Goal: Transaction & Acquisition: Purchase product/service

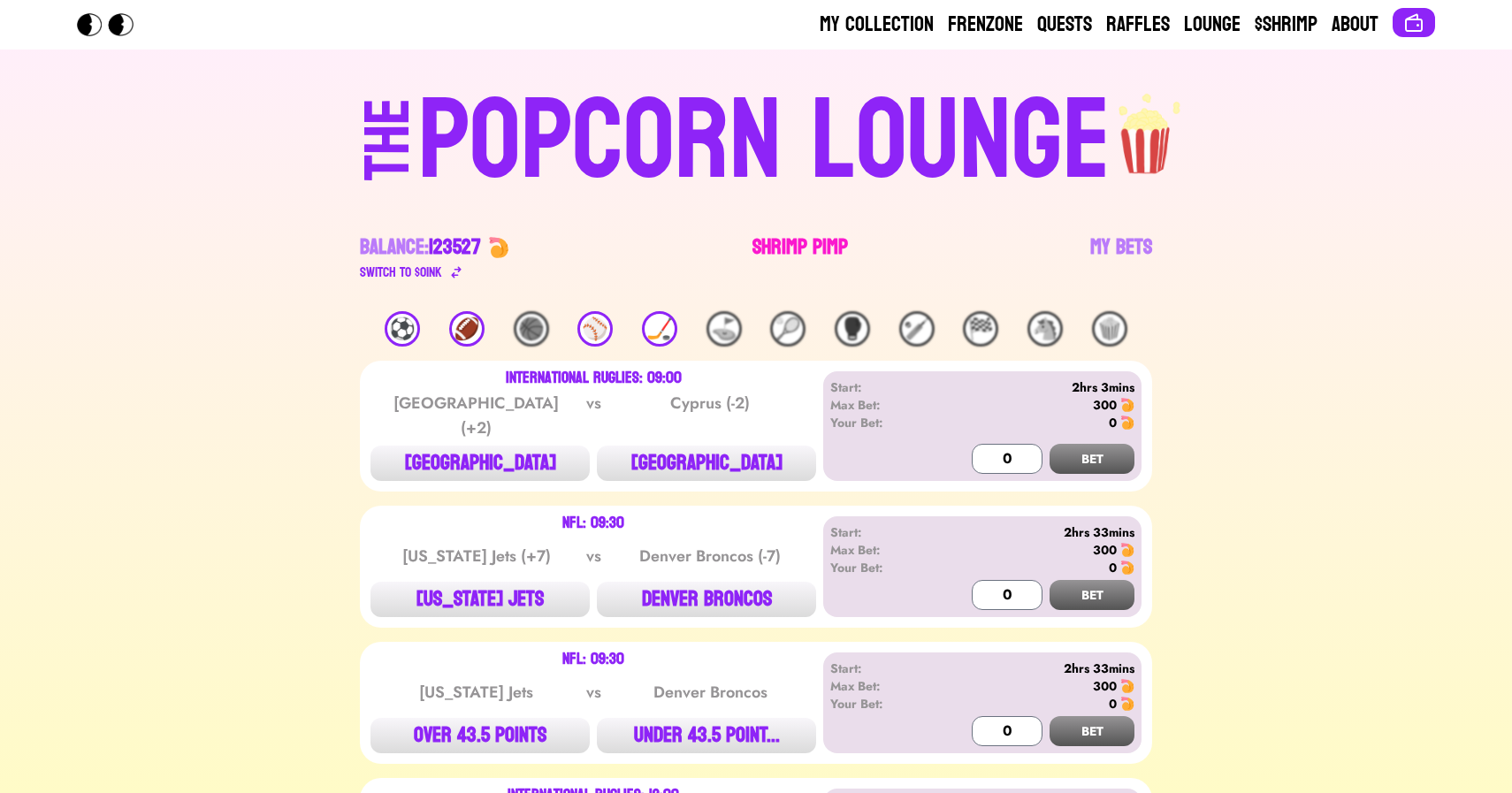
click at [781, 256] on link "Shrimp Pimp" at bounding box center [800, 257] width 96 height 49
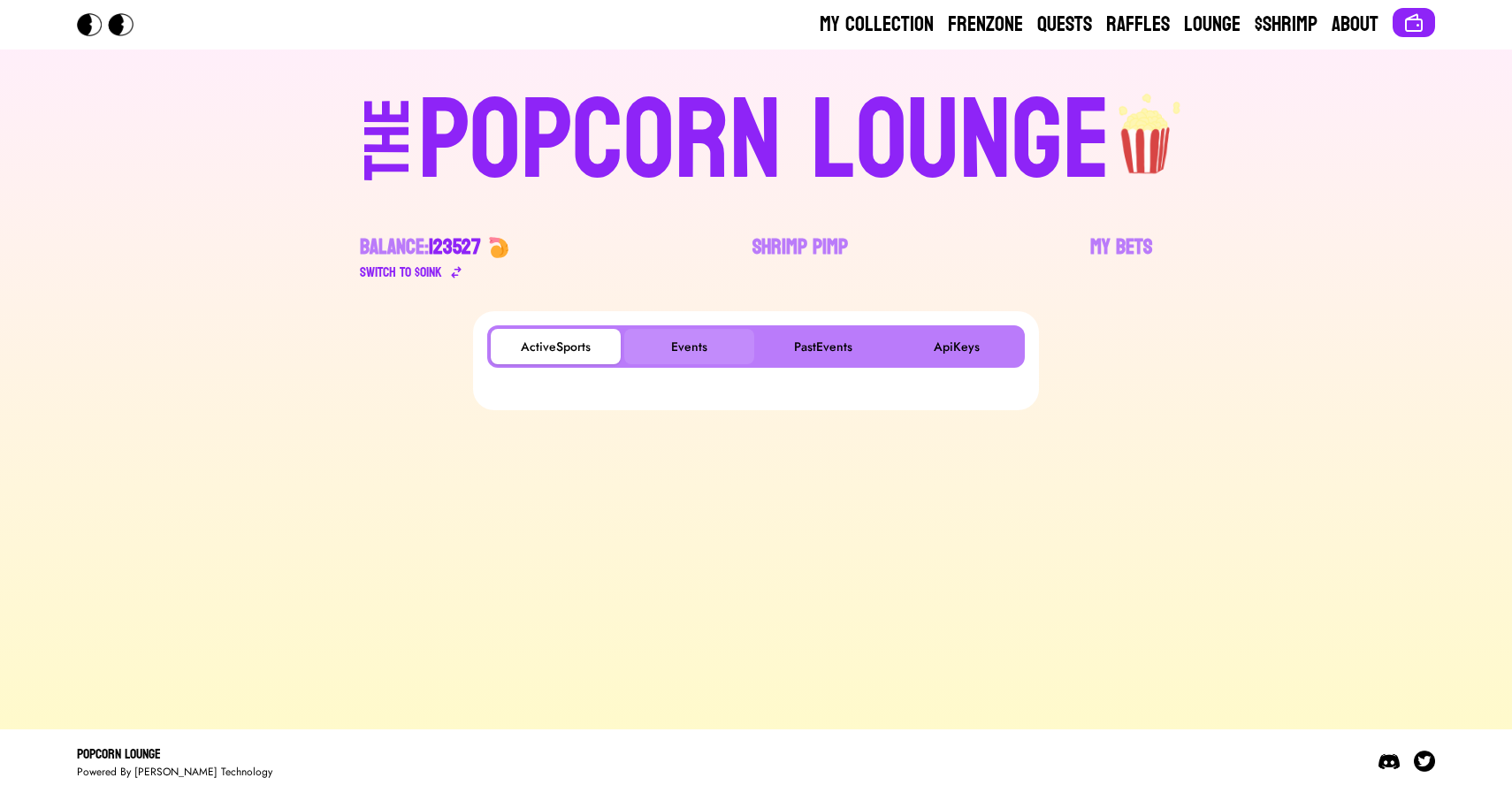
click at [686, 353] on button "Events" at bounding box center [688, 347] width 130 height 36
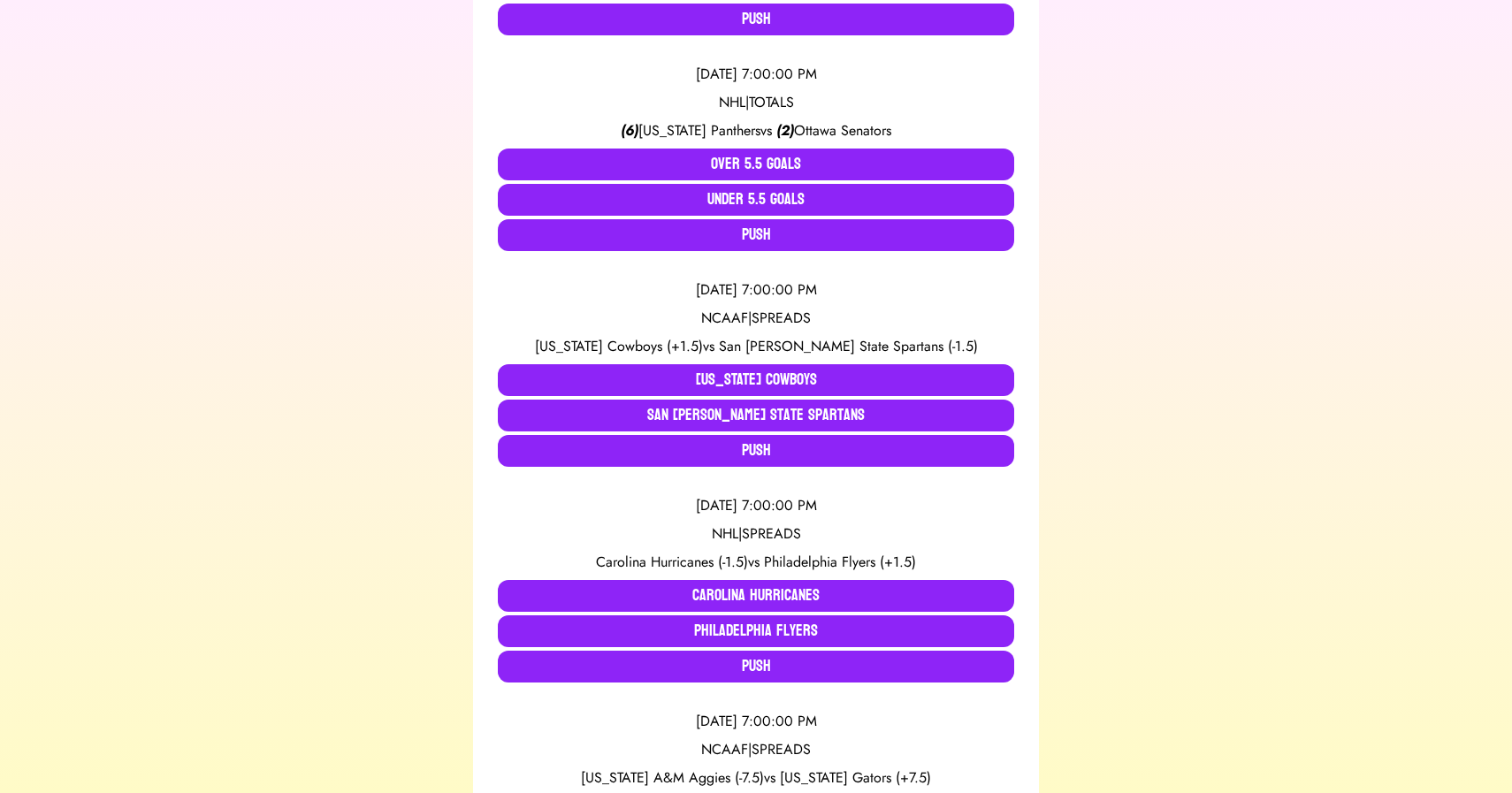
scroll to position [1169, 0]
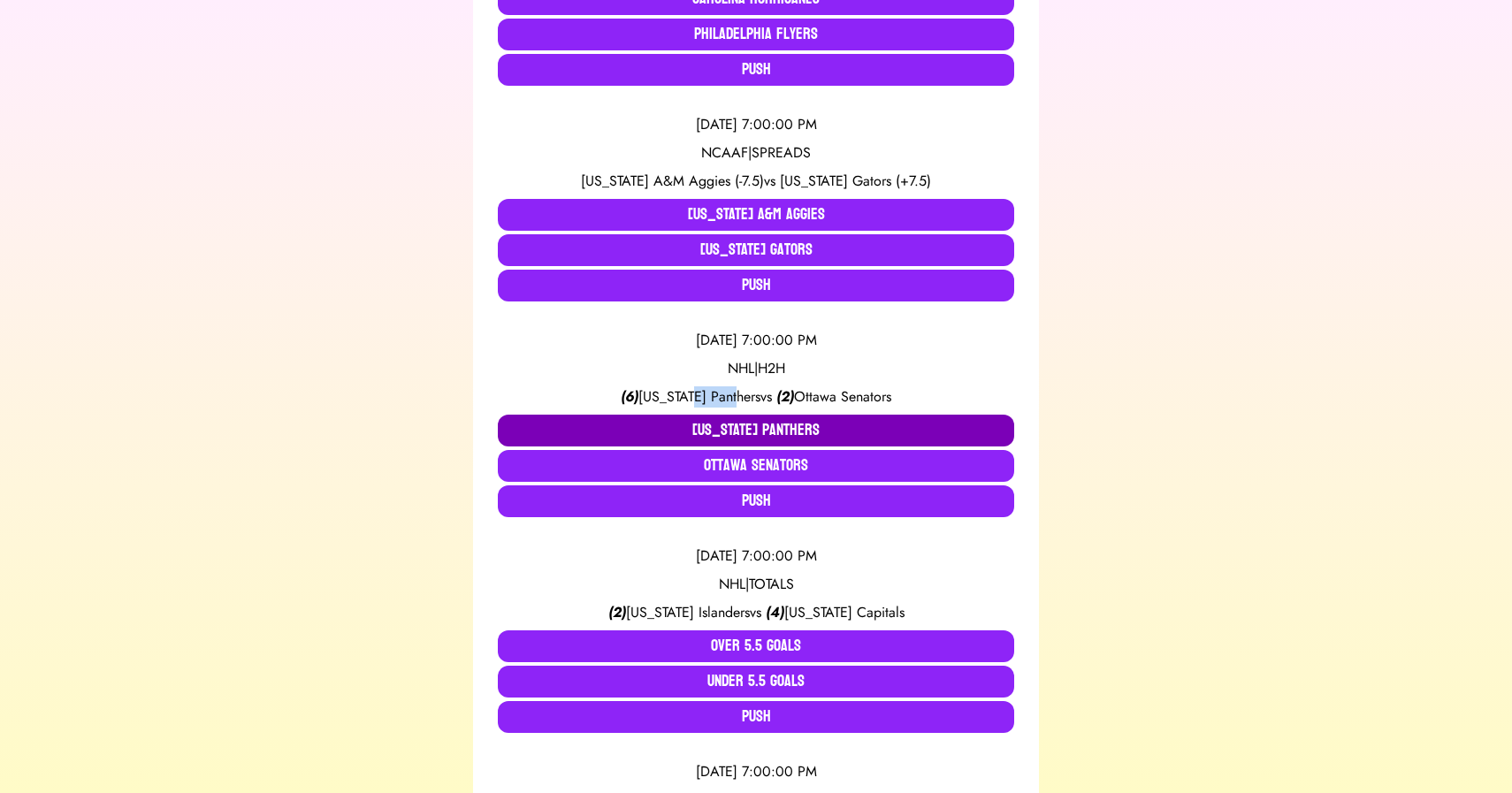
click at [706, 430] on button "[US_STATE] Panthers" at bounding box center [756, 431] width 517 height 32
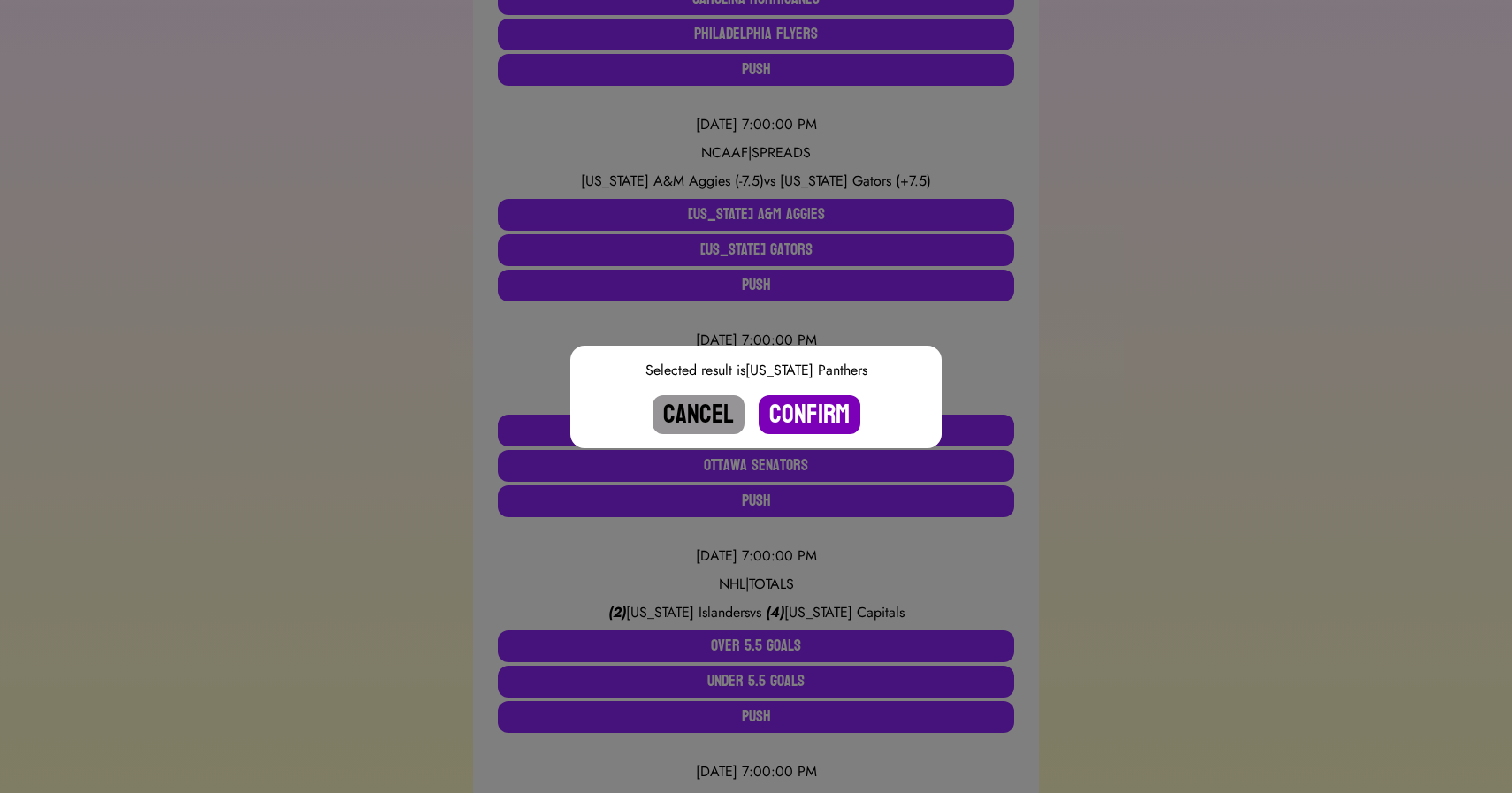
click at [790, 409] on button "Confirm" at bounding box center [810, 415] width 102 height 39
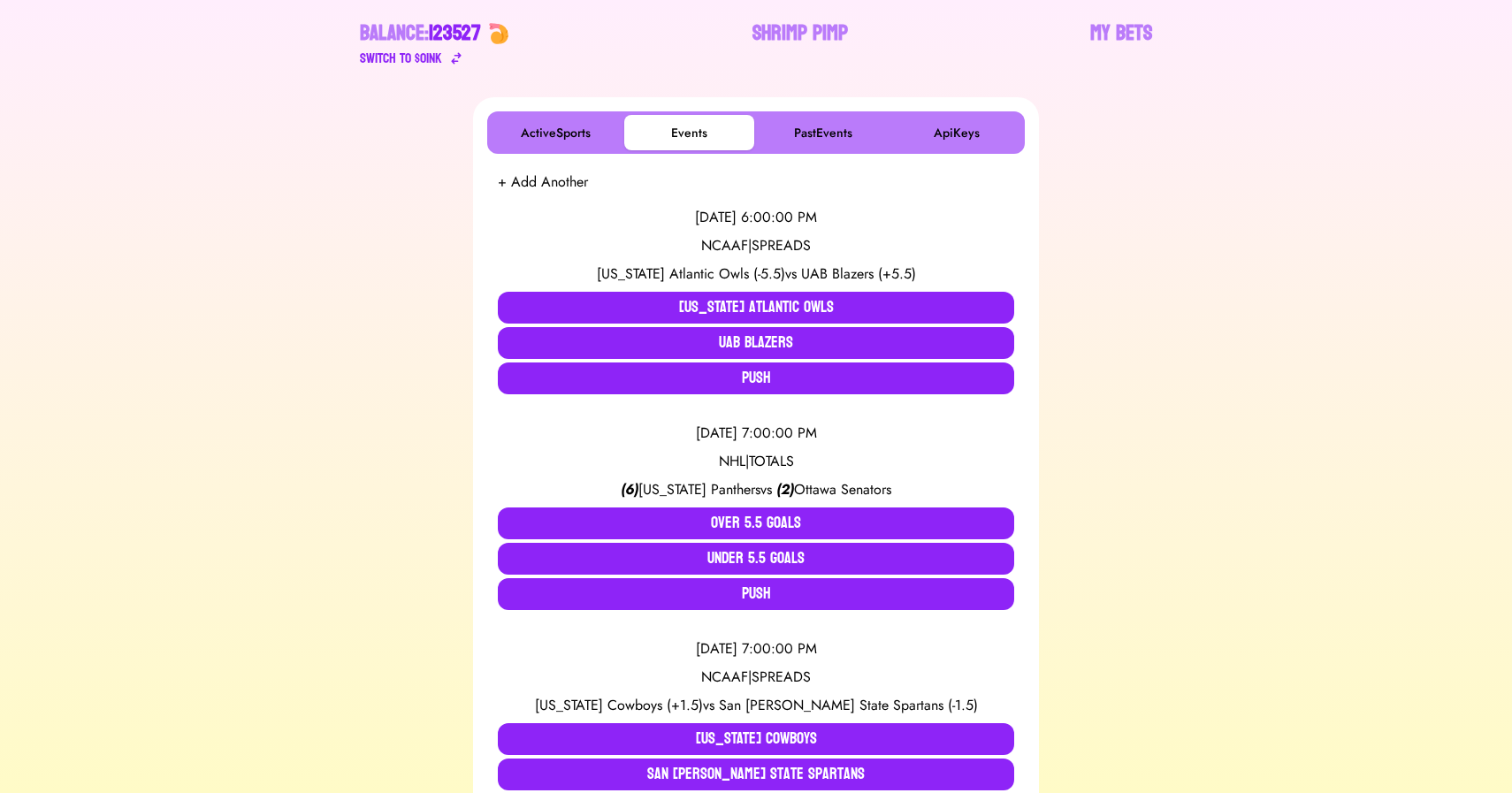
scroll to position [249, 0]
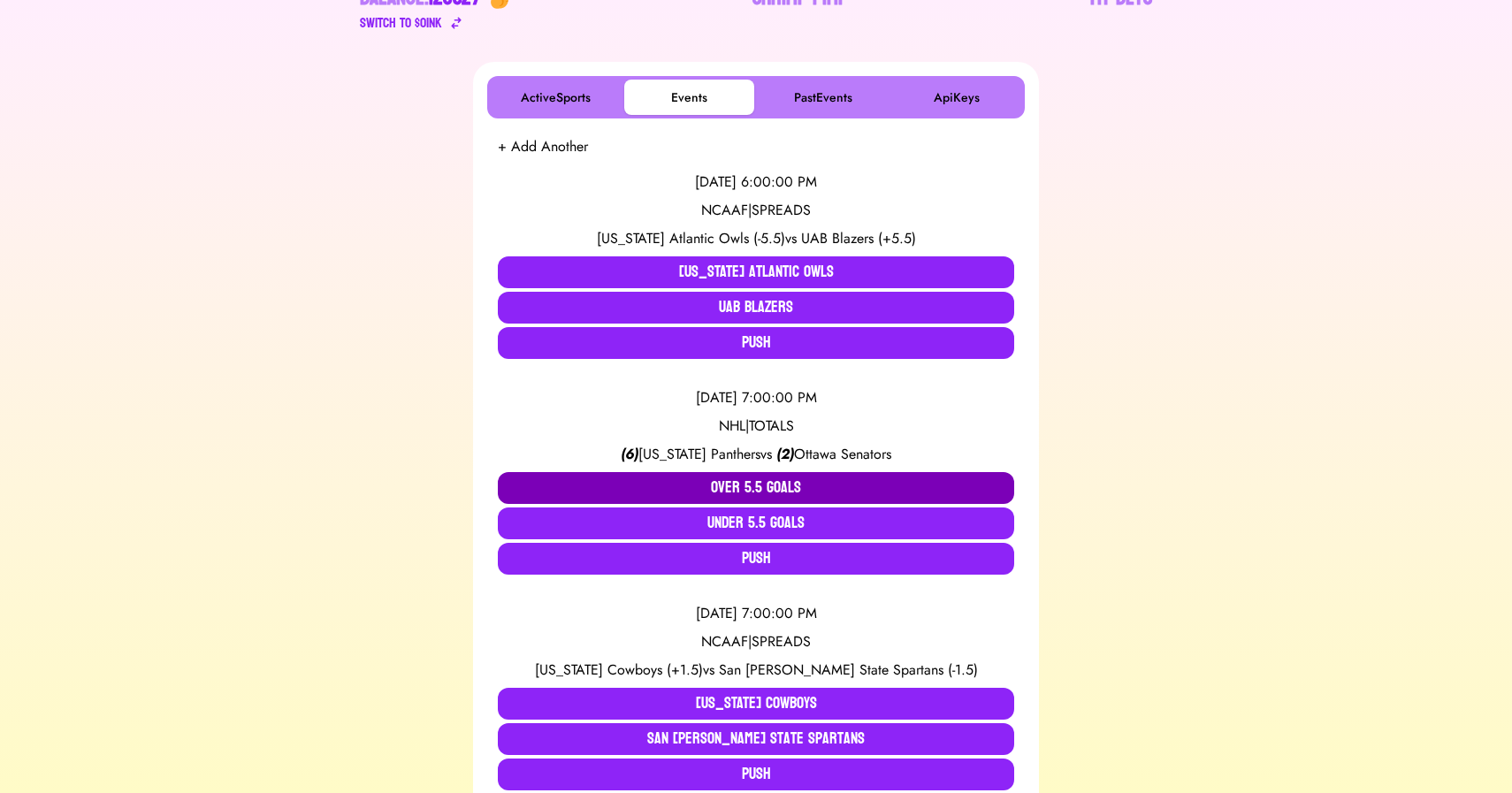
click at [628, 477] on button "Over 5.5 Goals" at bounding box center [756, 488] width 517 height 32
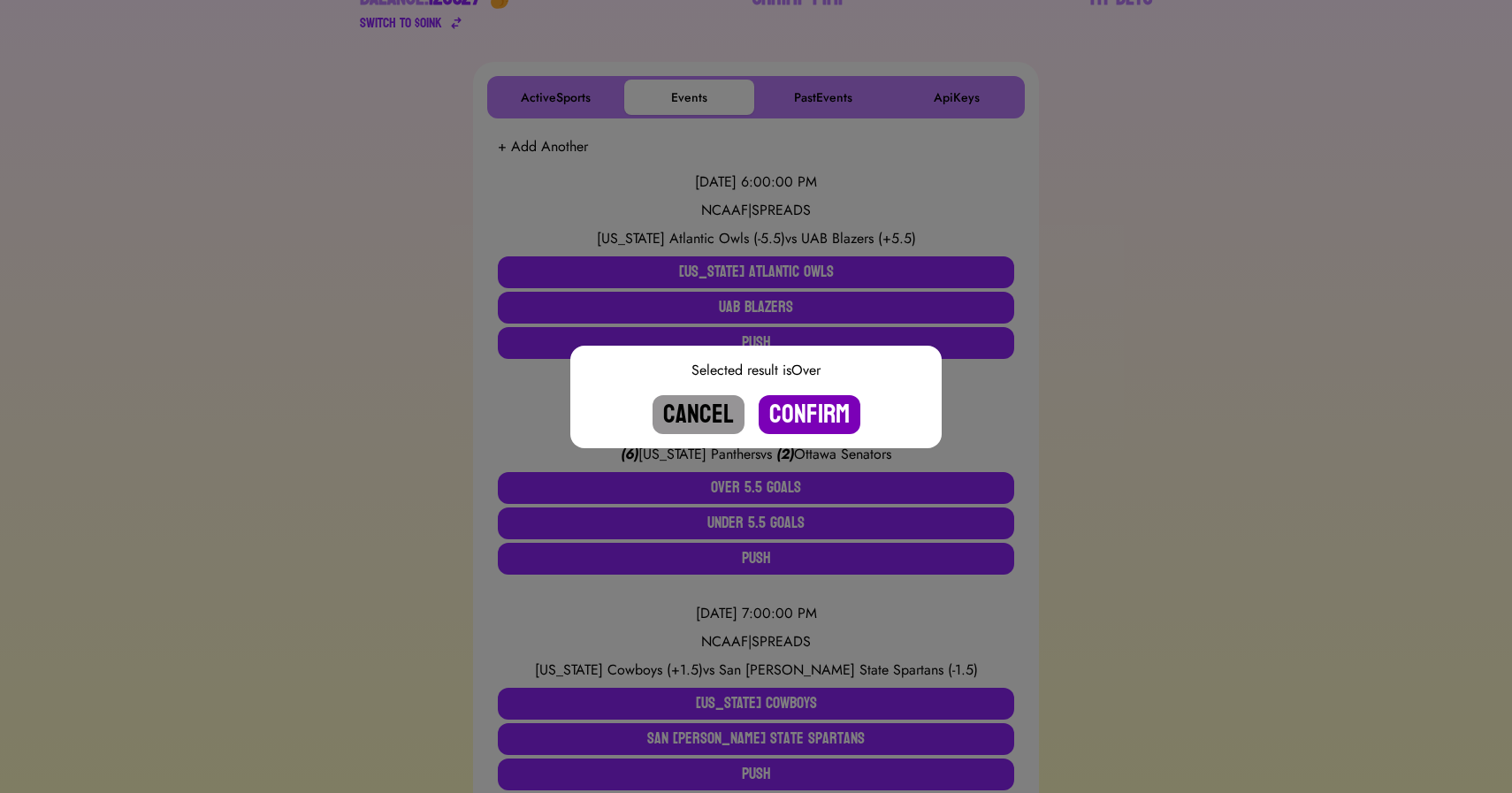
click at [807, 411] on button "Confirm" at bounding box center [810, 415] width 102 height 39
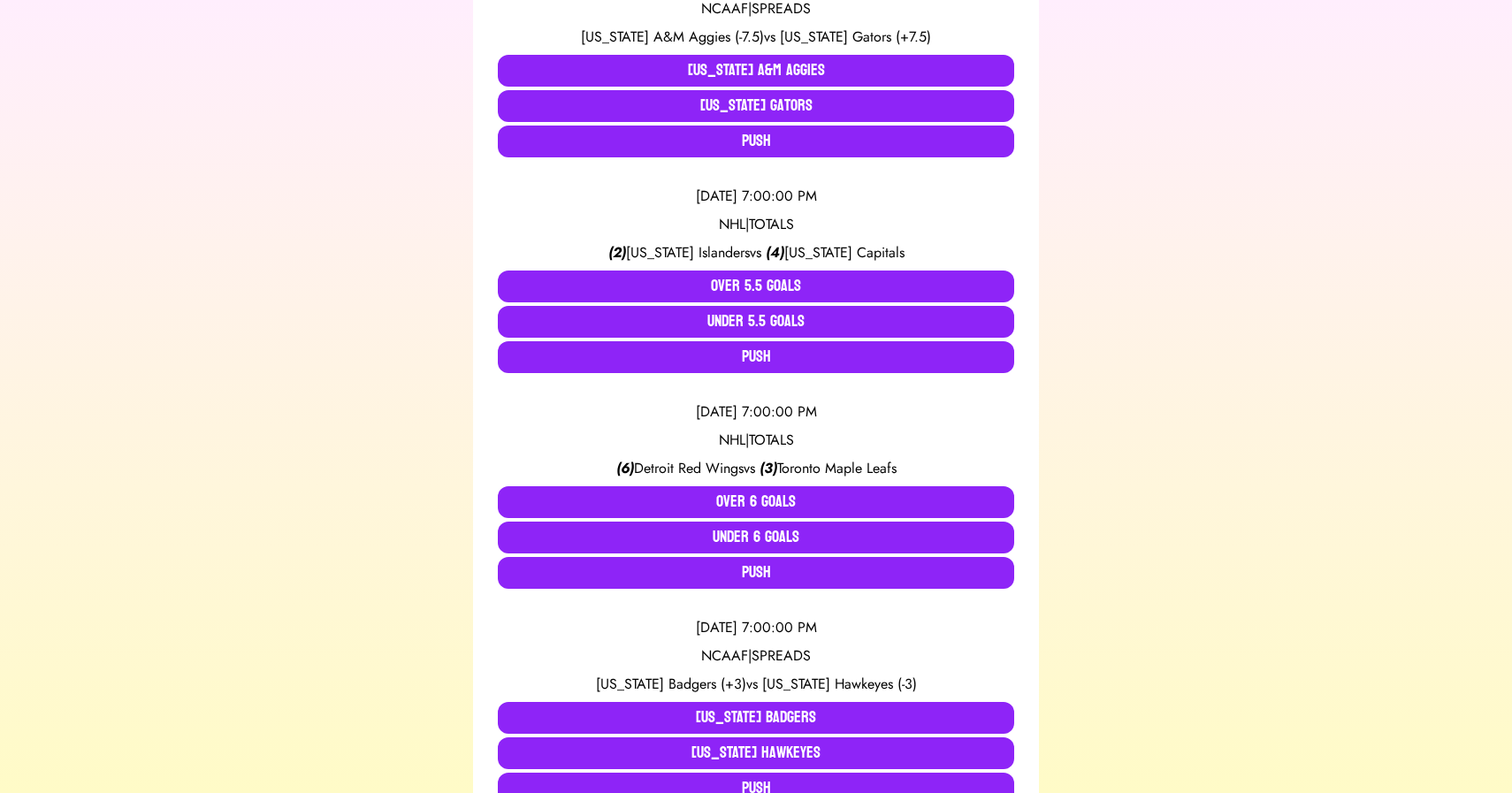
scroll to position [1100, 0]
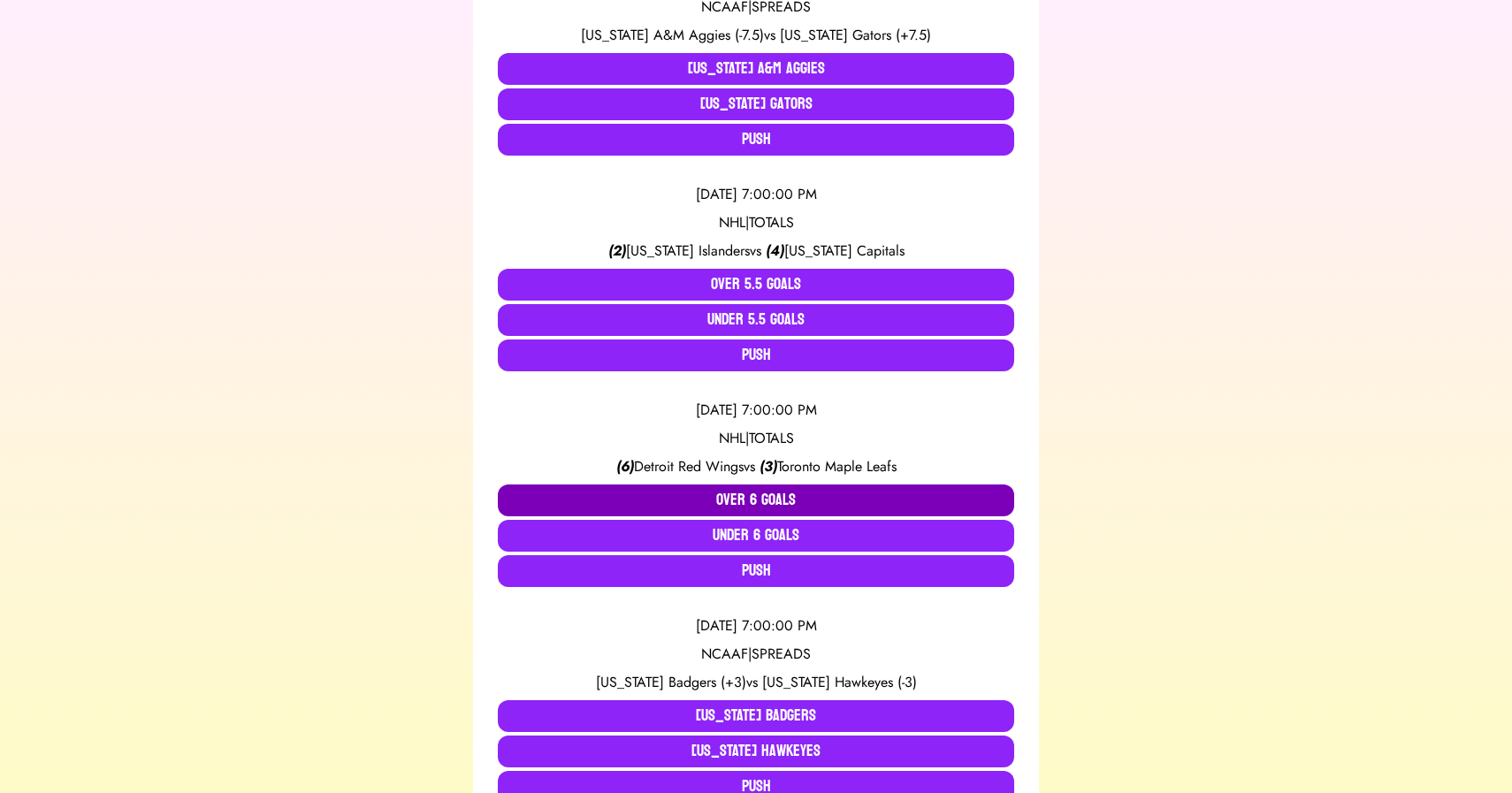
click at [668, 495] on button "Over 6 Goals" at bounding box center [756, 501] width 517 height 32
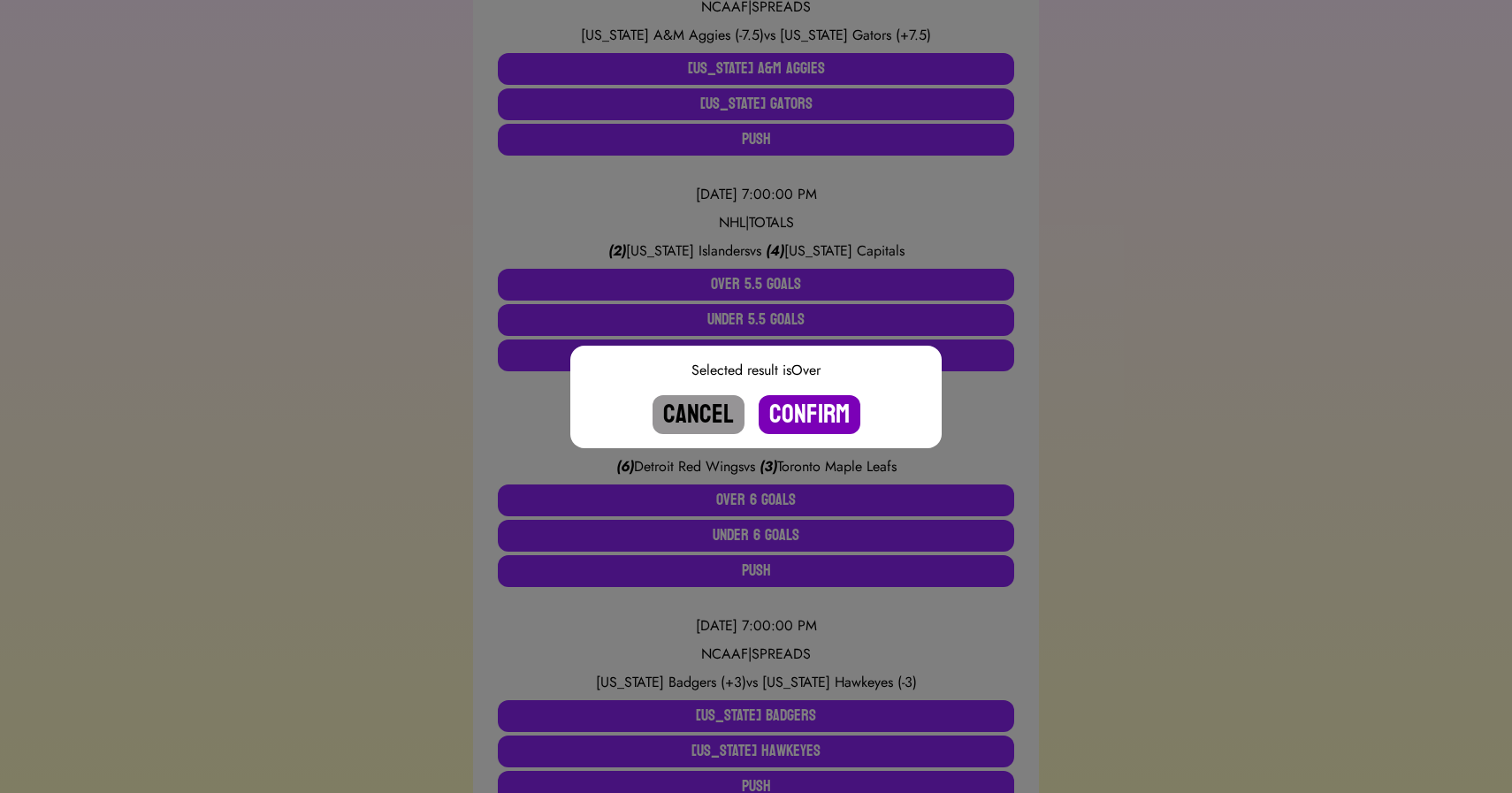
click at [793, 415] on button "Confirm" at bounding box center [810, 415] width 102 height 39
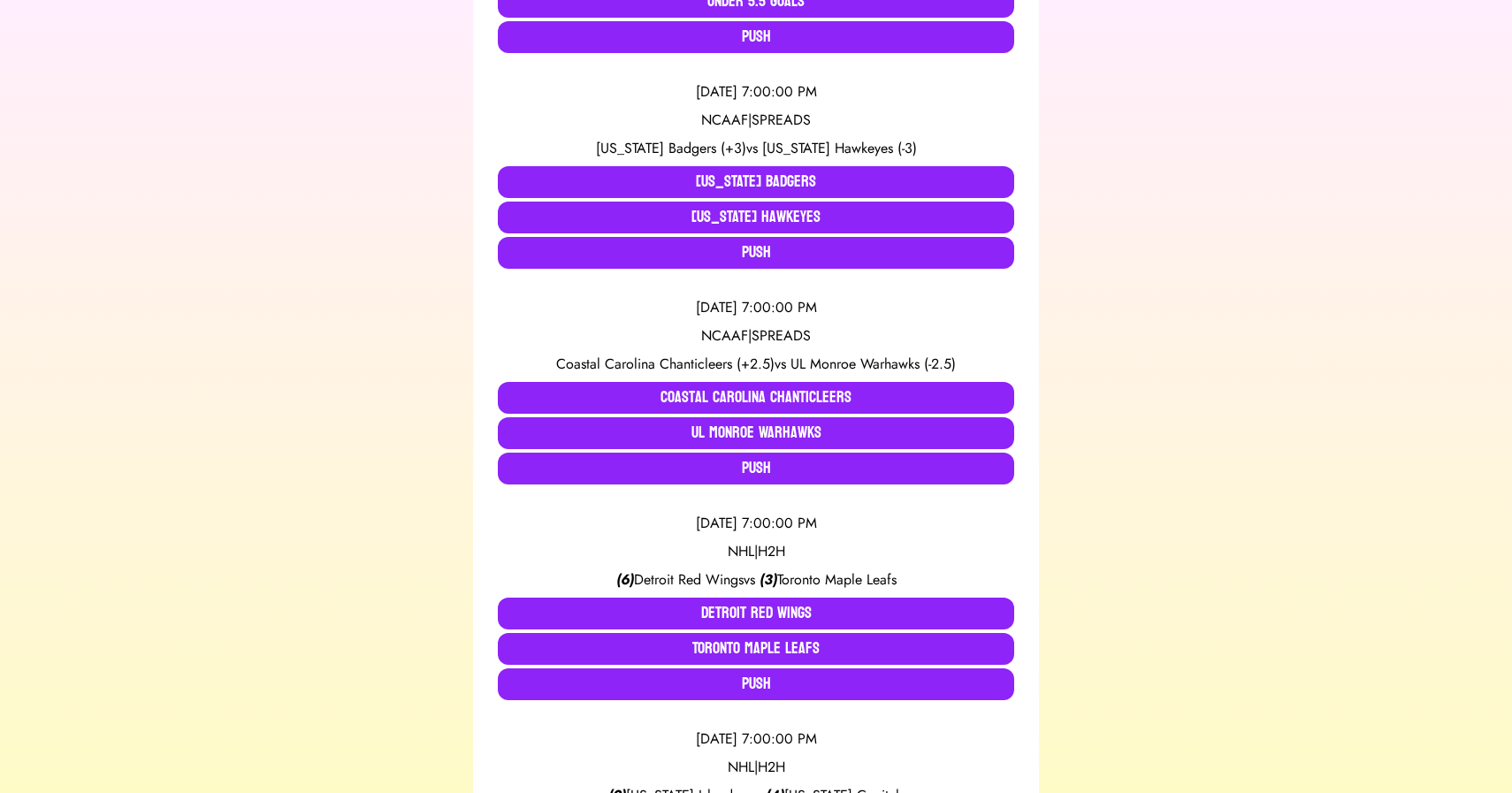
scroll to position [1421, 0]
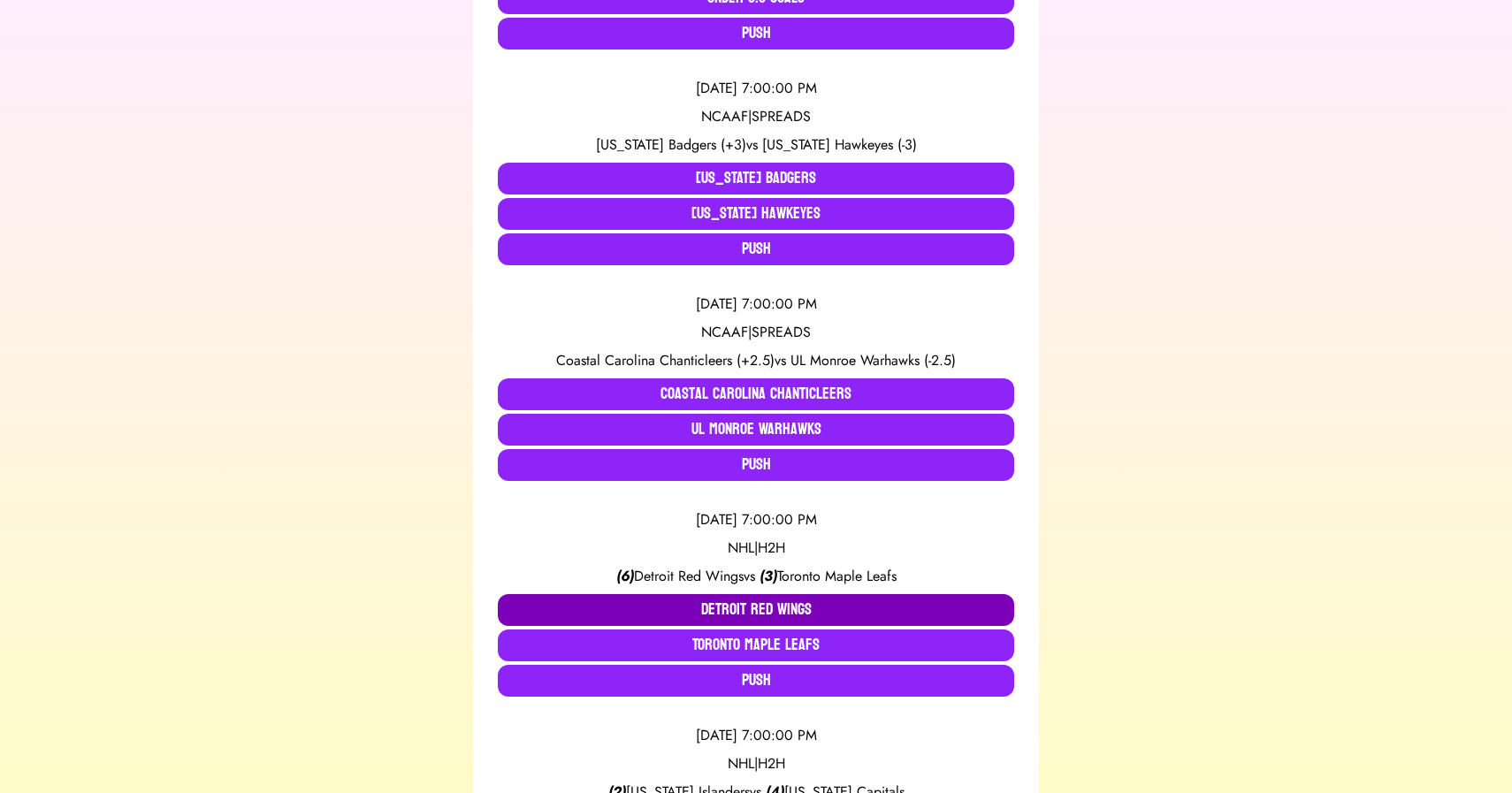
click at [676, 609] on button "Detroit Red Wings" at bounding box center [756, 611] width 517 height 32
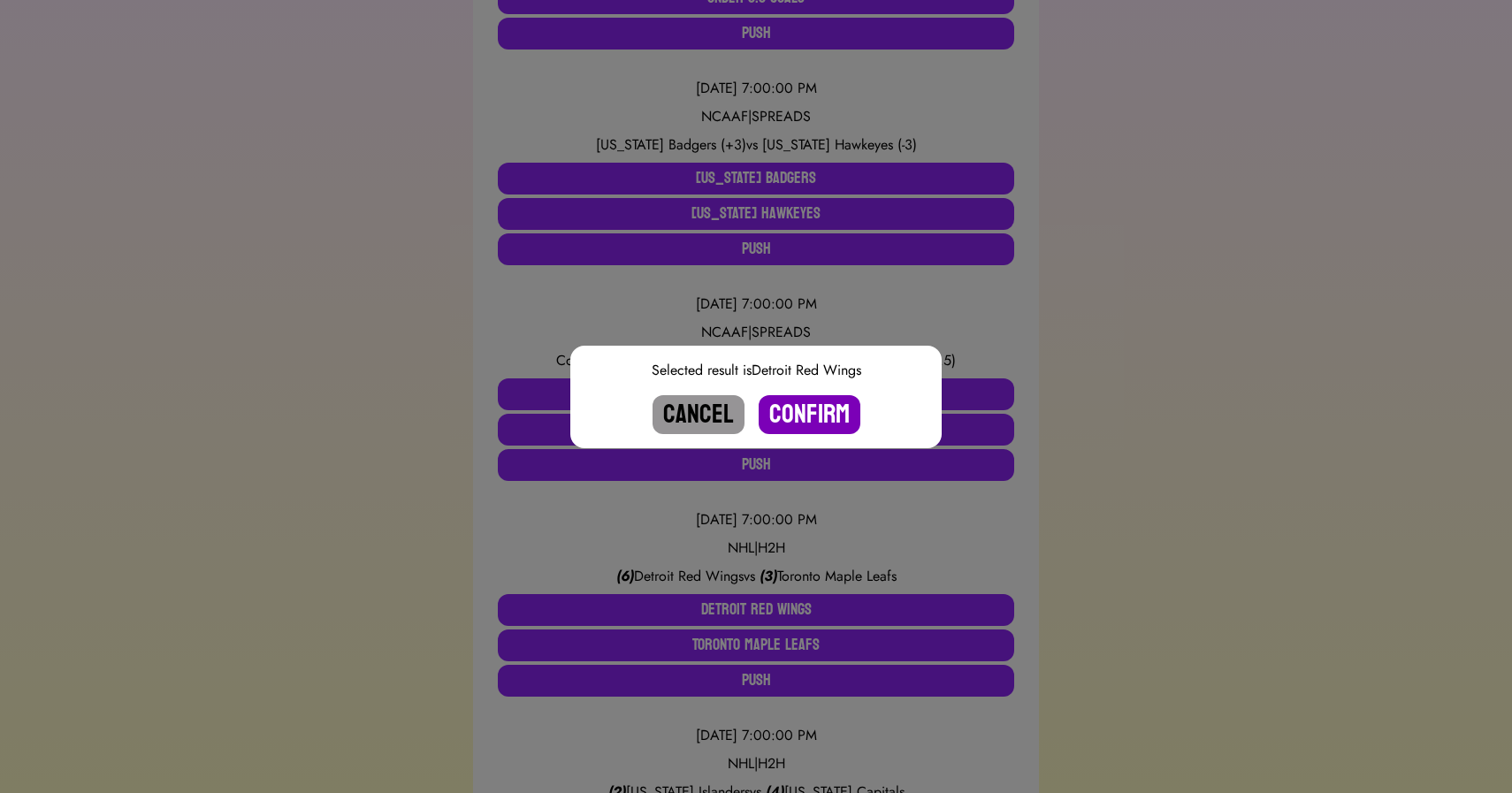
click at [797, 409] on button "Confirm" at bounding box center [810, 415] width 102 height 39
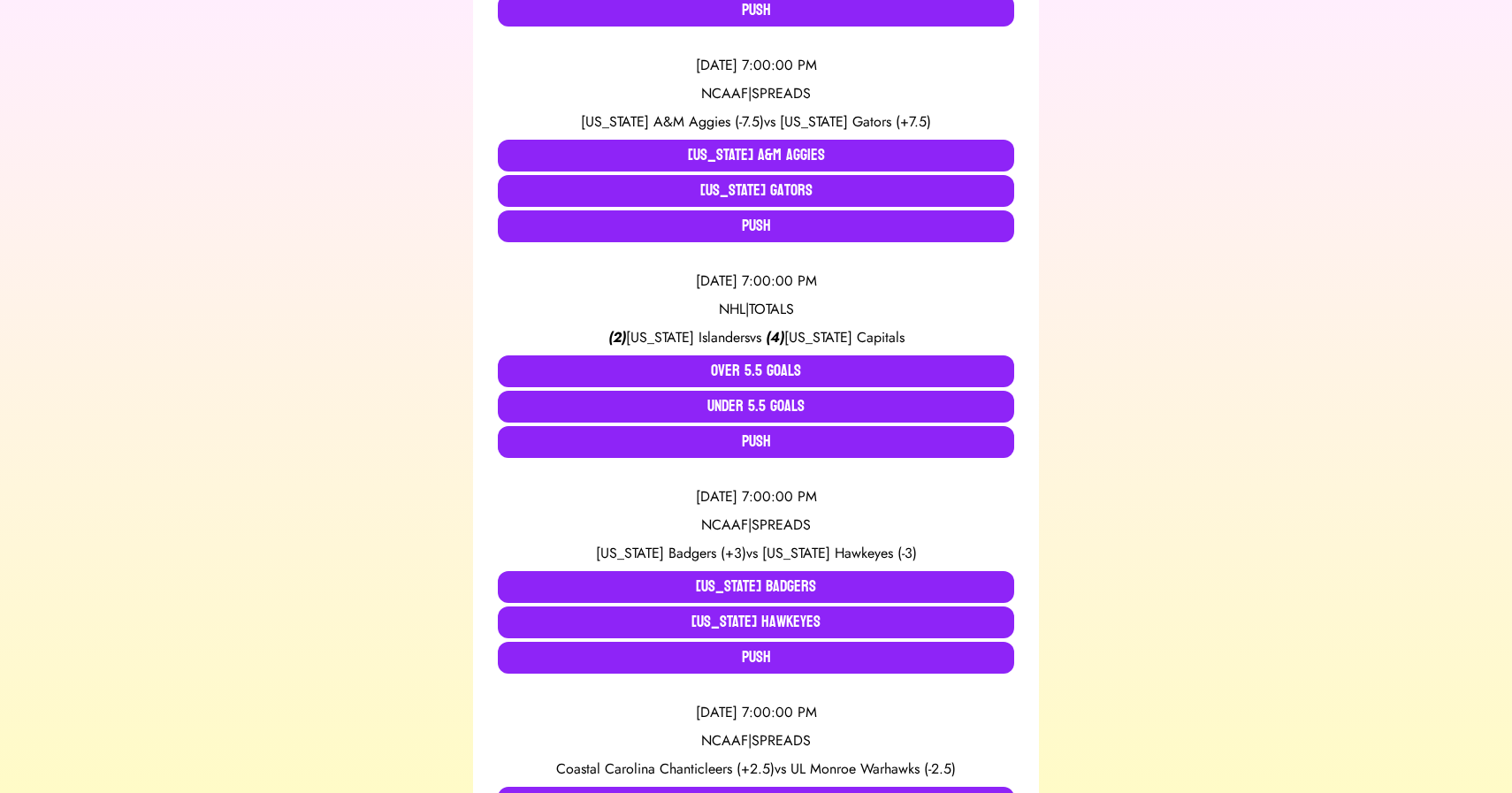
scroll to position [1001, 0]
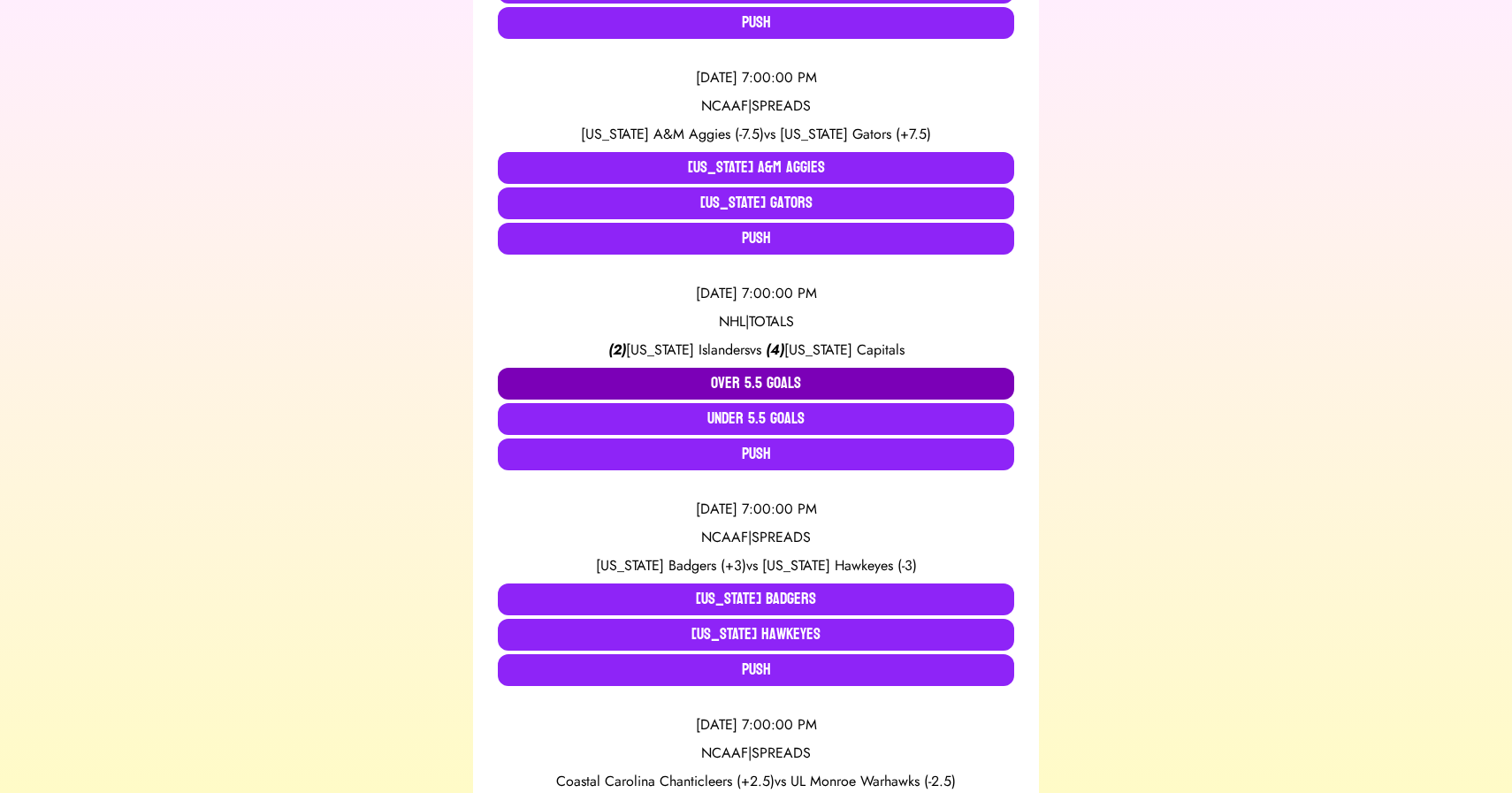
click at [693, 380] on button "Over 5.5 Goals" at bounding box center [756, 384] width 517 height 32
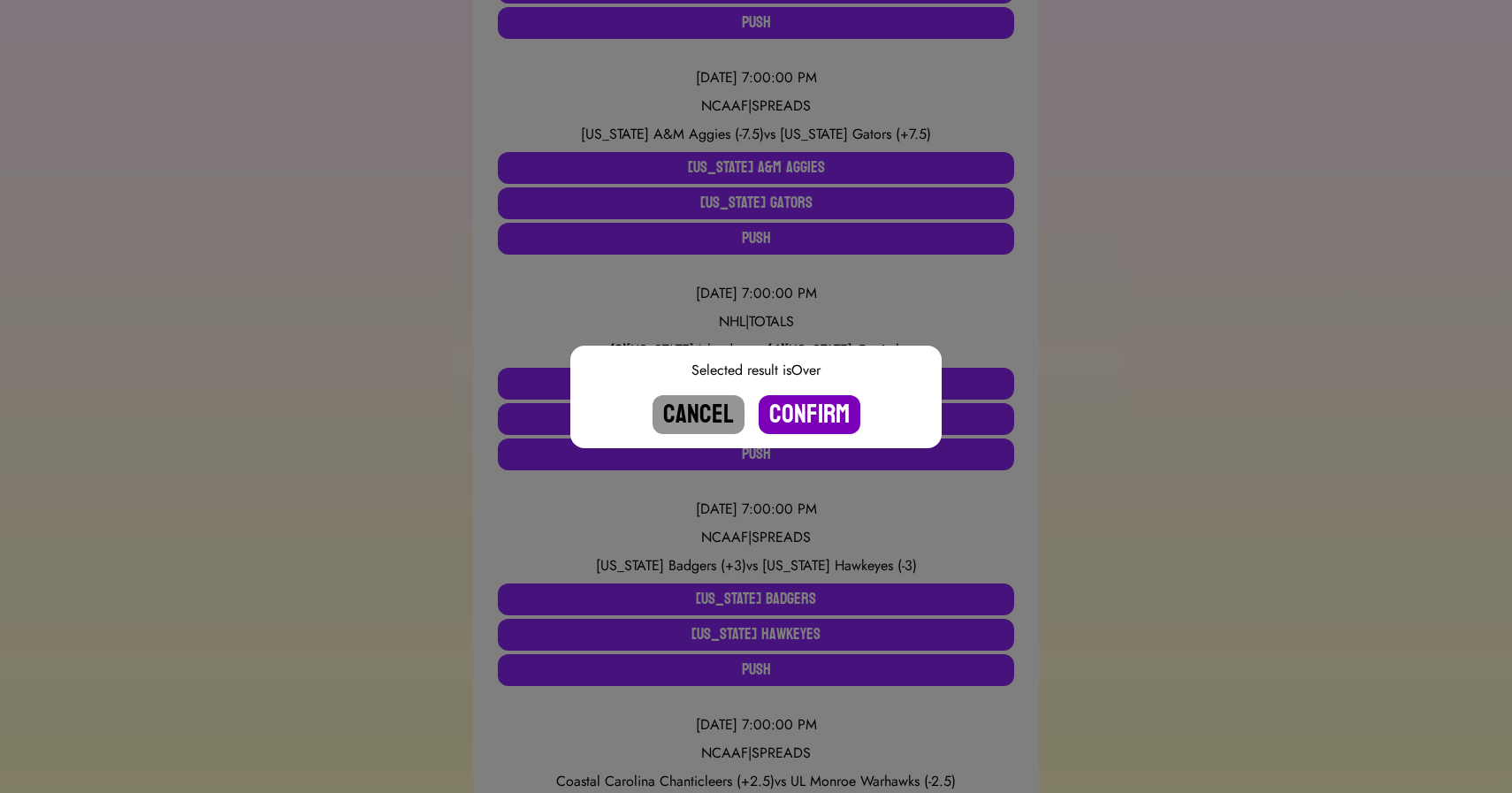
click at [815, 412] on button "Confirm" at bounding box center [810, 415] width 102 height 39
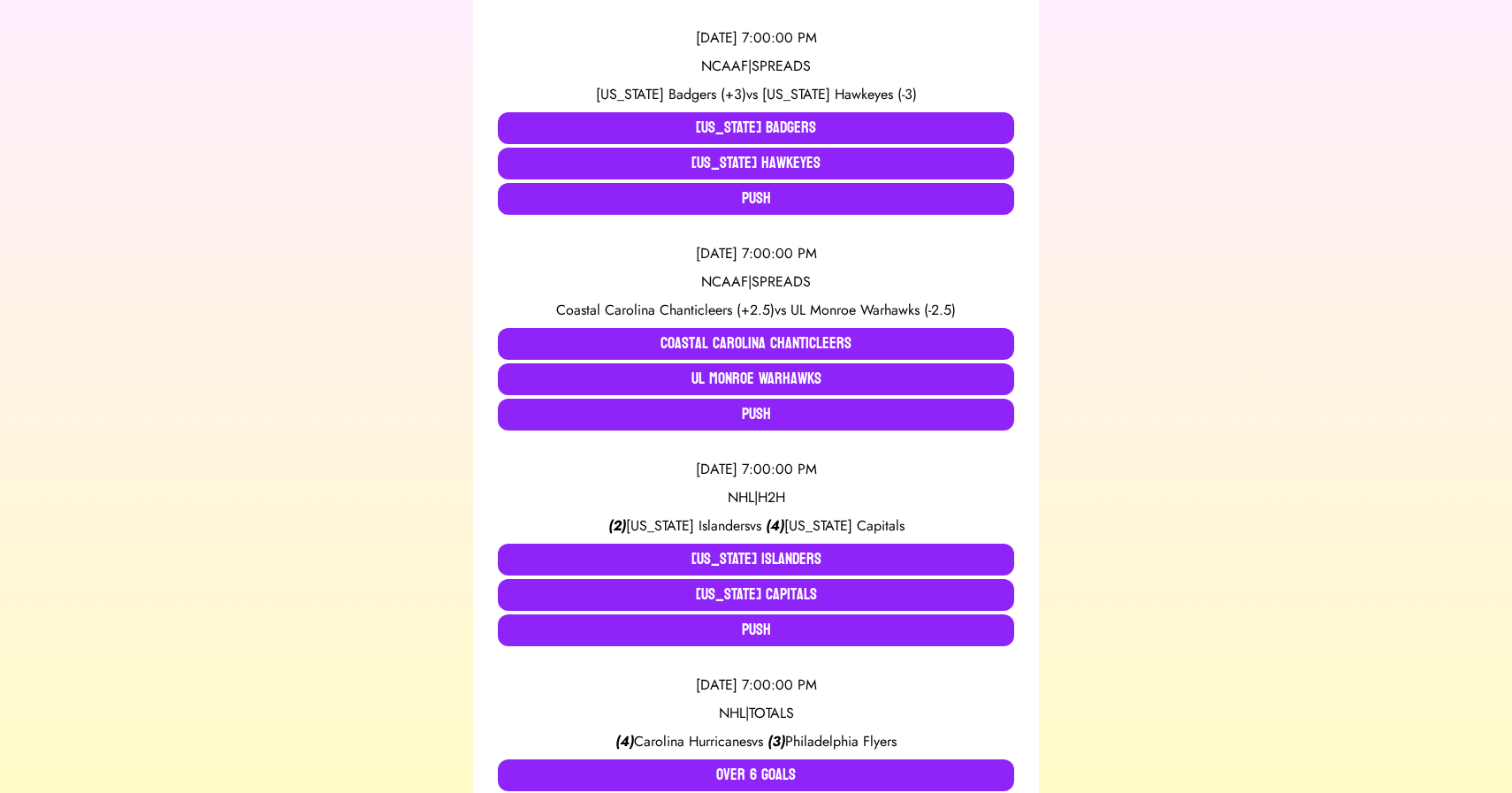
scroll to position [1270, 0]
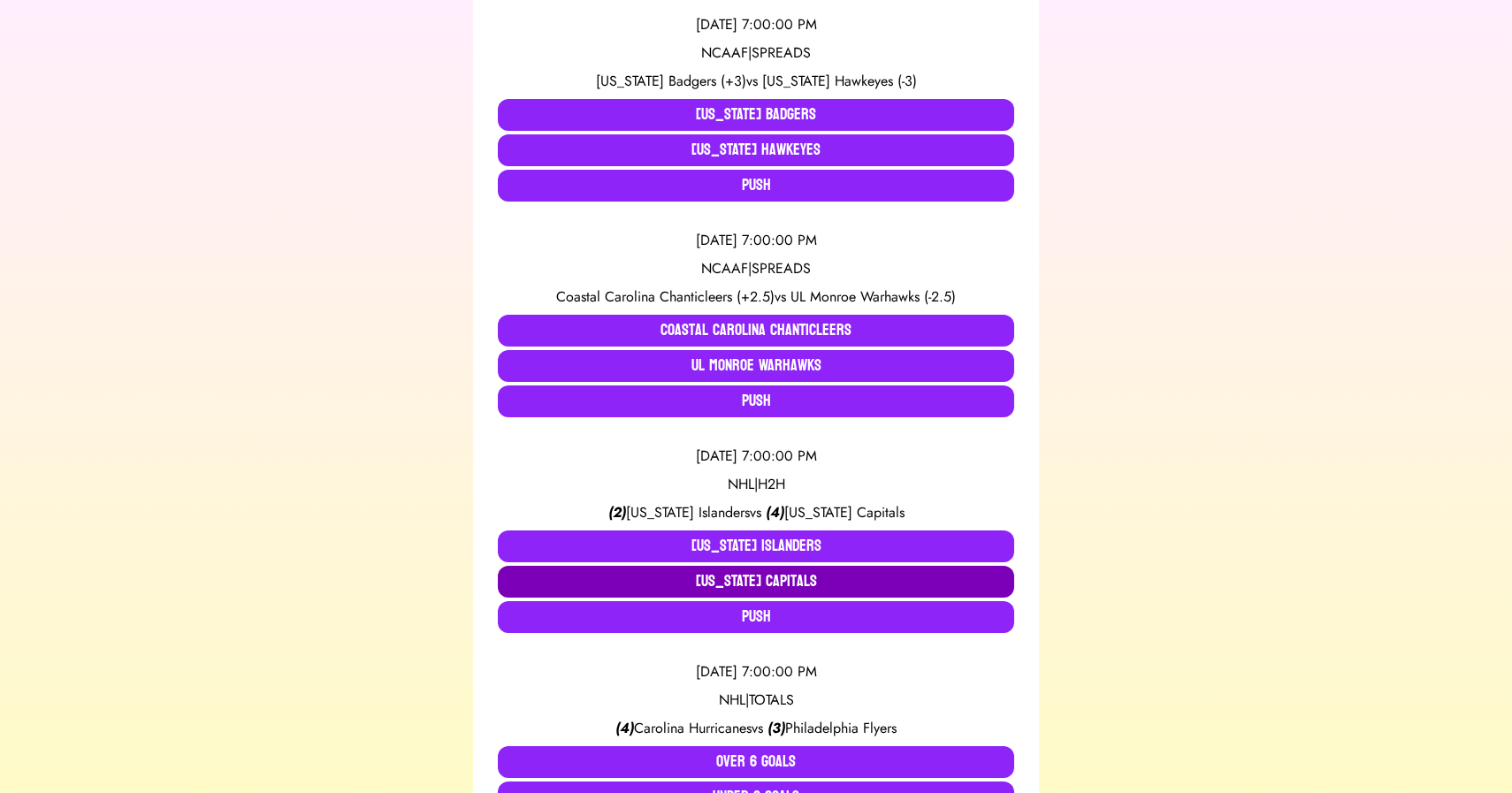
click at [783, 574] on button "[US_STATE] Capitals" at bounding box center [756, 582] width 517 height 32
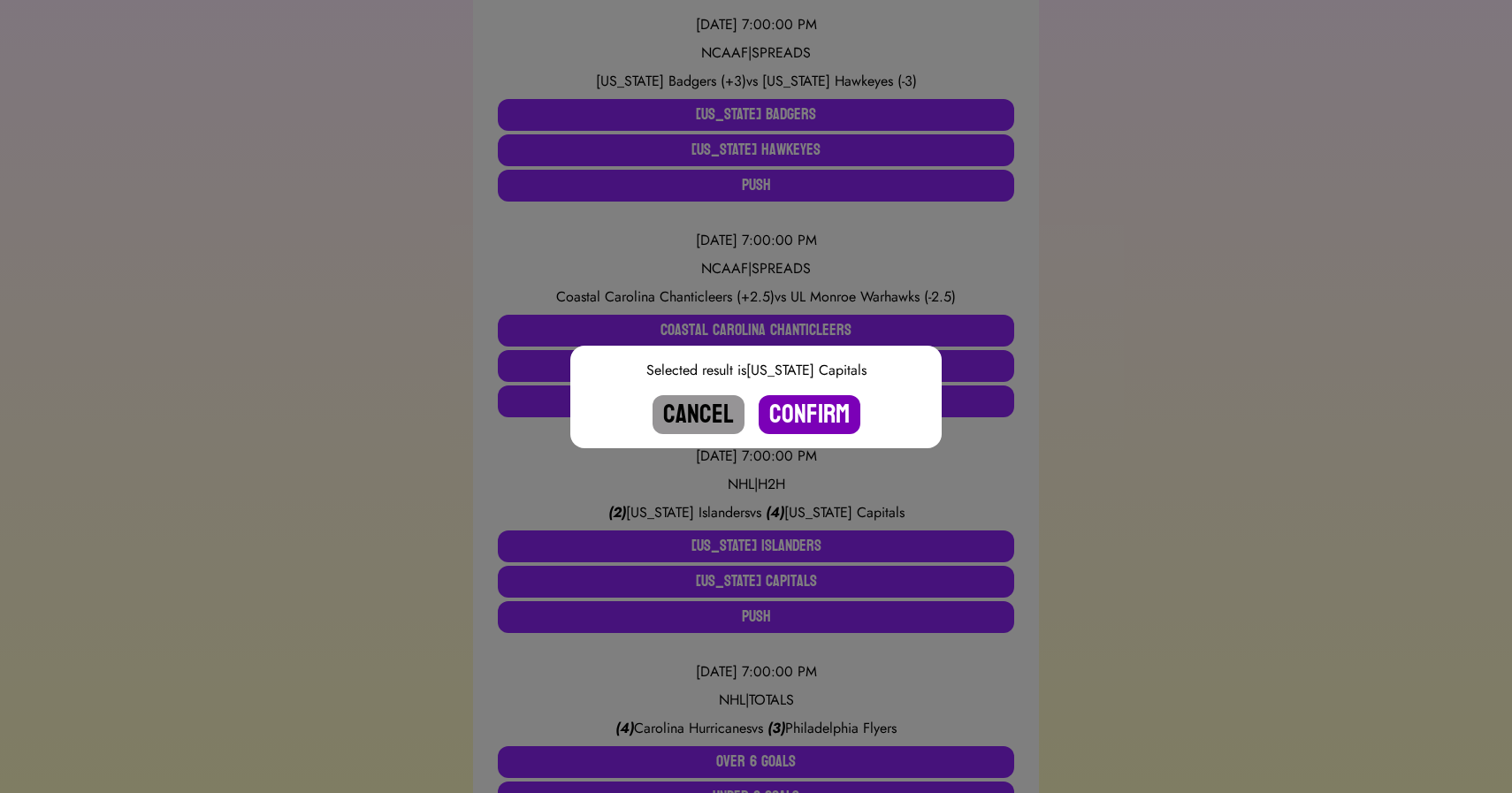
click at [828, 413] on button "Confirm" at bounding box center [810, 415] width 102 height 39
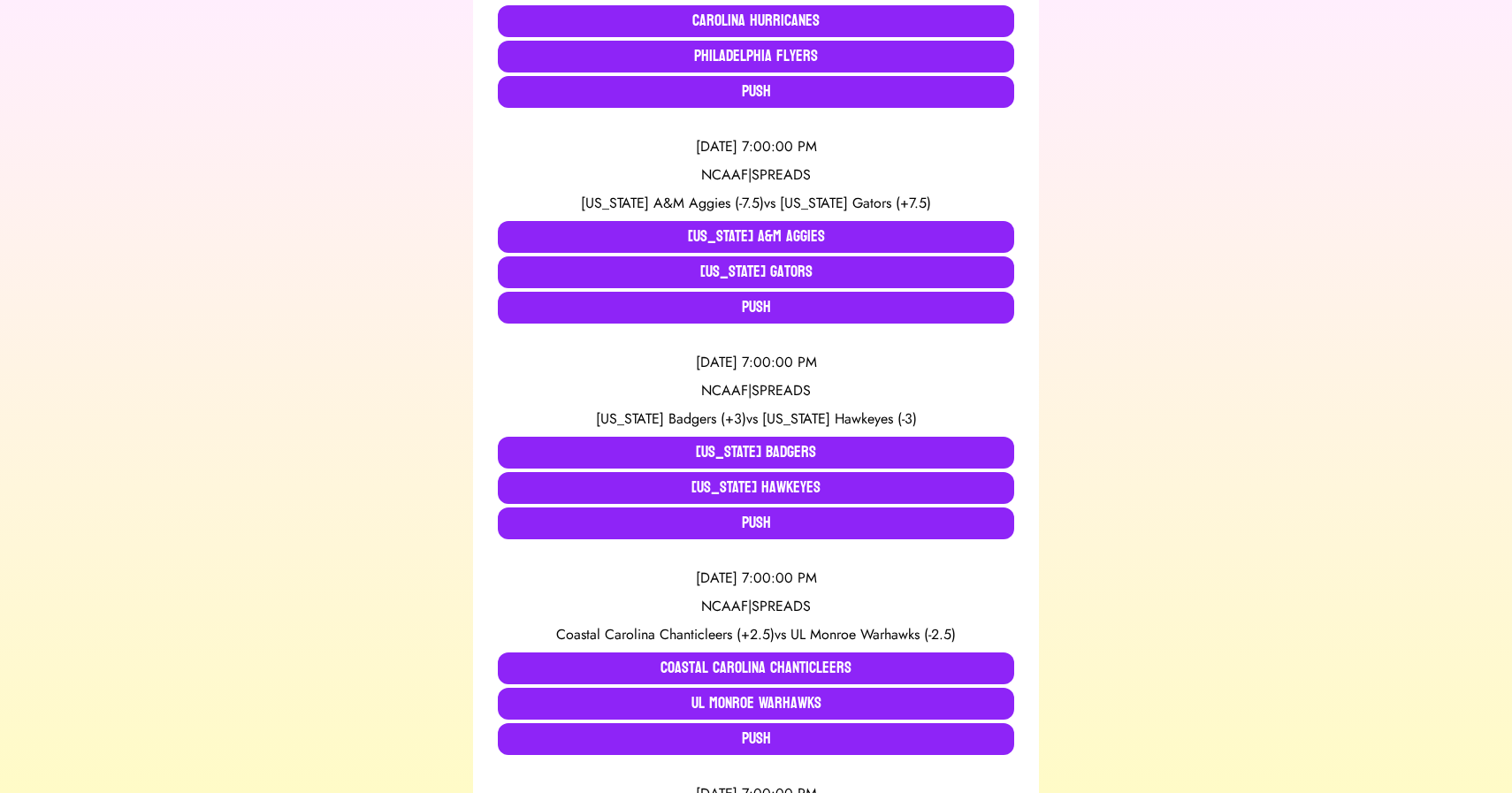
scroll to position [709, 0]
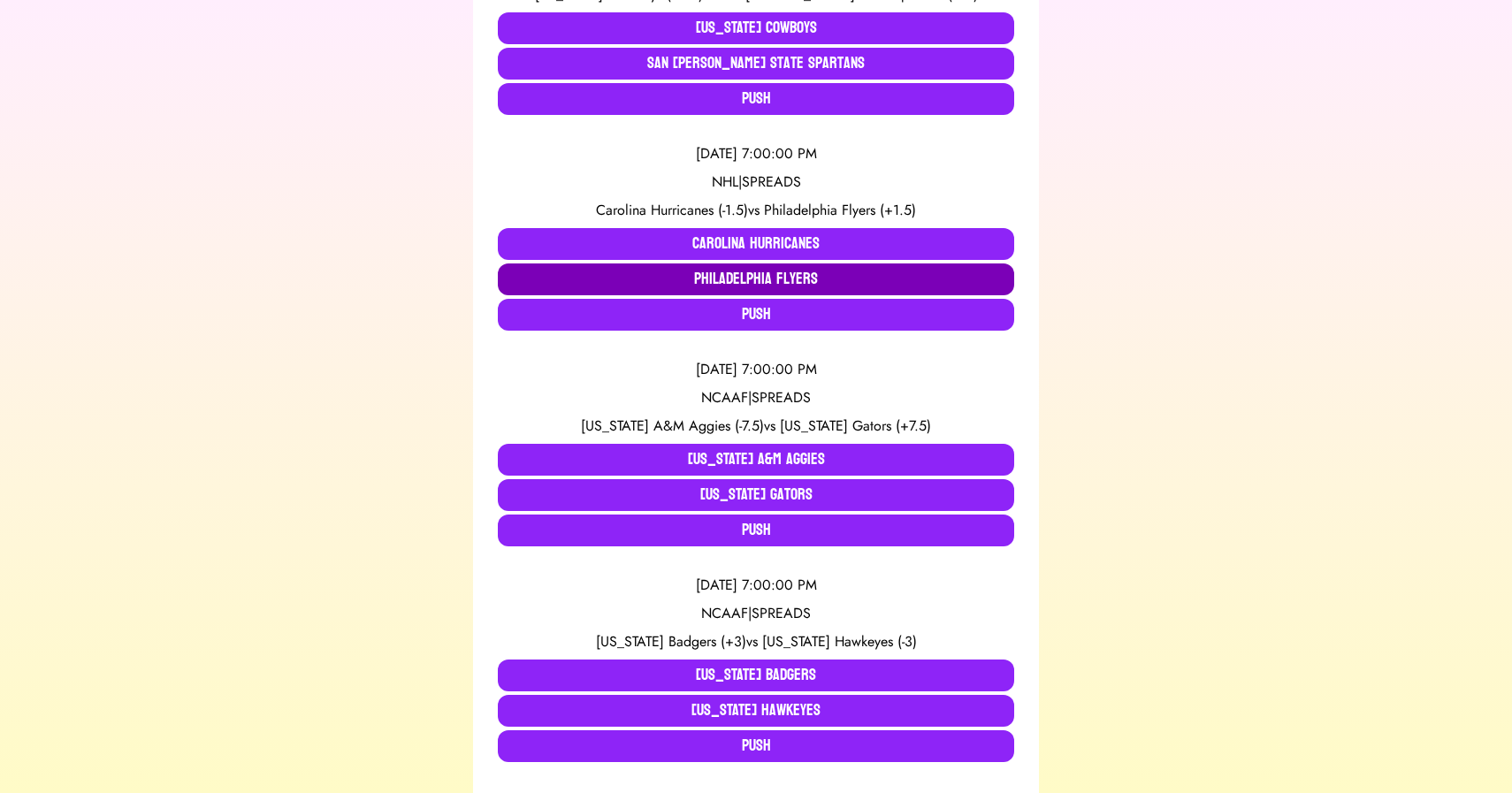
click at [766, 279] on button "Philadelphia Flyers" at bounding box center [756, 280] width 517 height 32
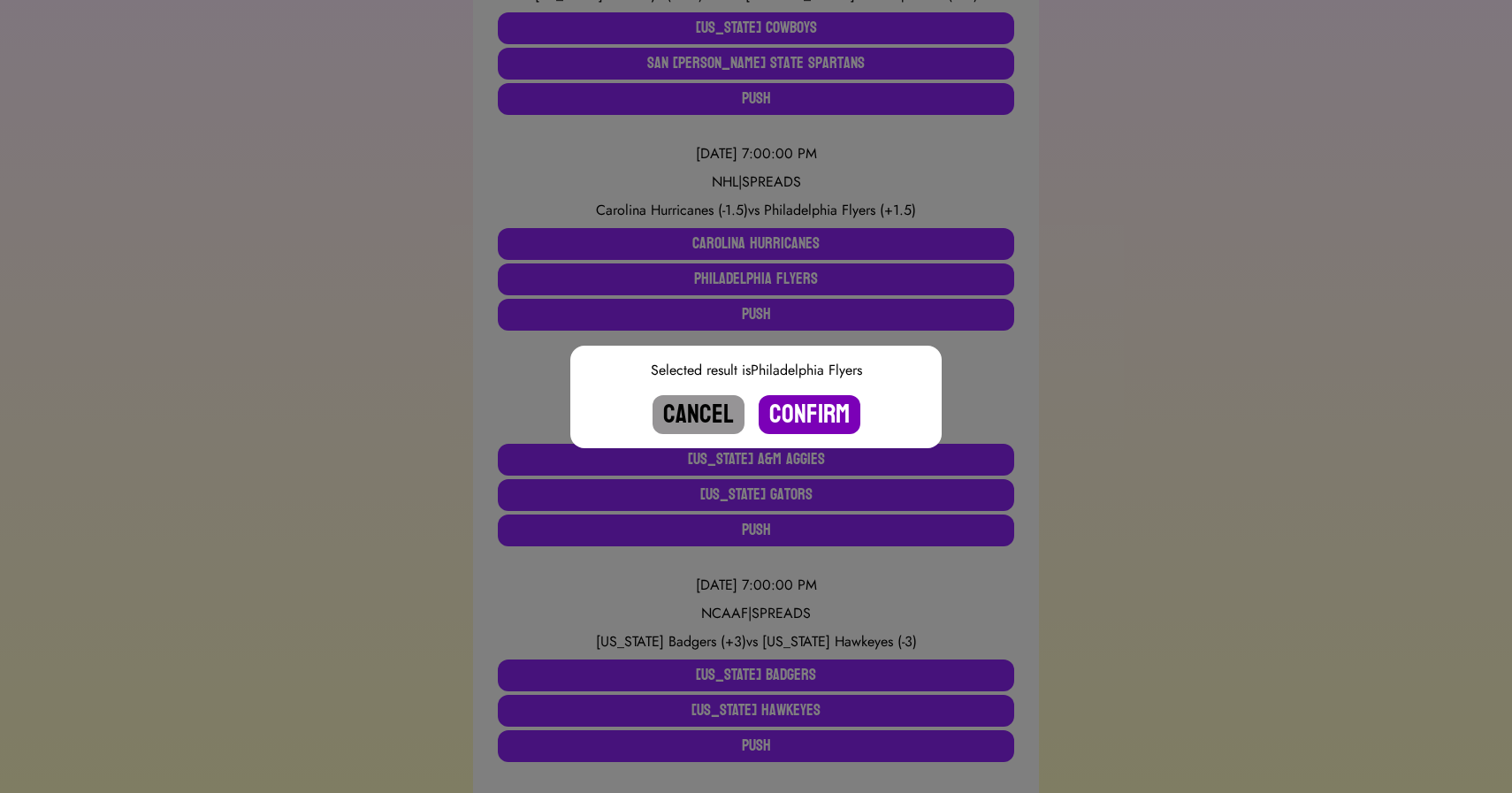
click at [806, 409] on button "Confirm" at bounding box center [810, 415] width 102 height 39
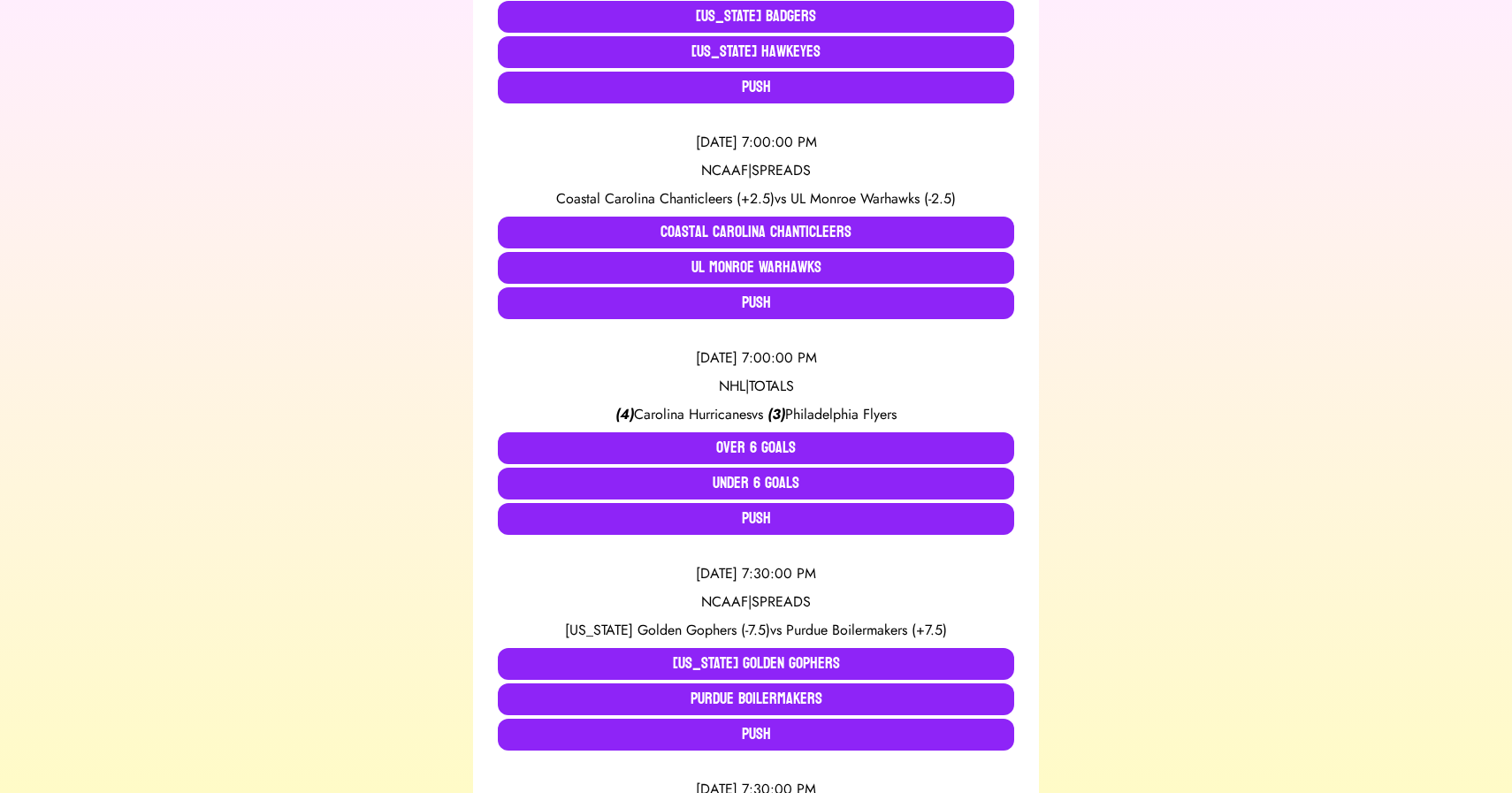
scroll to position [1175, 0]
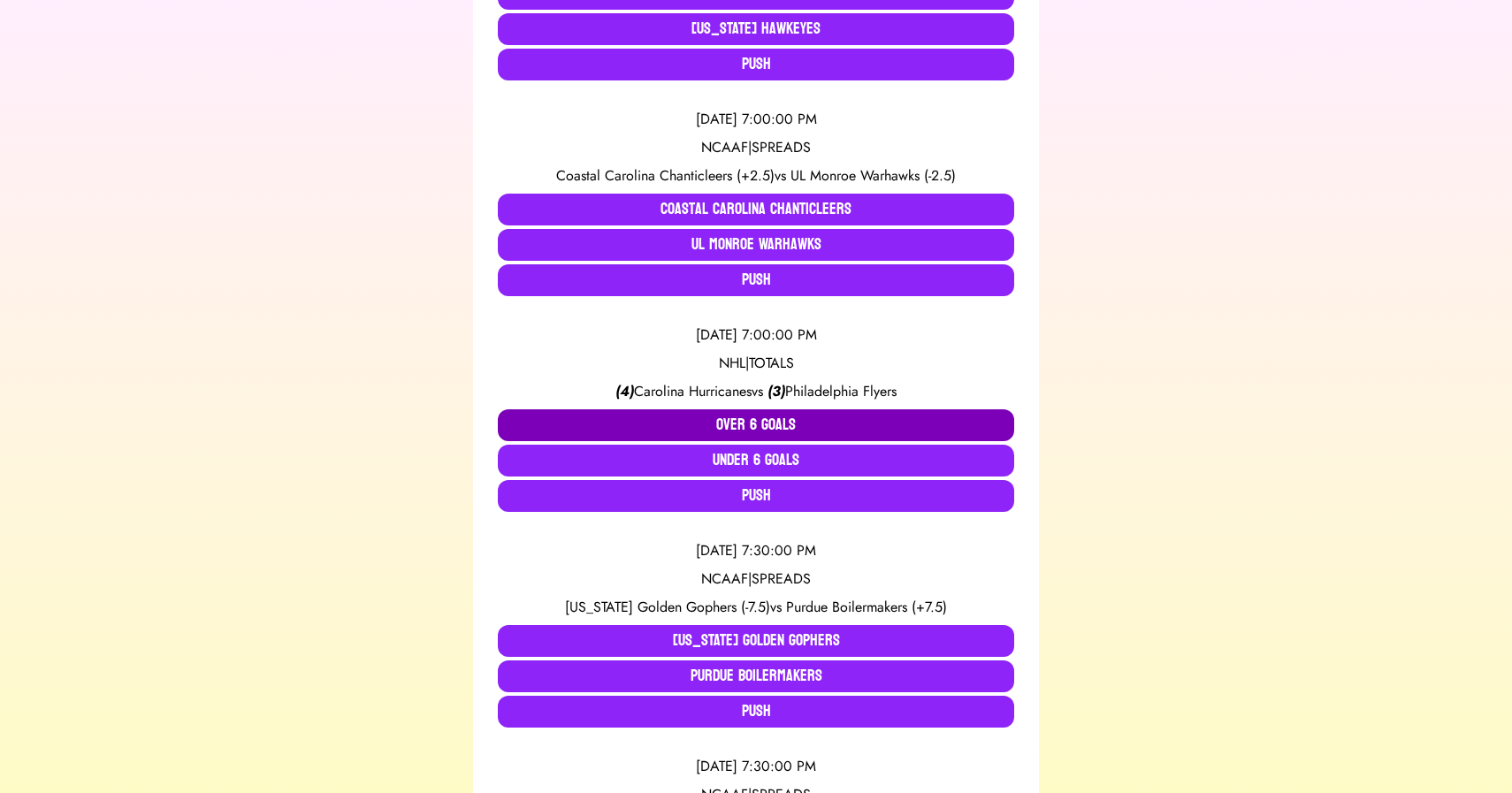
click at [676, 417] on button "Over 6 Goals" at bounding box center [756, 426] width 517 height 32
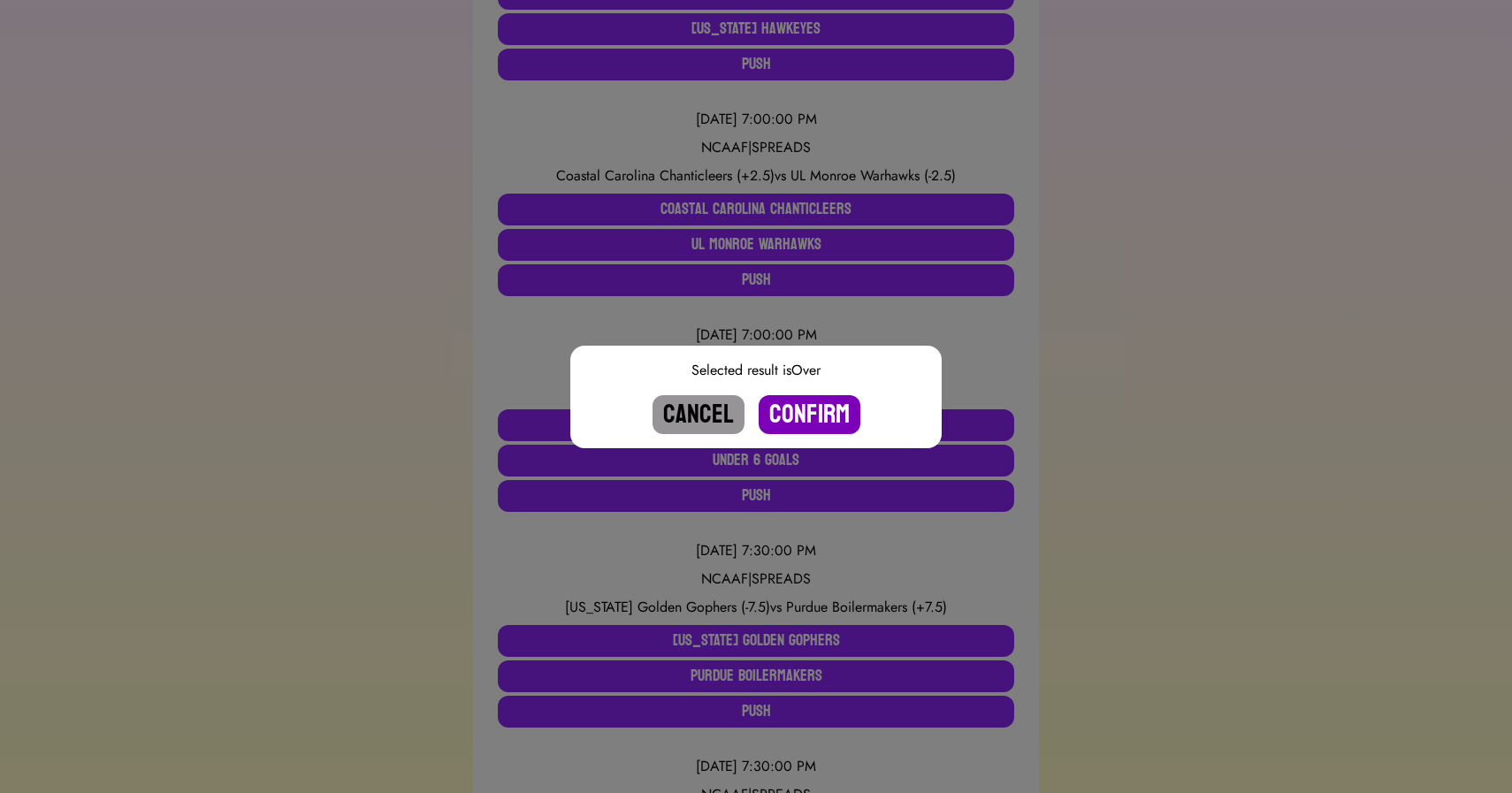
click at [803, 410] on button "Confirm" at bounding box center [810, 415] width 102 height 39
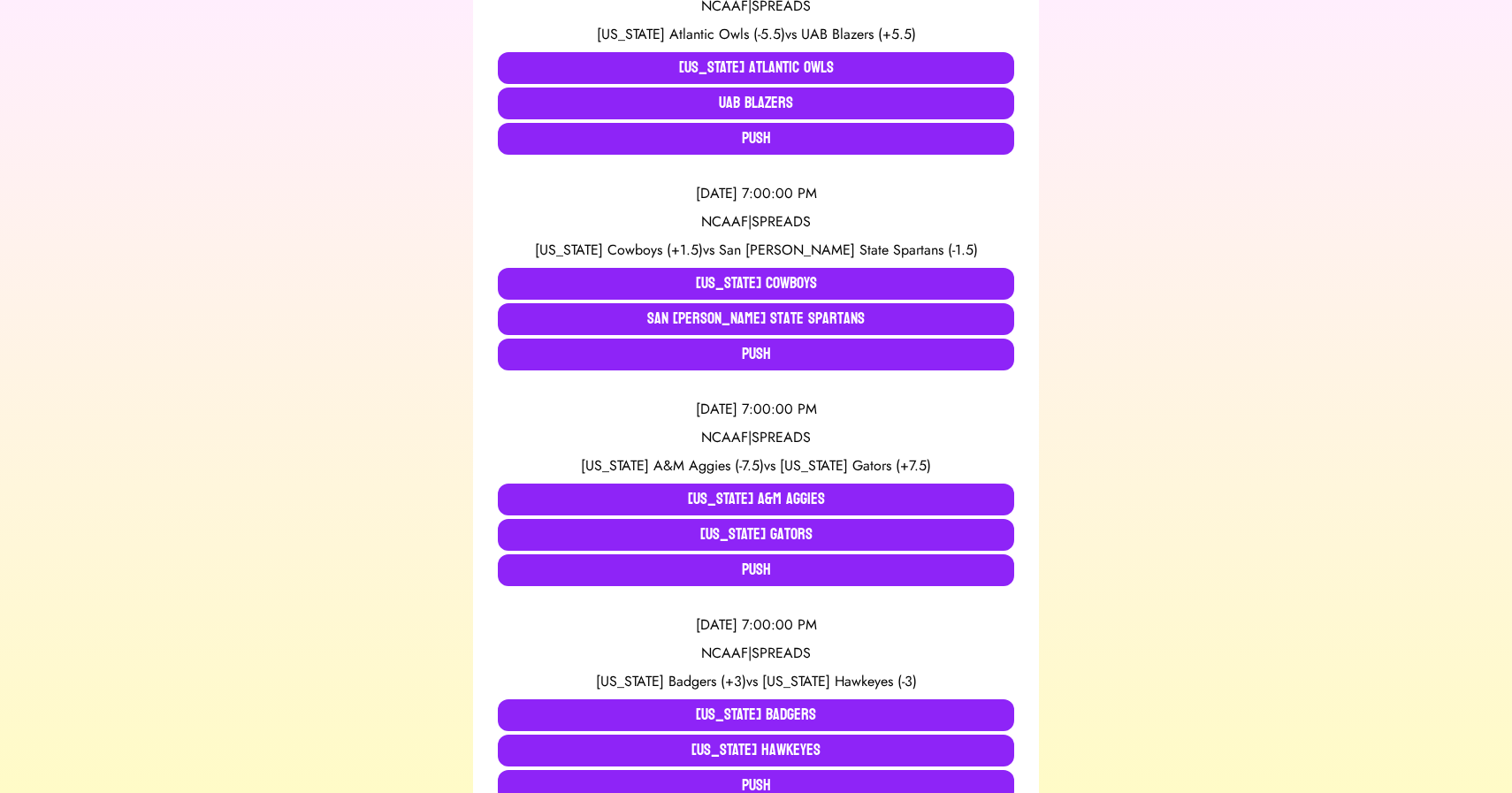
scroll to position [312, 0]
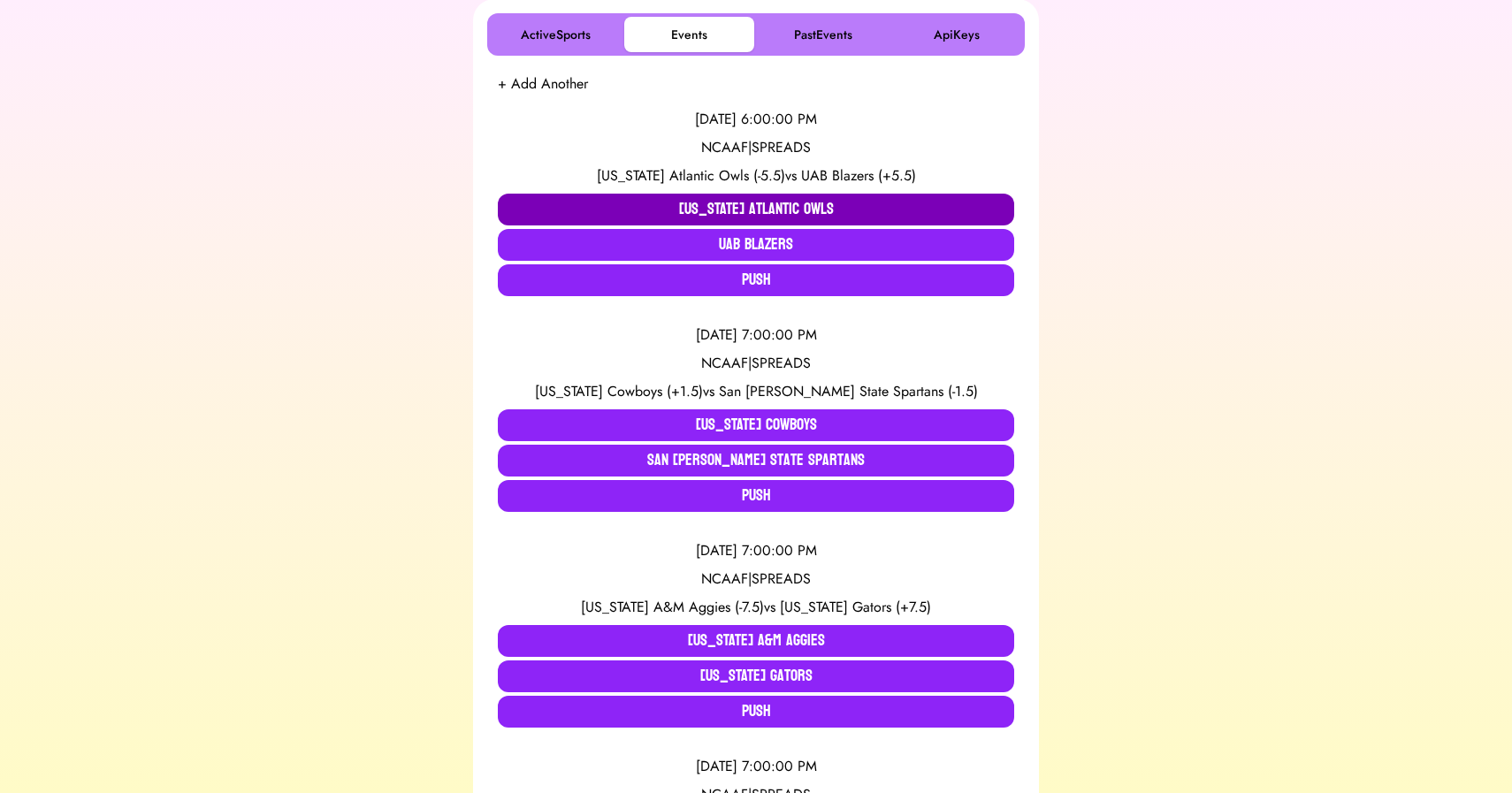
click at [659, 207] on button "[US_STATE] Atlantic Owls" at bounding box center [756, 210] width 517 height 32
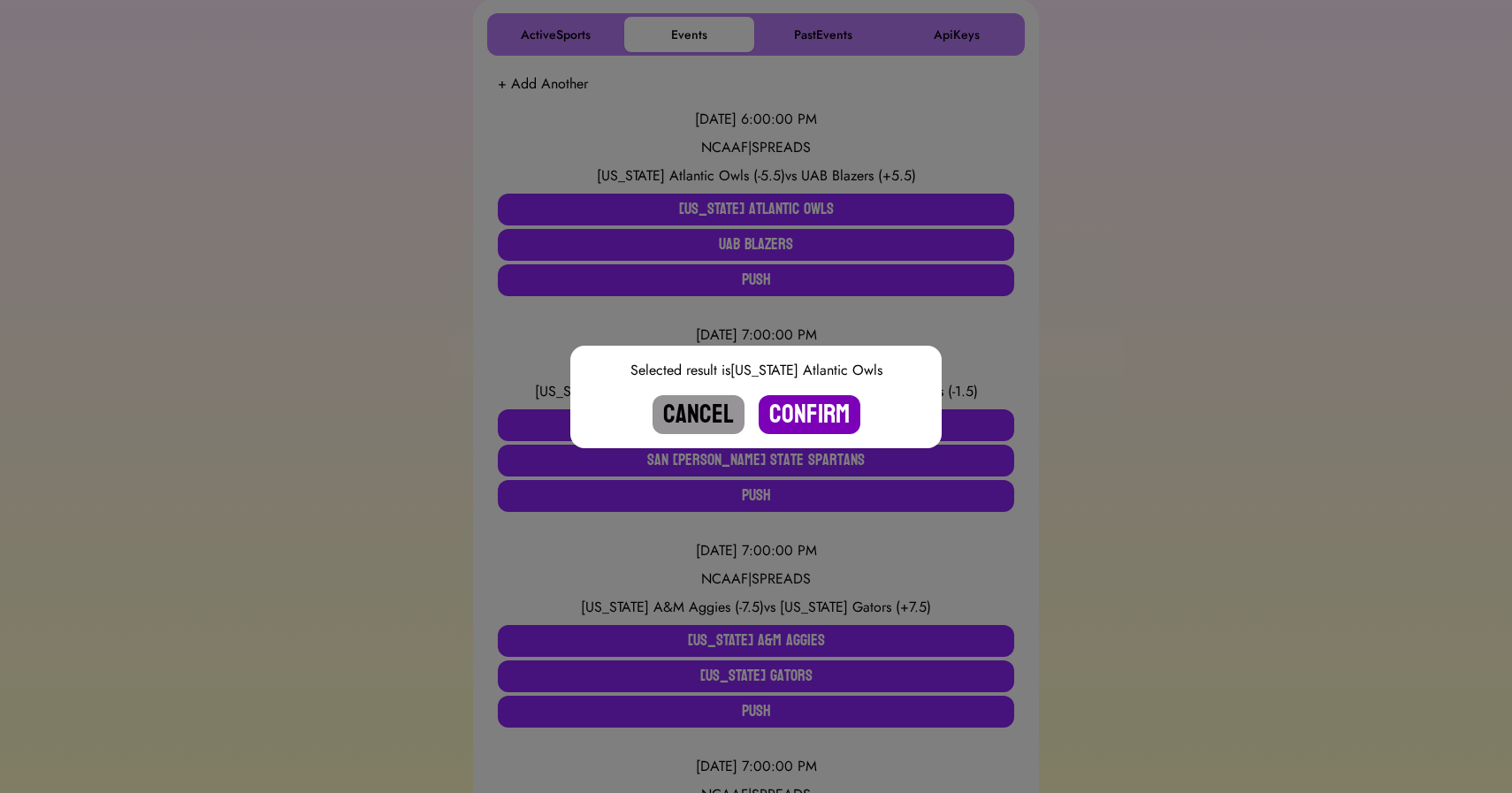
click at [807, 401] on button "Confirm" at bounding box center [810, 415] width 102 height 39
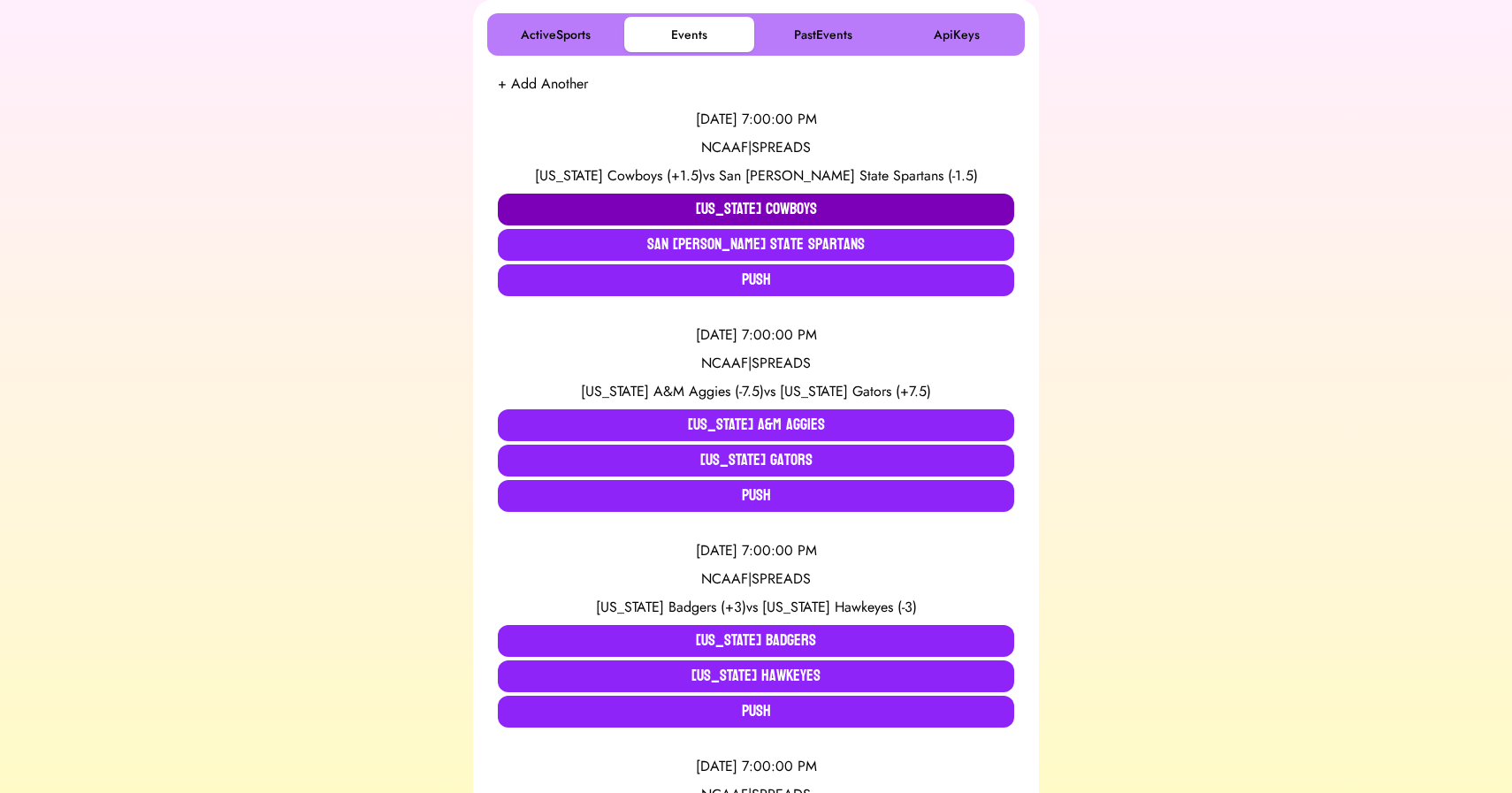
click at [672, 204] on button "[US_STATE] Cowboys" at bounding box center [756, 210] width 517 height 32
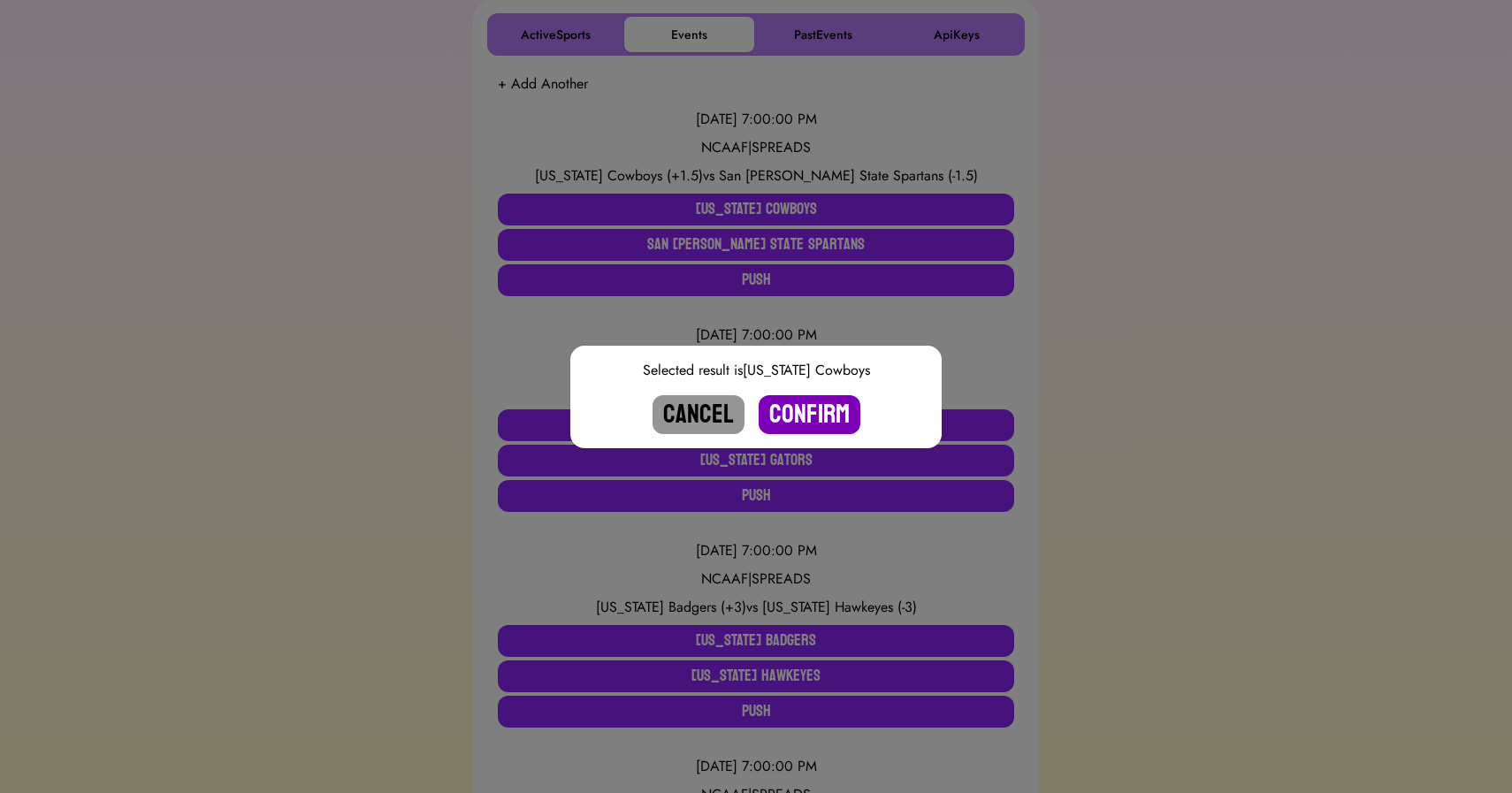
click at [823, 413] on button "Confirm" at bounding box center [810, 415] width 102 height 39
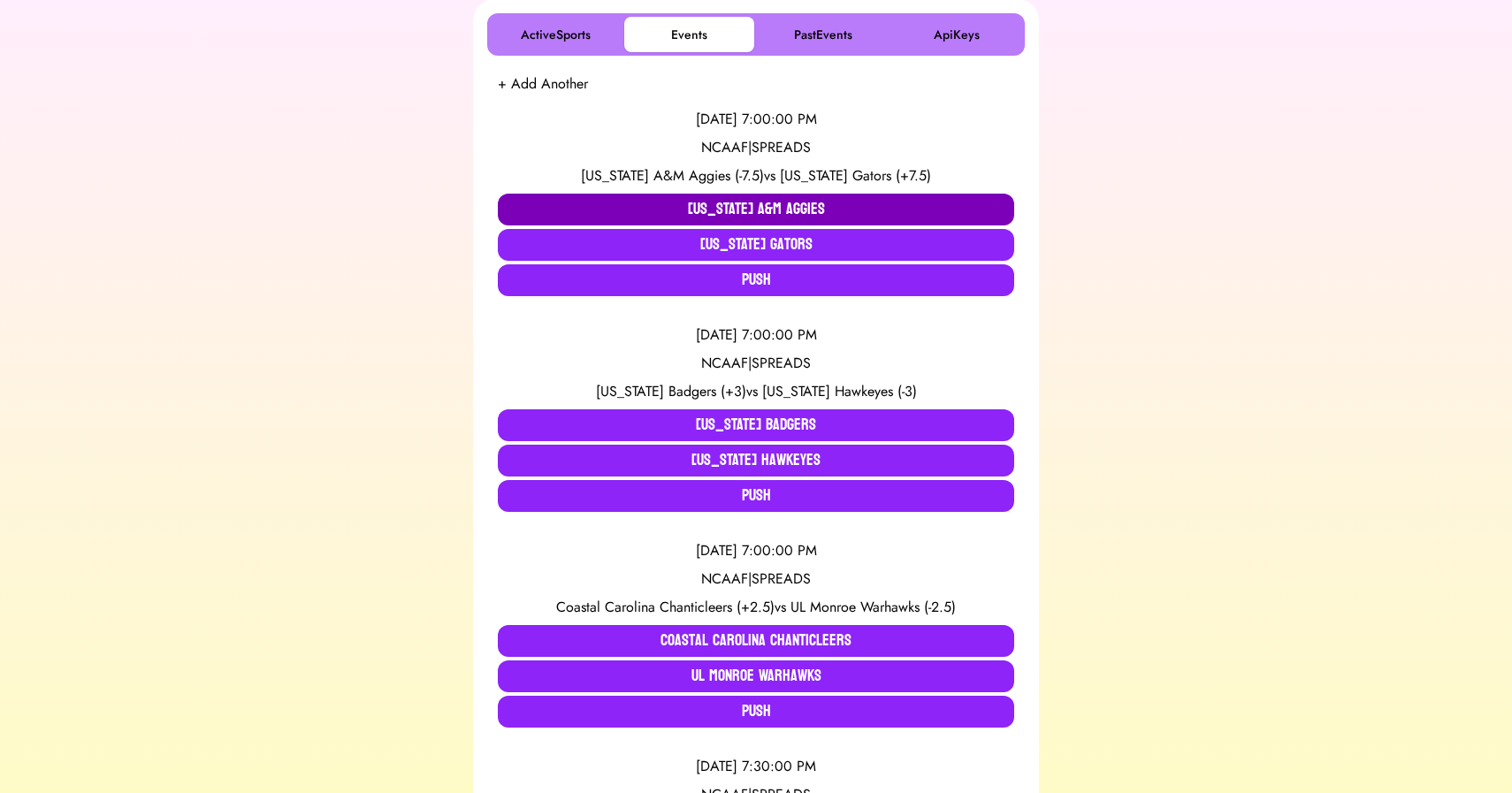
click at [684, 209] on button "[US_STATE] A&M Aggies" at bounding box center [756, 210] width 517 height 32
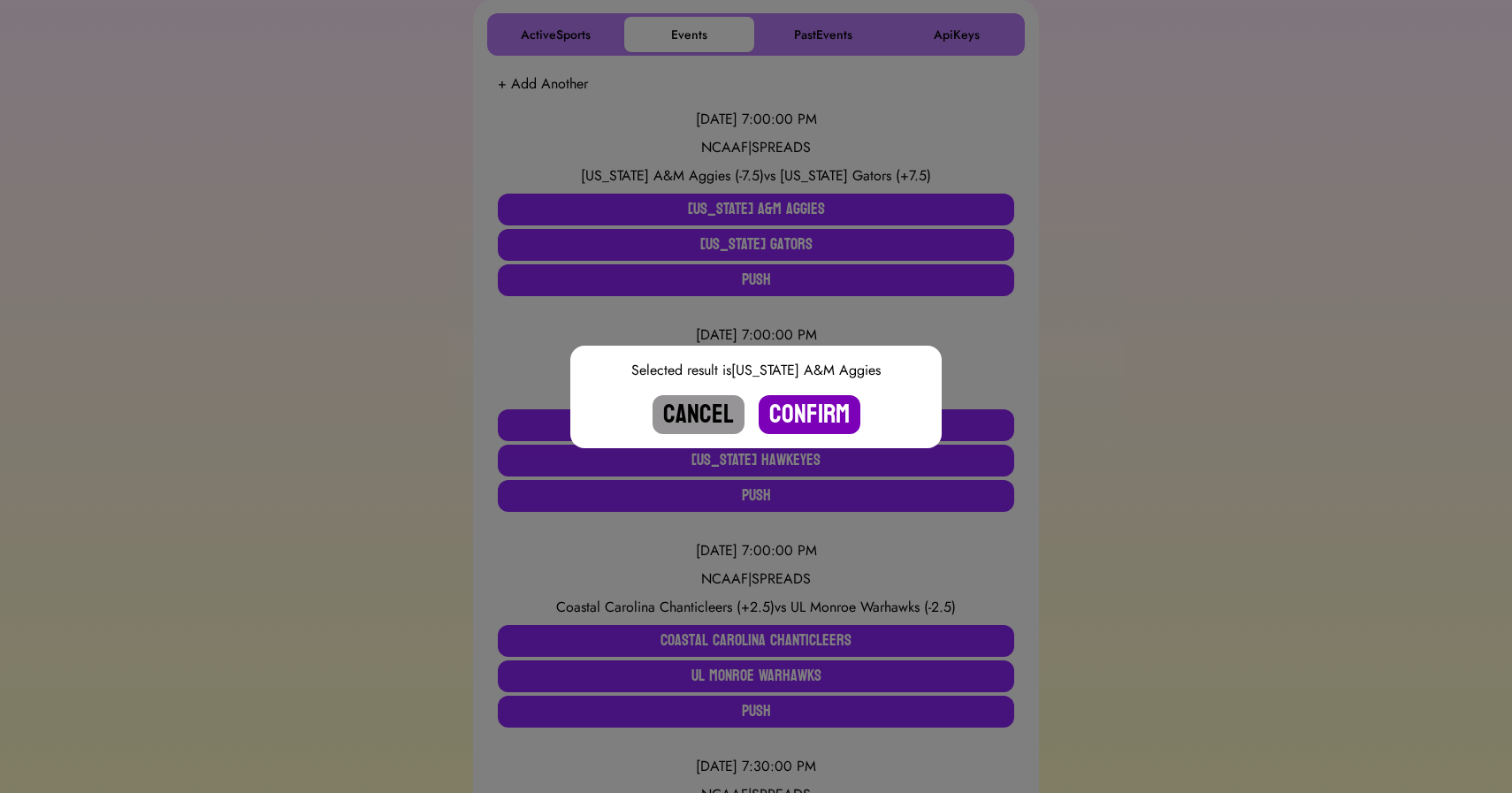
click at [792, 411] on button "Confirm" at bounding box center [810, 415] width 102 height 39
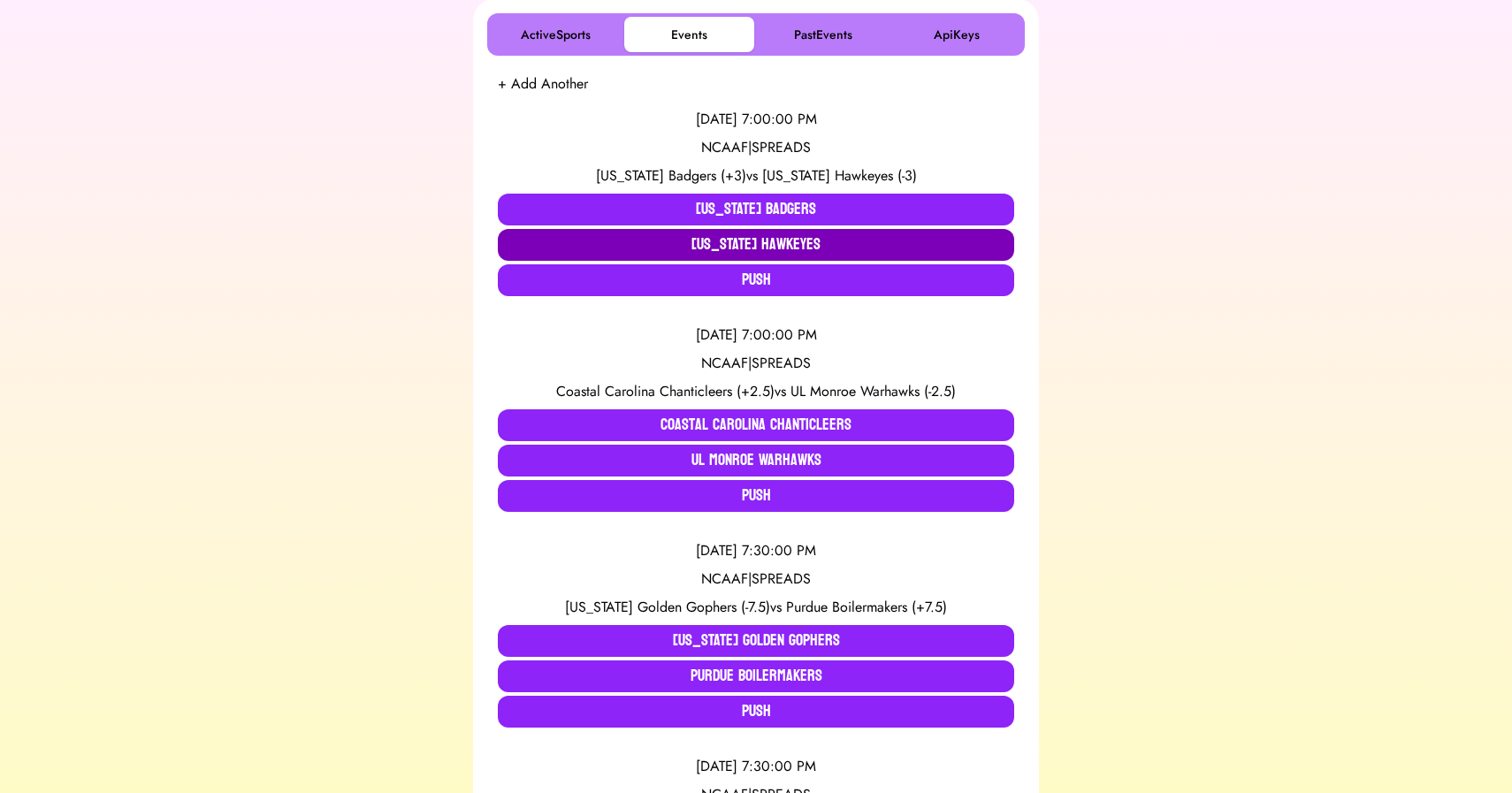
click at [755, 241] on button "[US_STATE] Hawkeyes" at bounding box center [756, 245] width 517 height 32
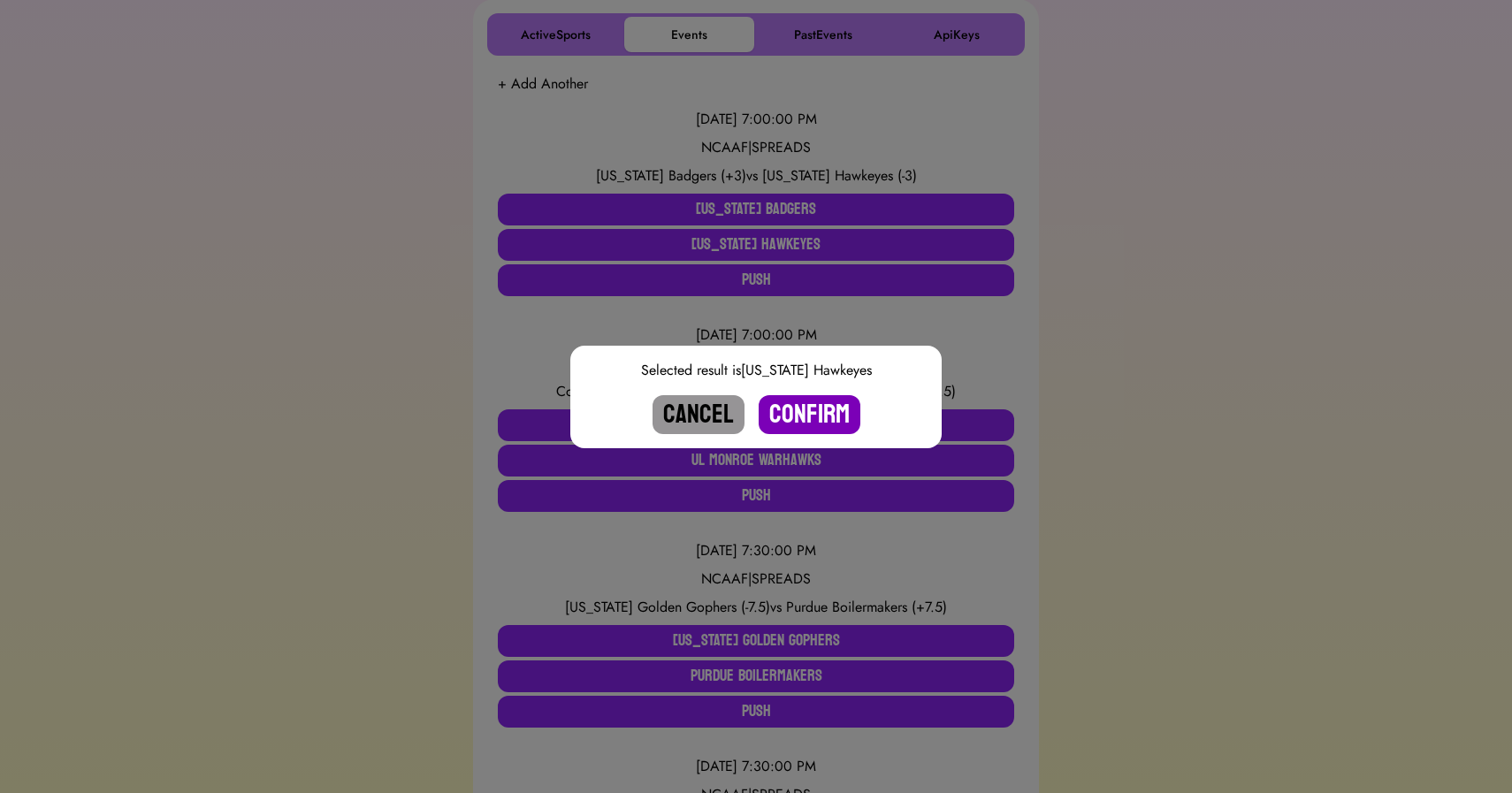
click at [813, 418] on button "Confirm" at bounding box center [810, 415] width 102 height 39
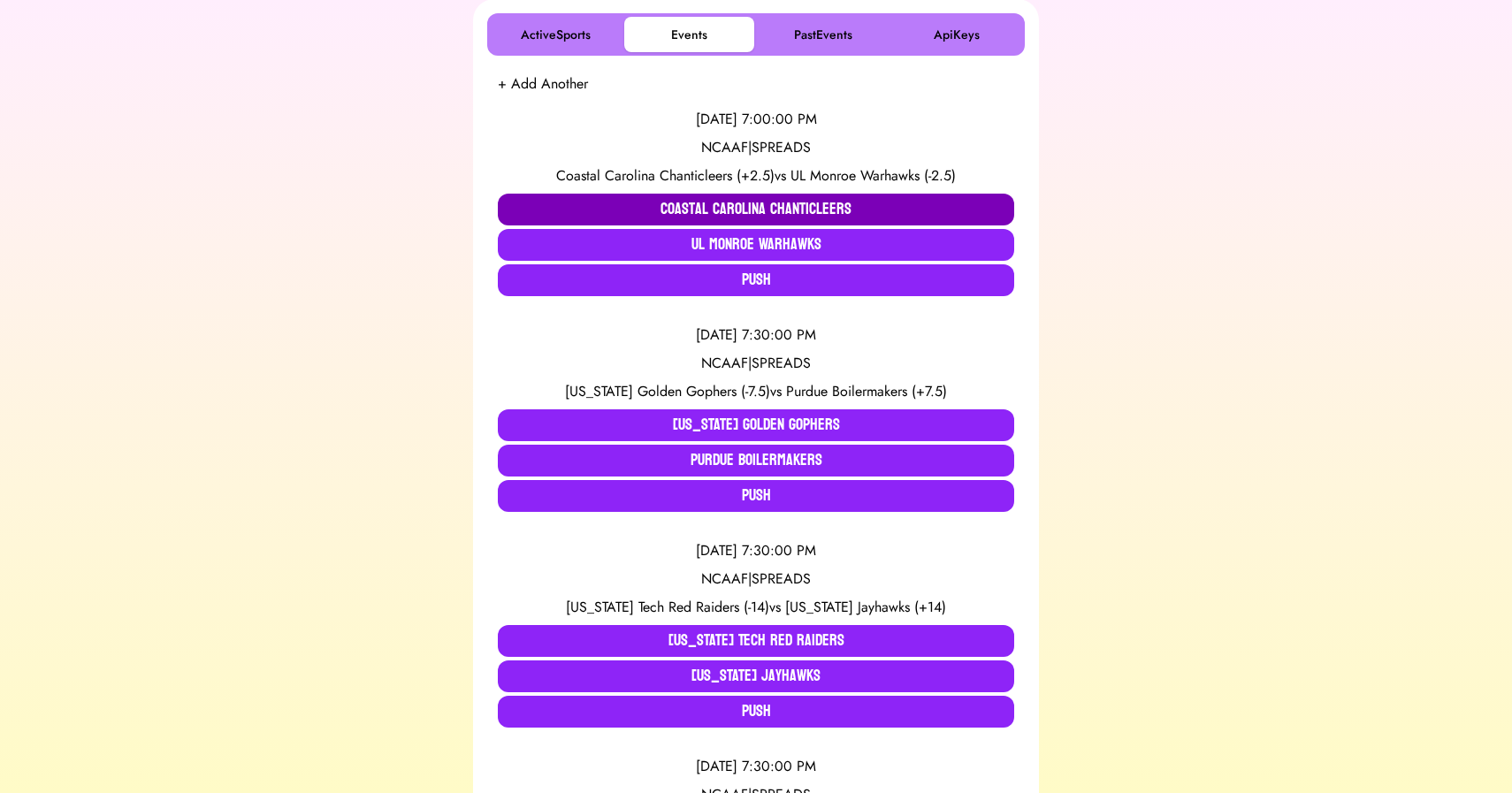
click at [746, 214] on button "Coastal Carolina Chanticleers" at bounding box center [756, 210] width 517 height 32
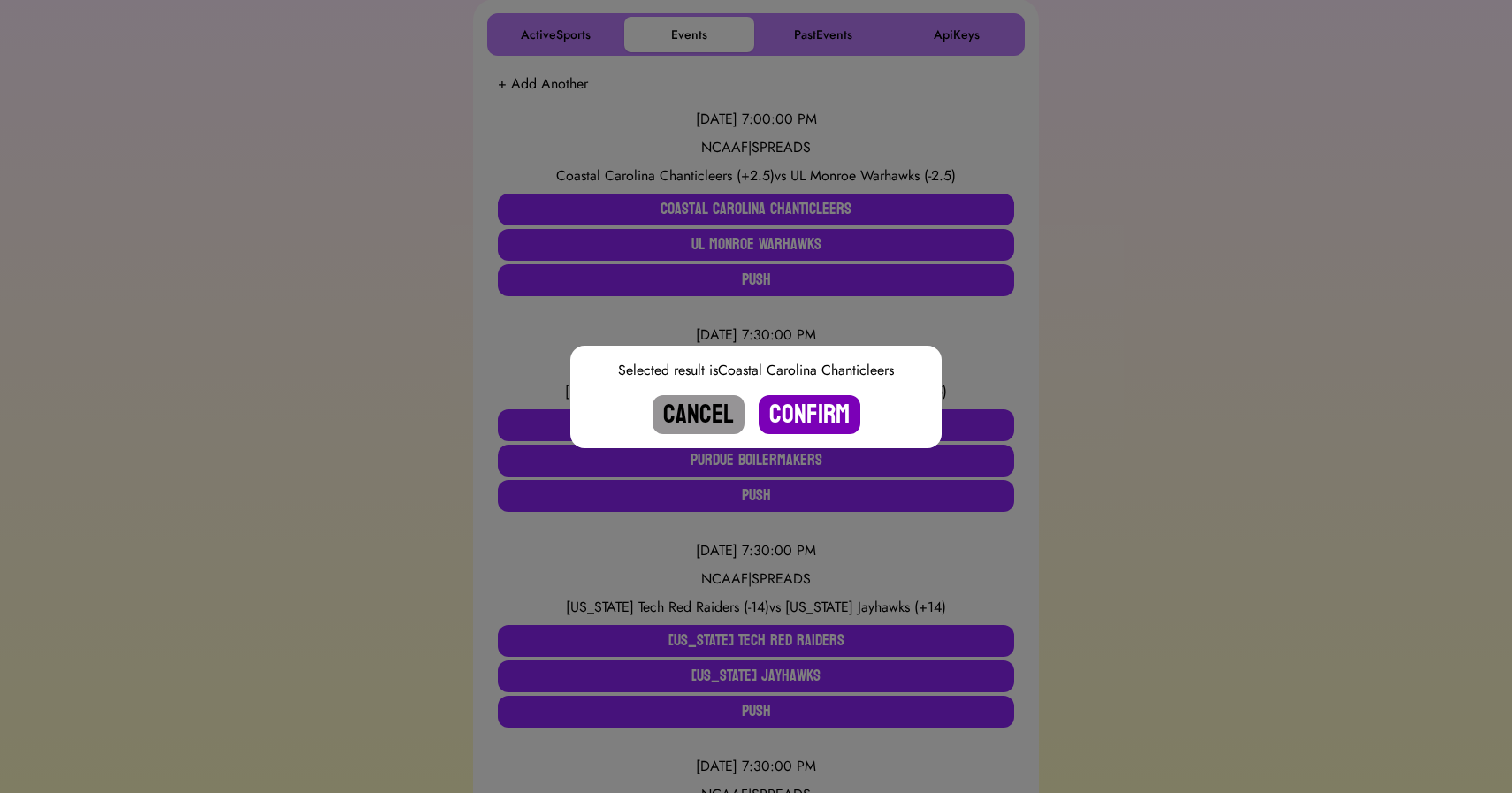
click at [832, 418] on button "Confirm" at bounding box center [810, 415] width 102 height 39
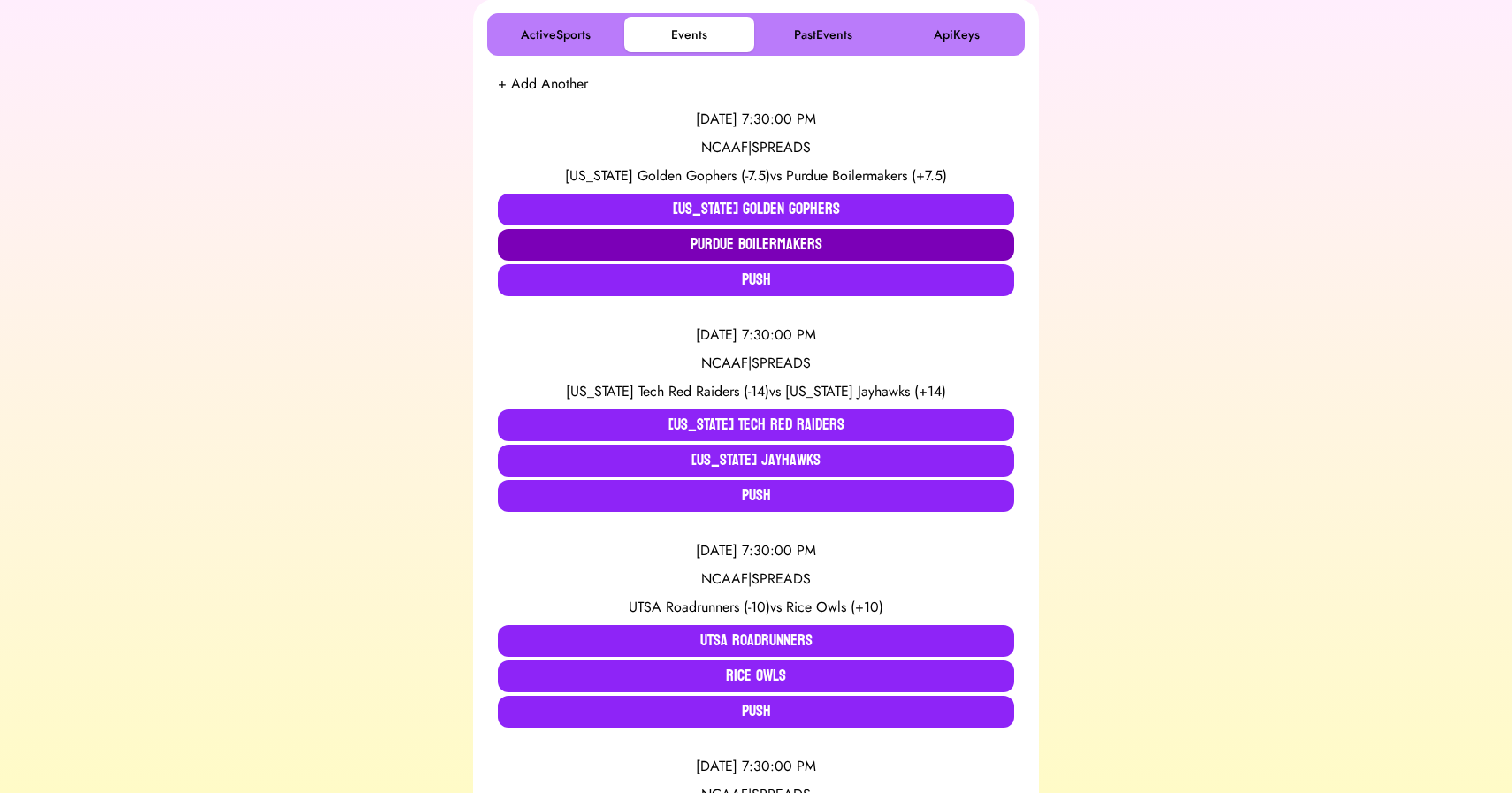
click at [638, 247] on button "Purdue Boilermakers" at bounding box center [756, 245] width 517 height 32
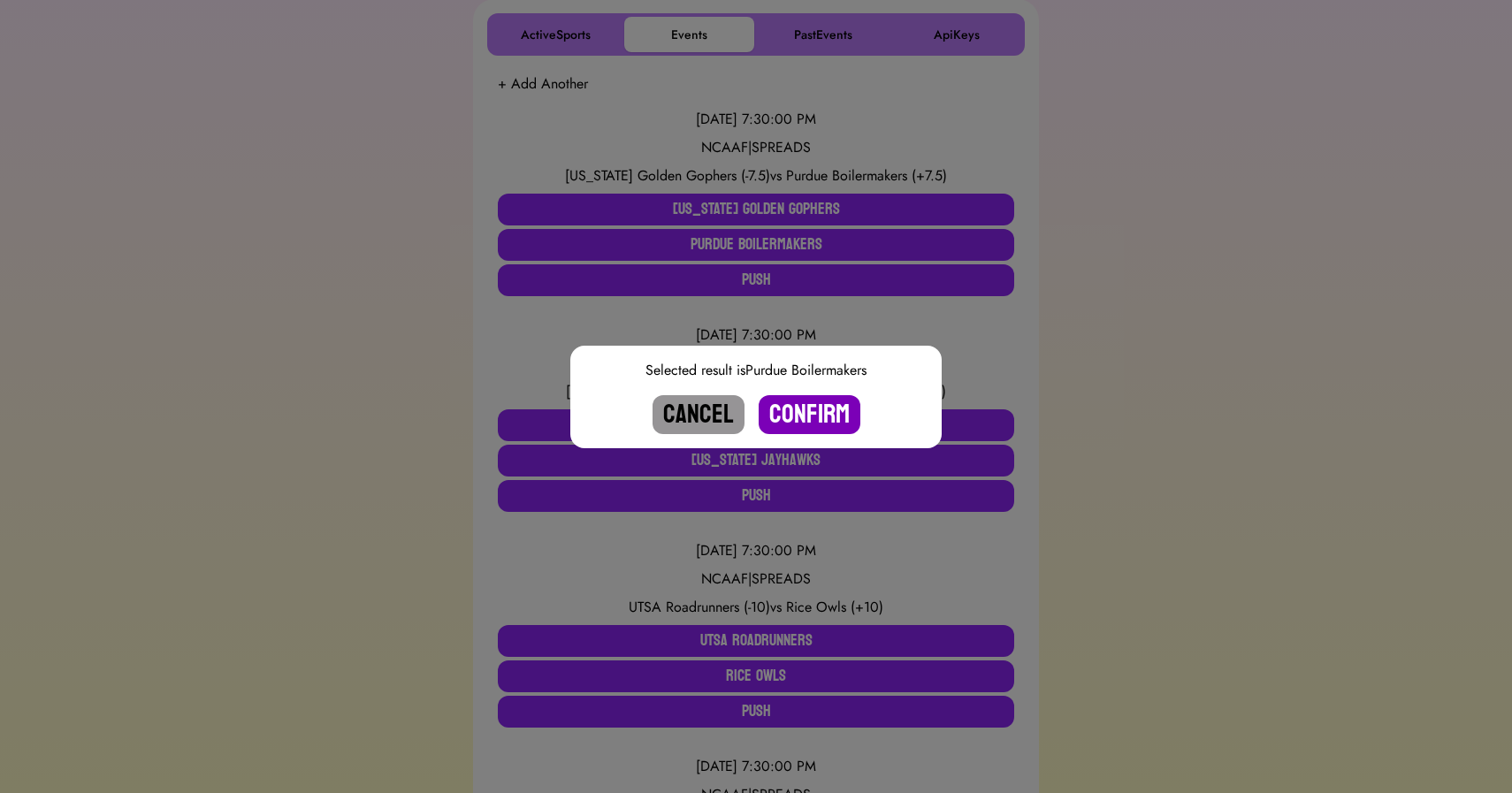
click at [806, 405] on button "Confirm" at bounding box center [810, 415] width 102 height 39
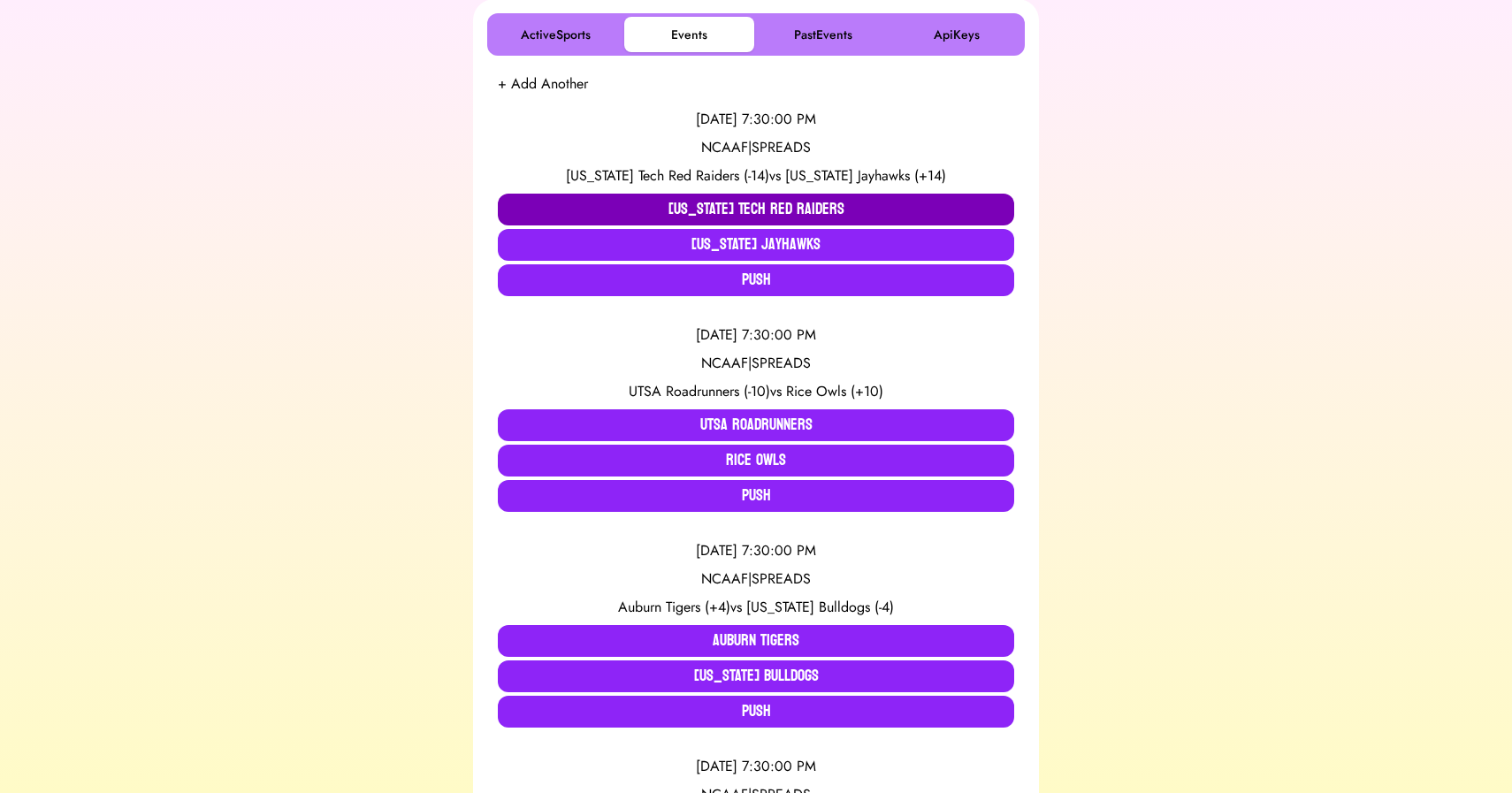
click at [620, 209] on button "[US_STATE] Tech Red Raiders" at bounding box center [756, 210] width 517 height 32
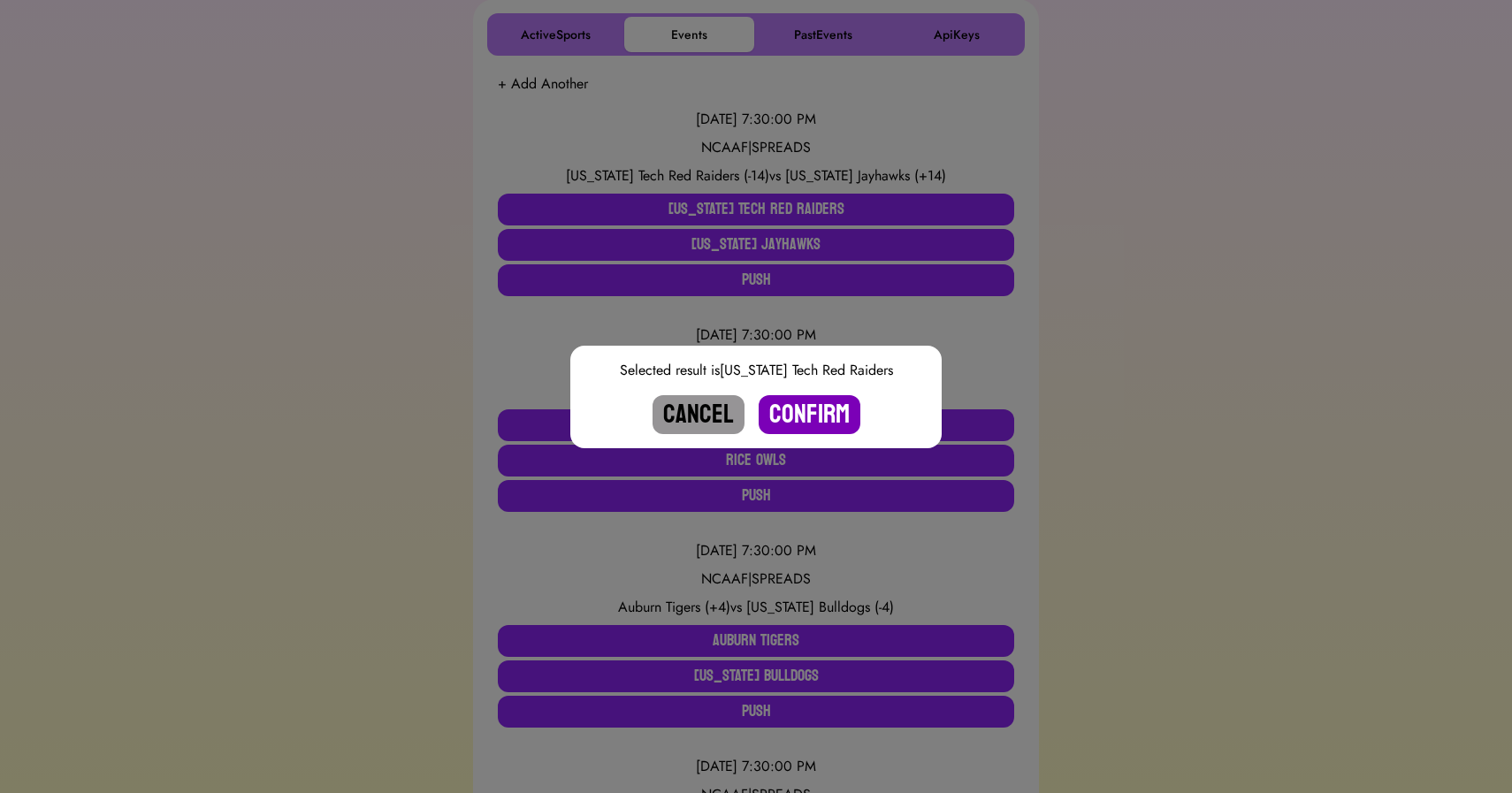
click at [805, 409] on button "Confirm" at bounding box center [810, 415] width 102 height 39
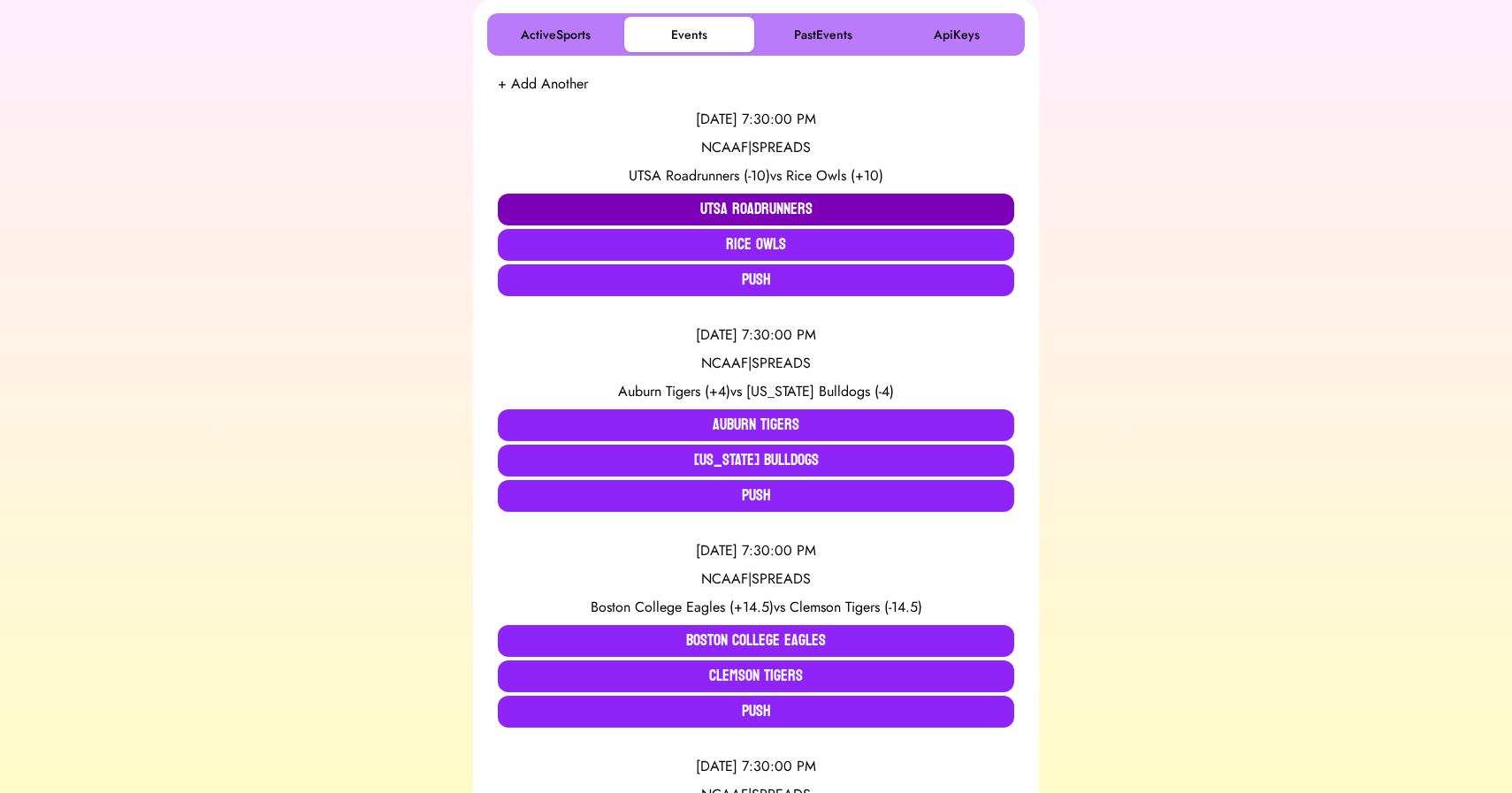
click at [655, 205] on button "UTSA Roadrunners" at bounding box center [756, 210] width 517 height 32
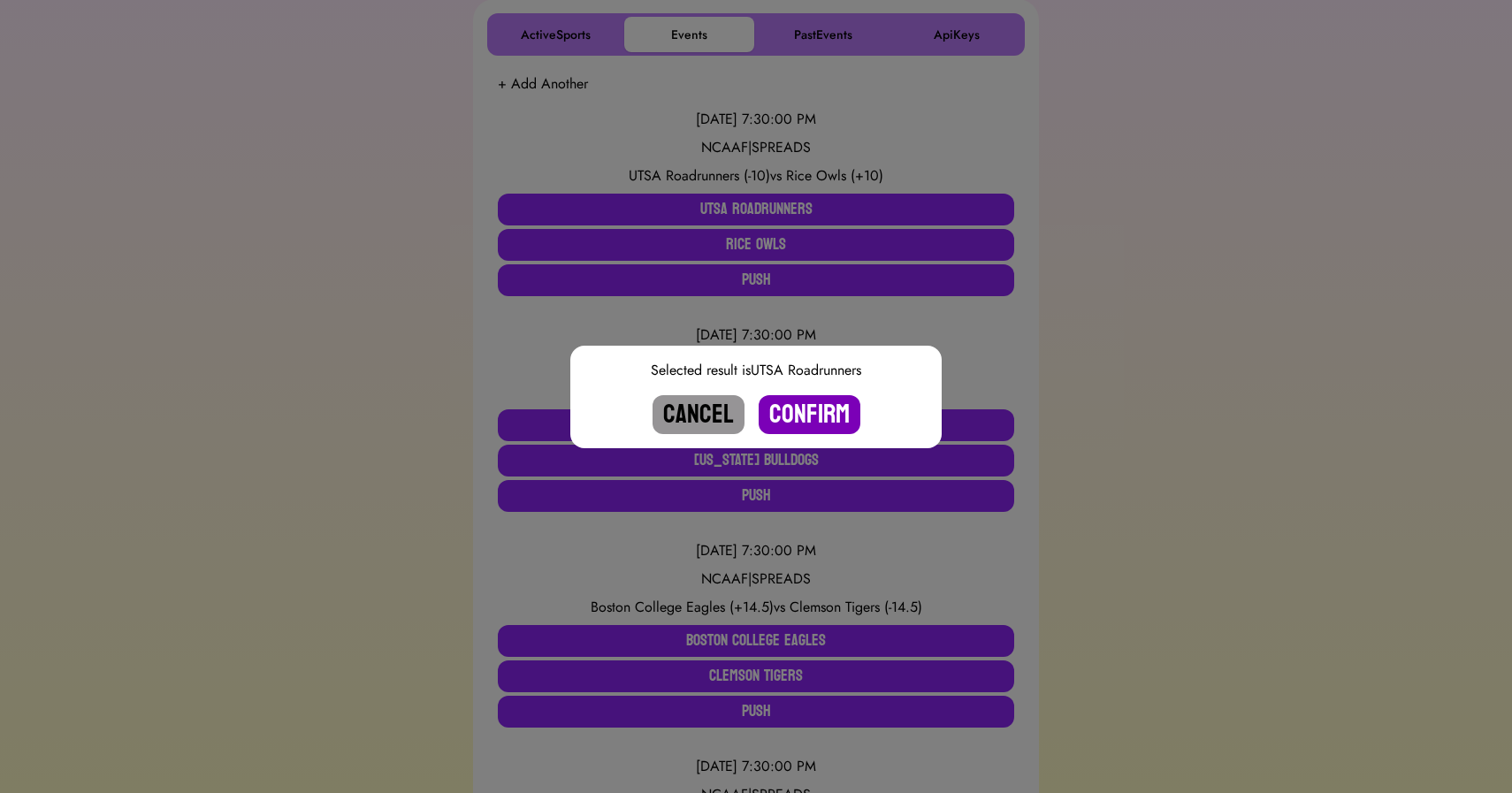
click at [796, 411] on button "Confirm" at bounding box center [810, 415] width 102 height 39
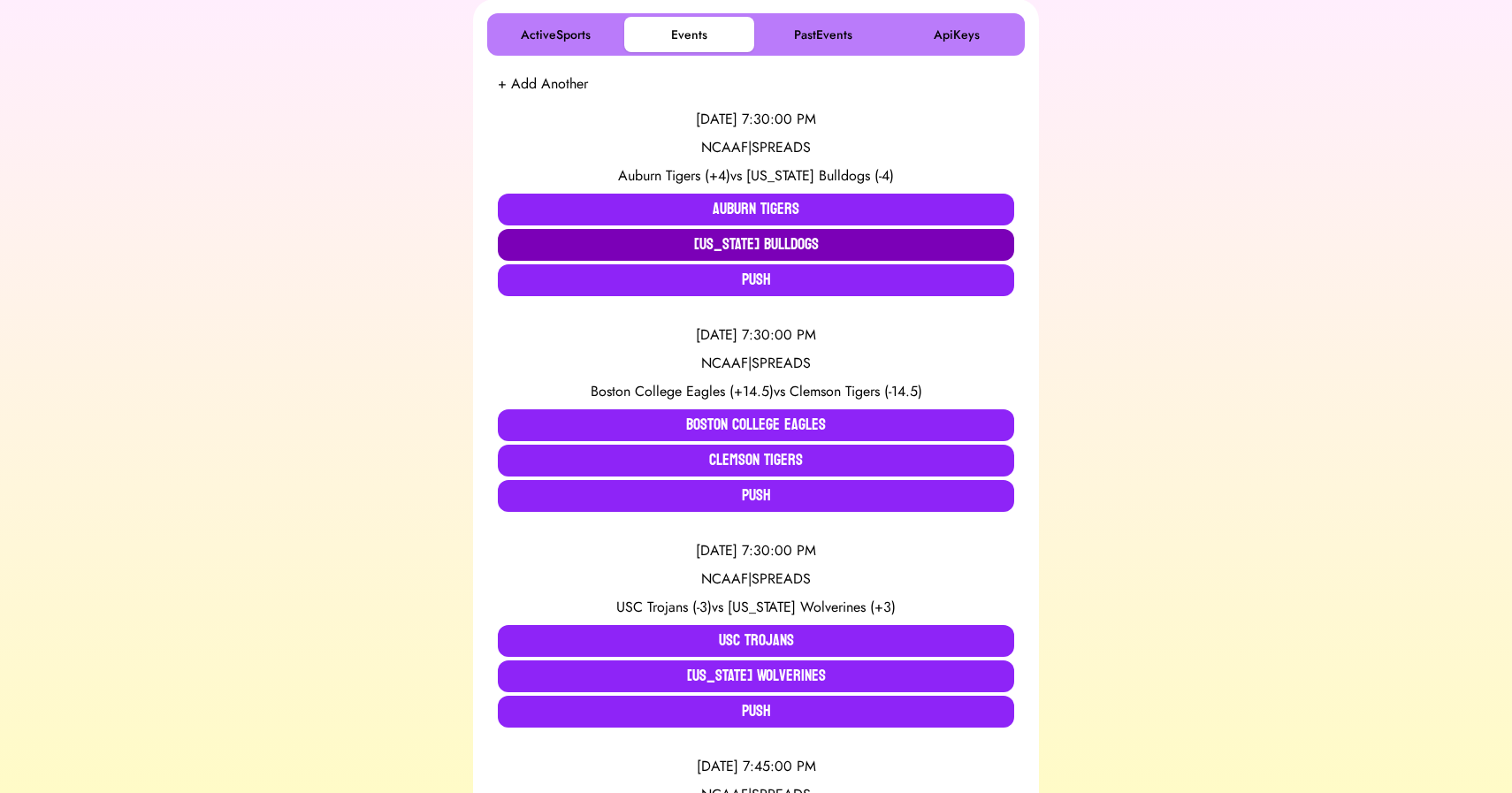
click at [748, 241] on button "[US_STATE] Bulldogs" at bounding box center [756, 245] width 517 height 32
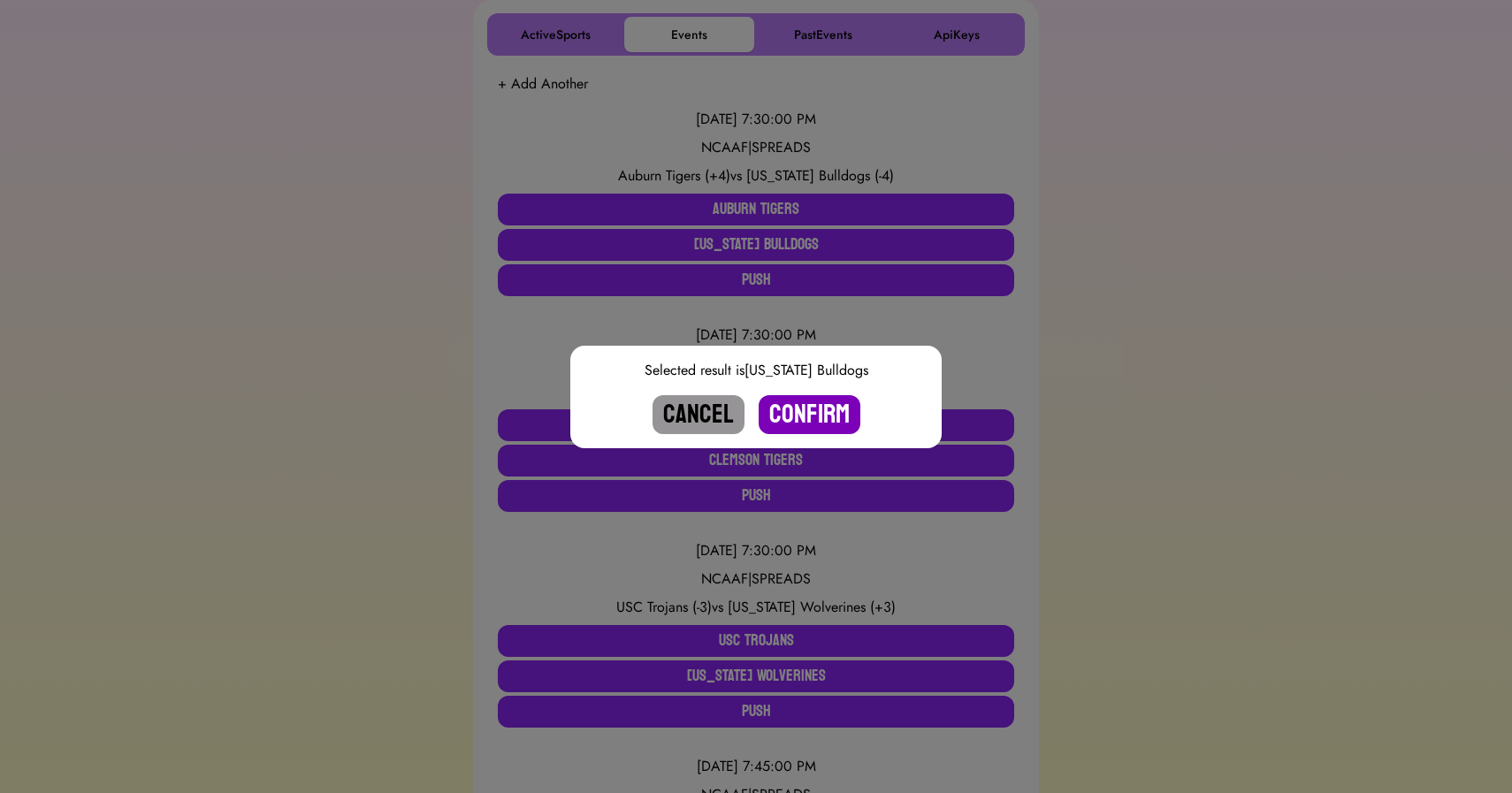
click at [804, 425] on button "Confirm" at bounding box center [810, 415] width 102 height 39
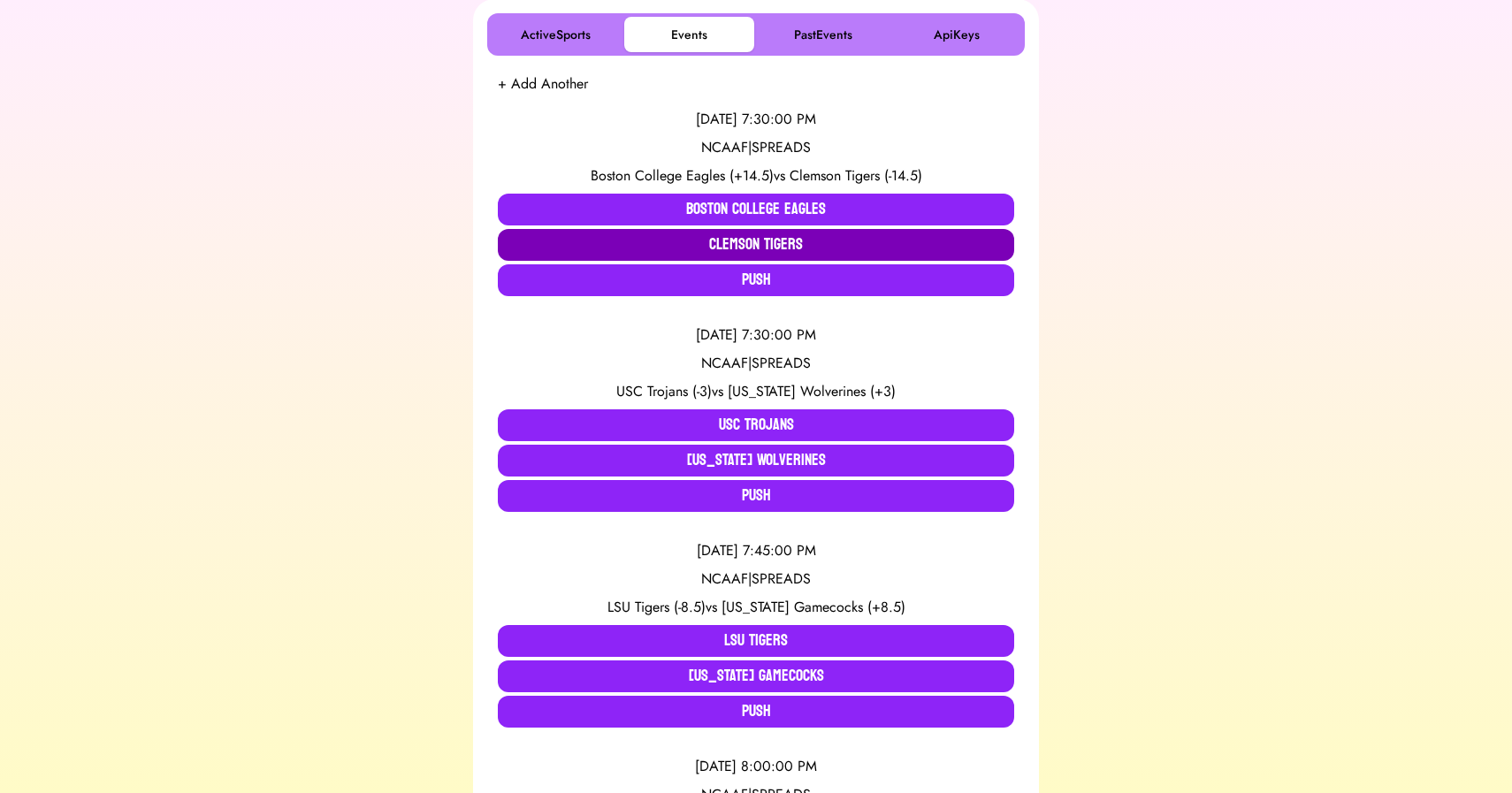
click at [668, 243] on button "Clemson Tigers" at bounding box center [756, 245] width 517 height 32
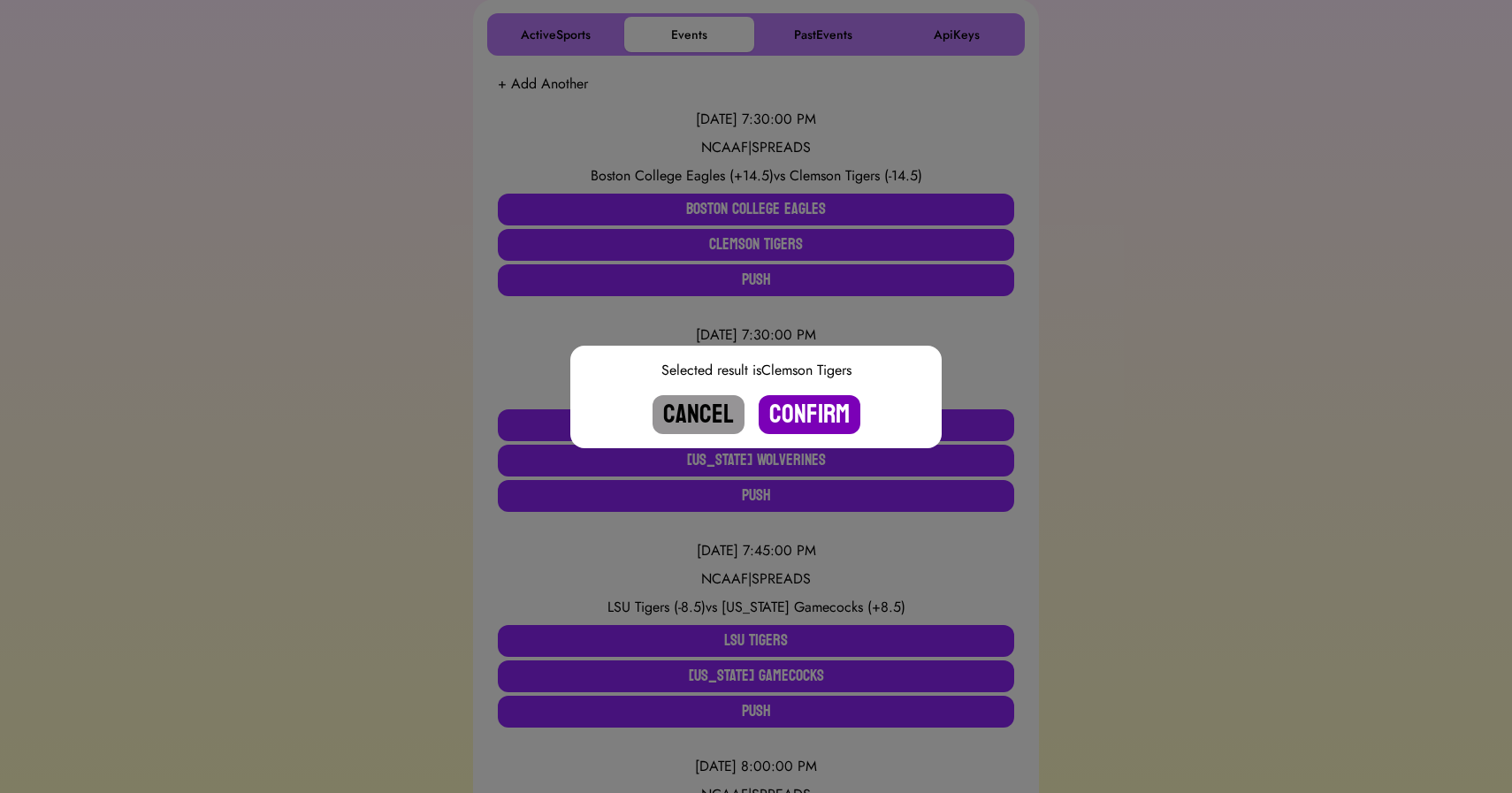
click at [783, 413] on button "Confirm" at bounding box center [810, 415] width 102 height 39
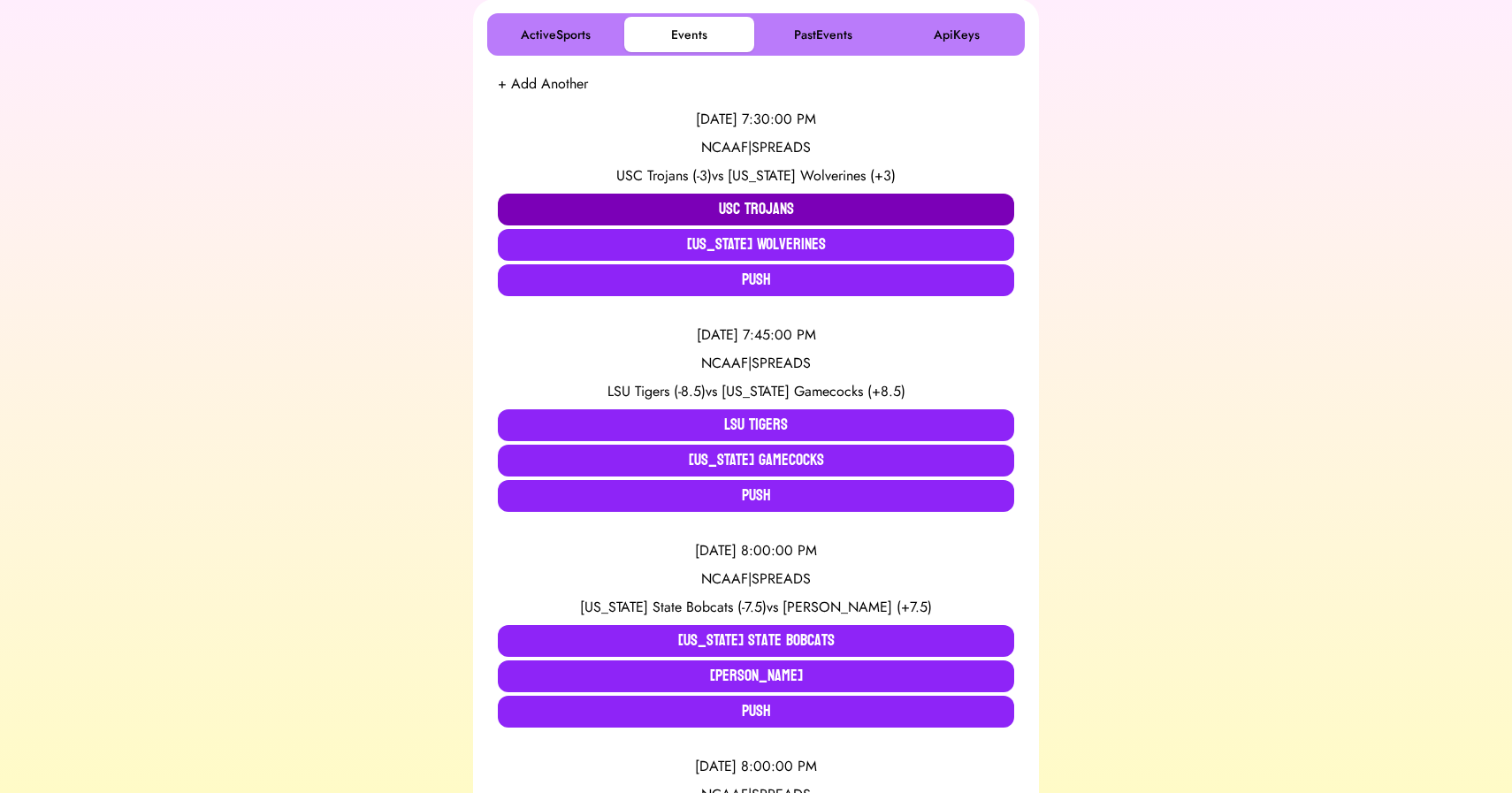
click at [609, 198] on button "USC Trojans" at bounding box center [756, 210] width 517 height 32
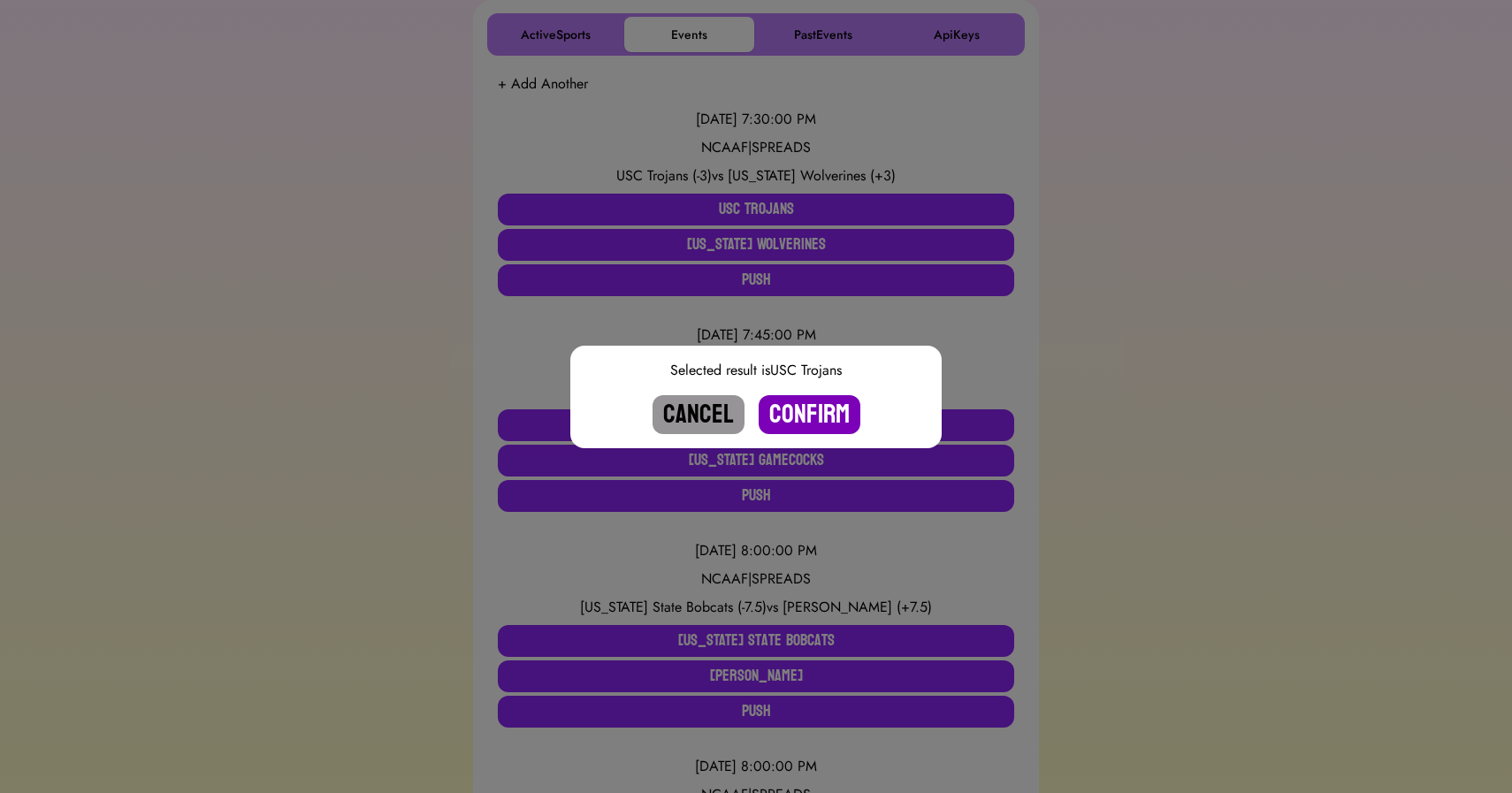
click at [803, 419] on button "Confirm" at bounding box center [810, 415] width 102 height 39
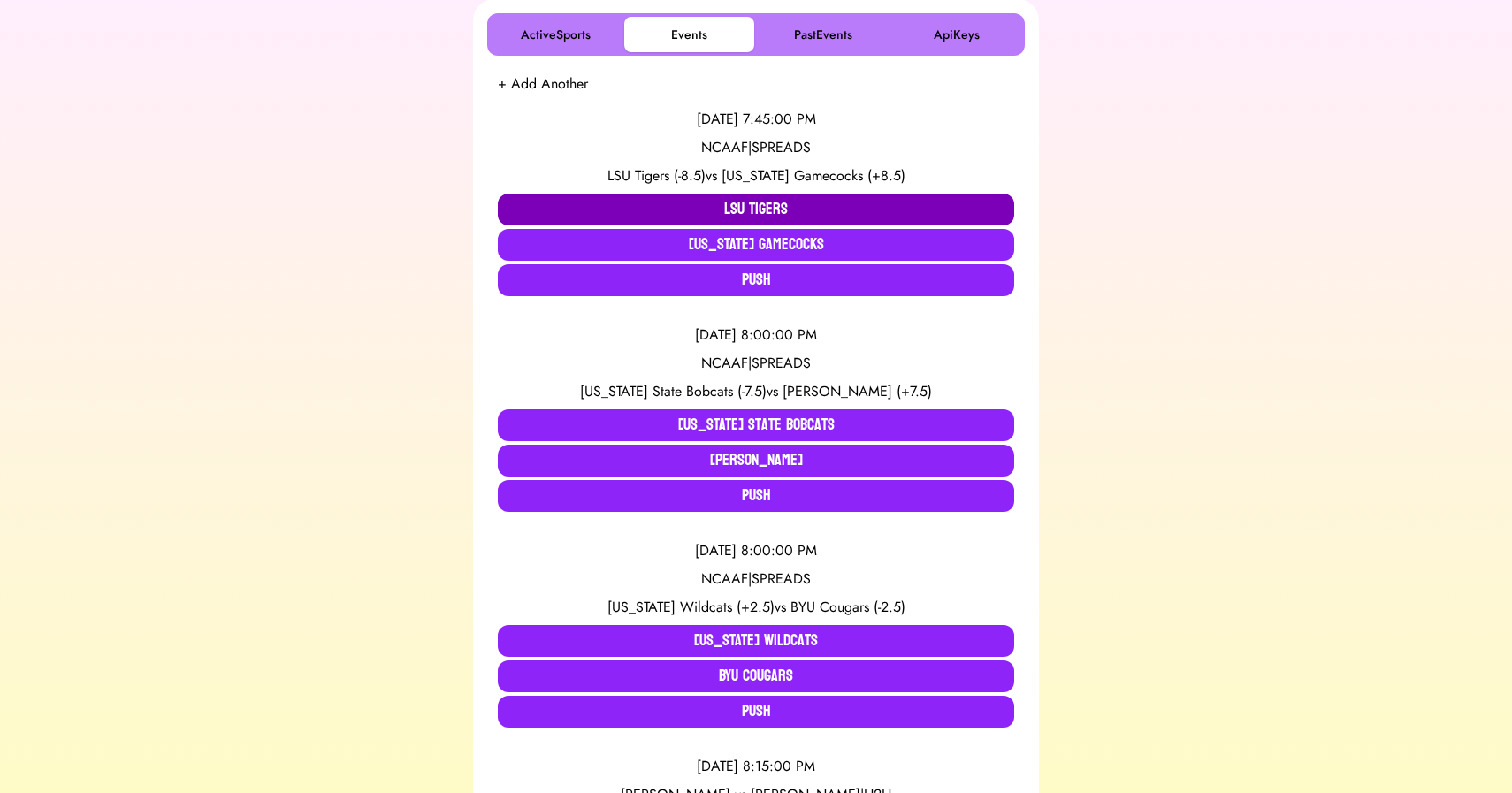
click at [682, 212] on button "LSU Tigers" at bounding box center [756, 210] width 517 height 32
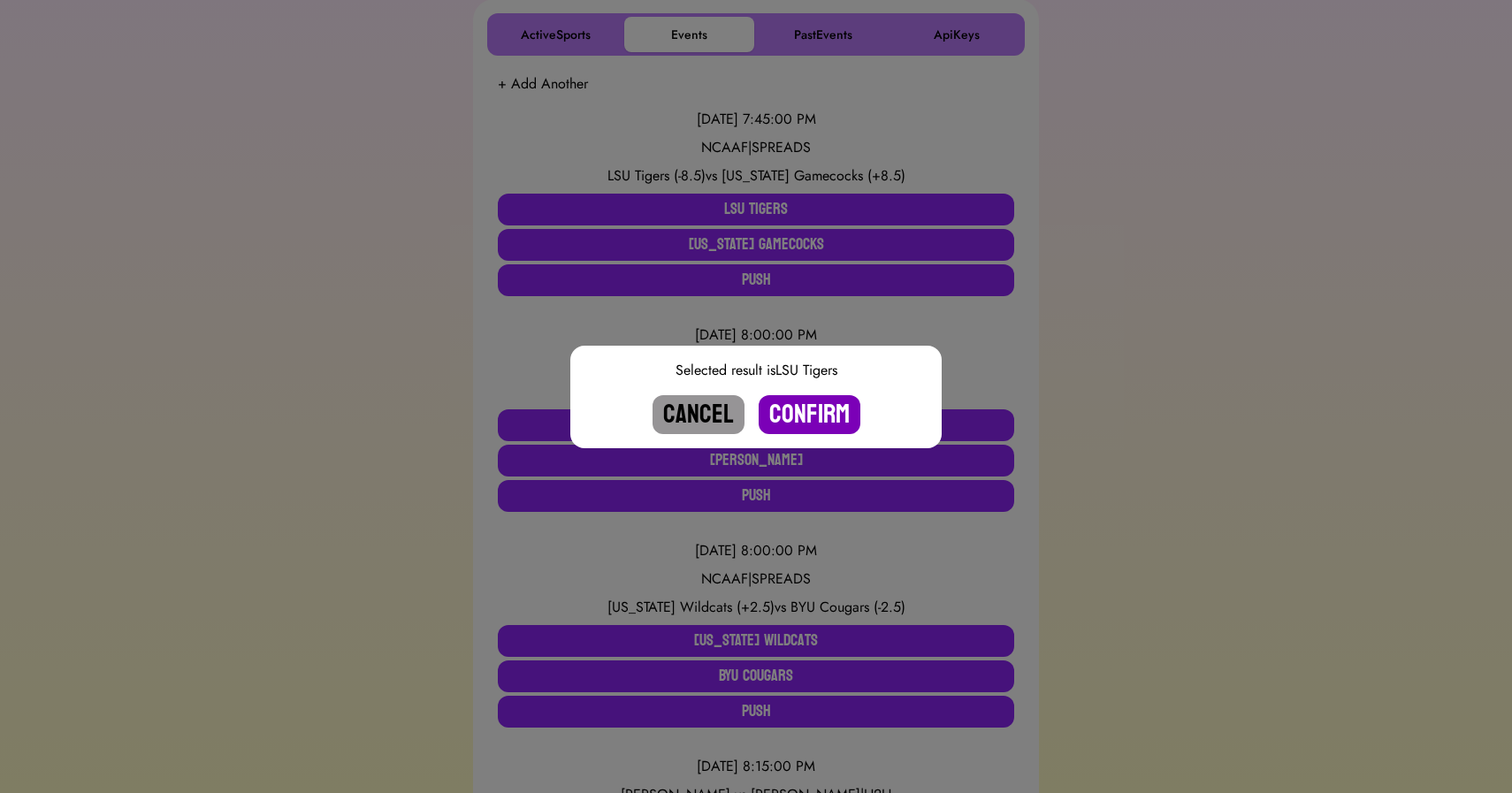
click at [793, 396] on button "Confirm" at bounding box center [810, 415] width 102 height 39
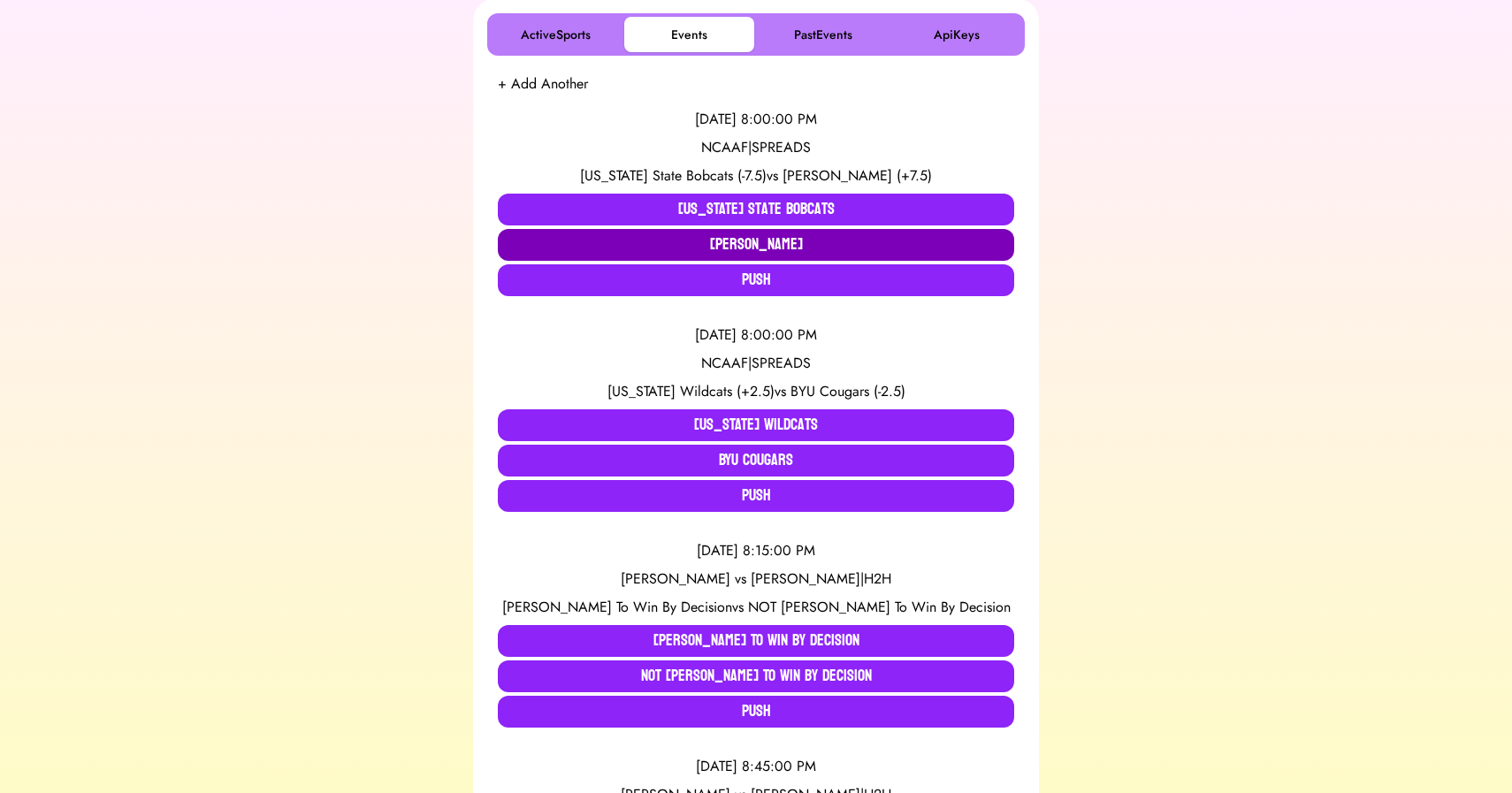
click at [753, 232] on button "[PERSON_NAME]" at bounding box center [756, 245] width 517 height 32
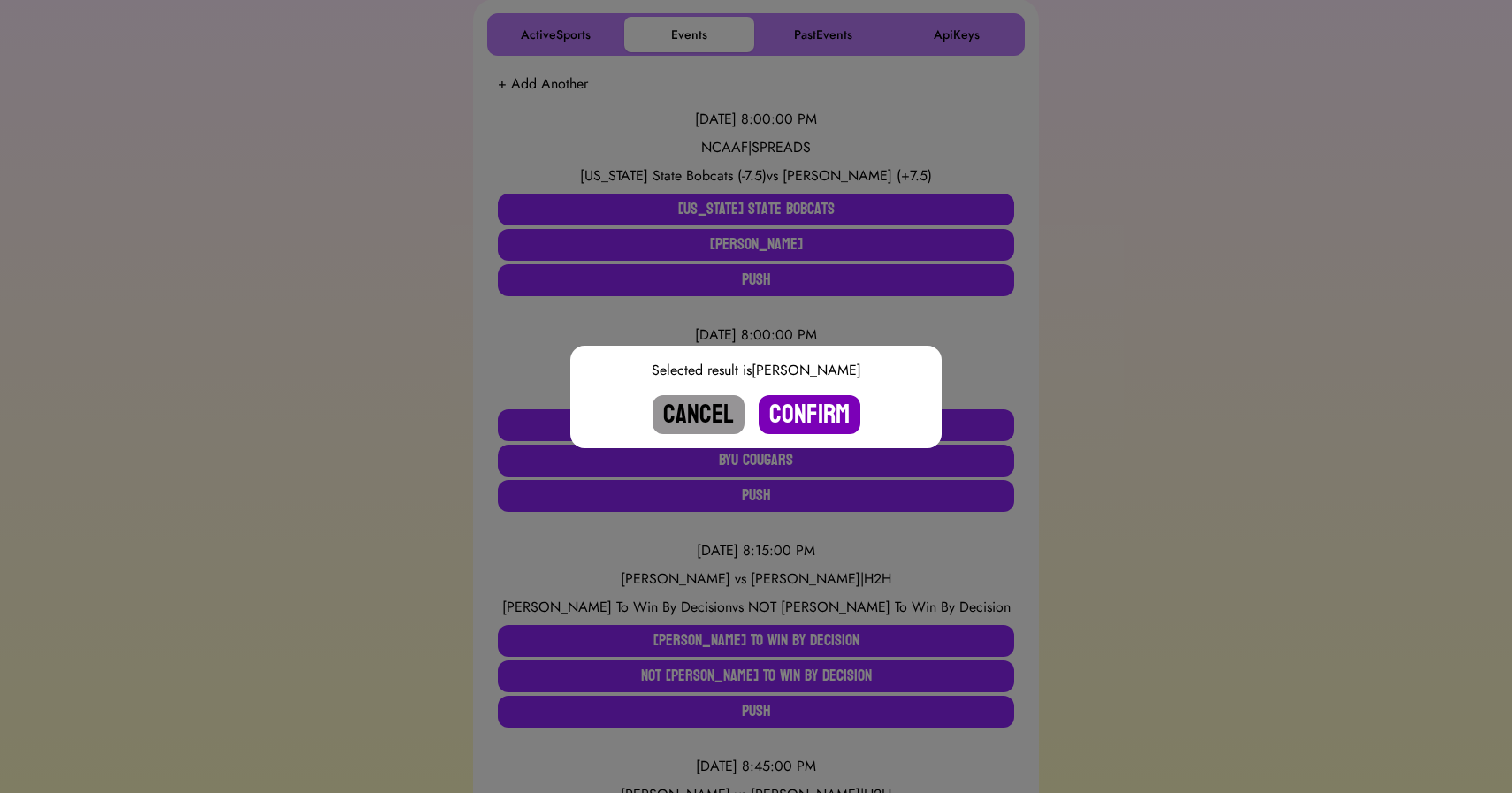
click at [807, 412] on button "Confirm" at bounding box center [810, 415] width 102 height 39
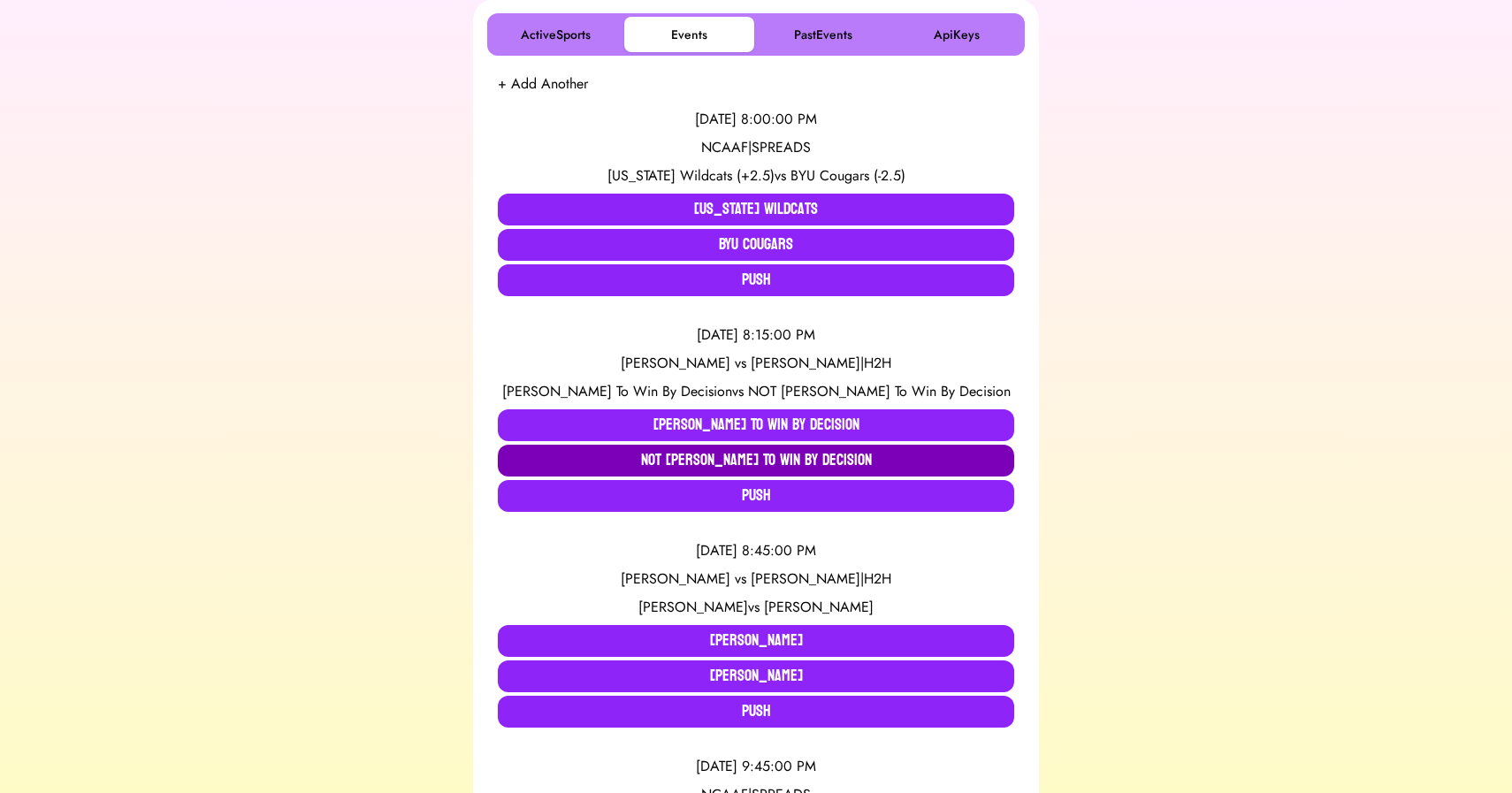
click at [760, 459] on button "NOT [PERSON_NAME] To Win By Decision" at bounding box center [756, 460] width 517 height 32
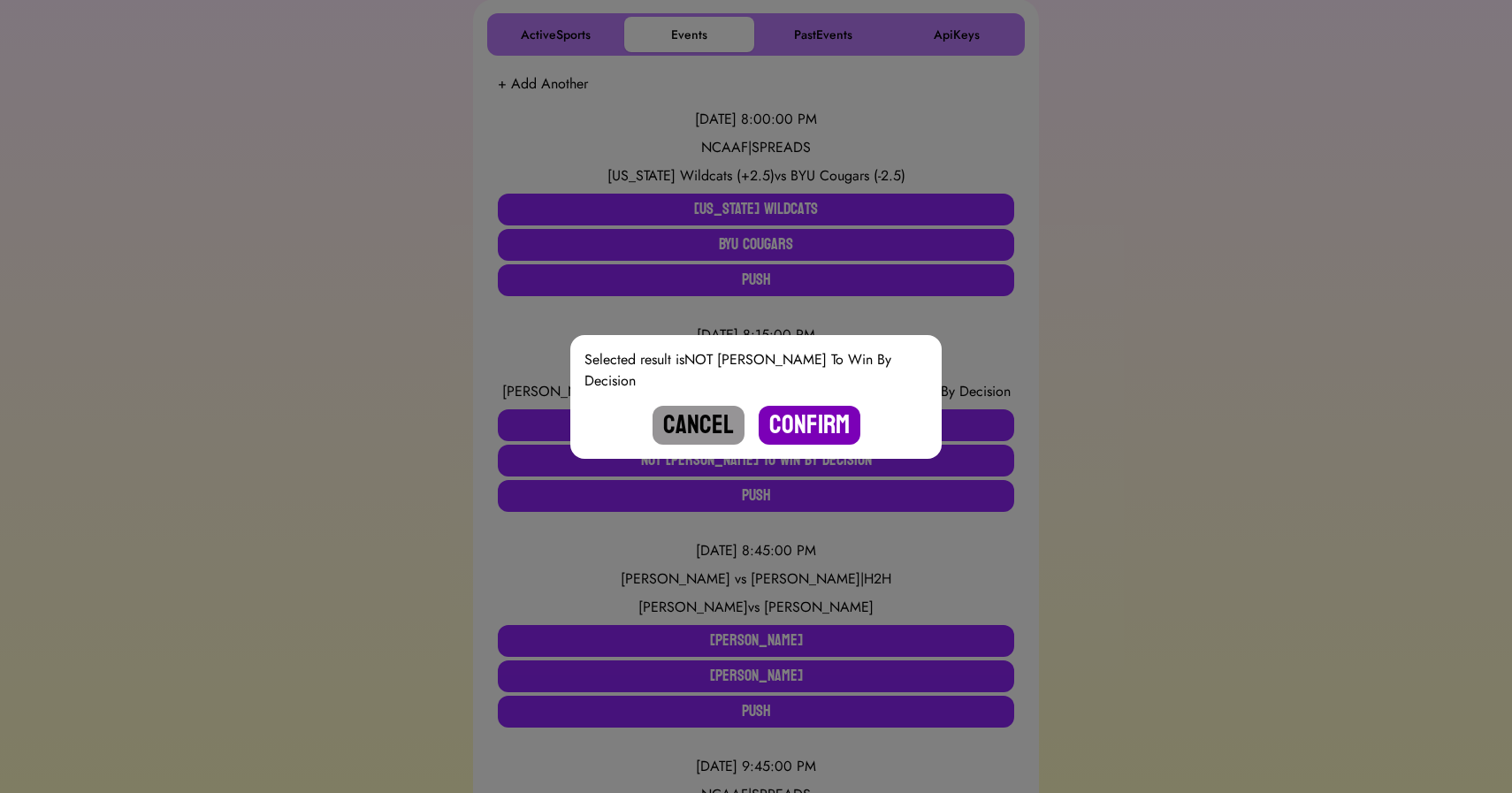
click at [810, 429] on button "Confirm" at bounding box center [810, 426] width 102 height 39
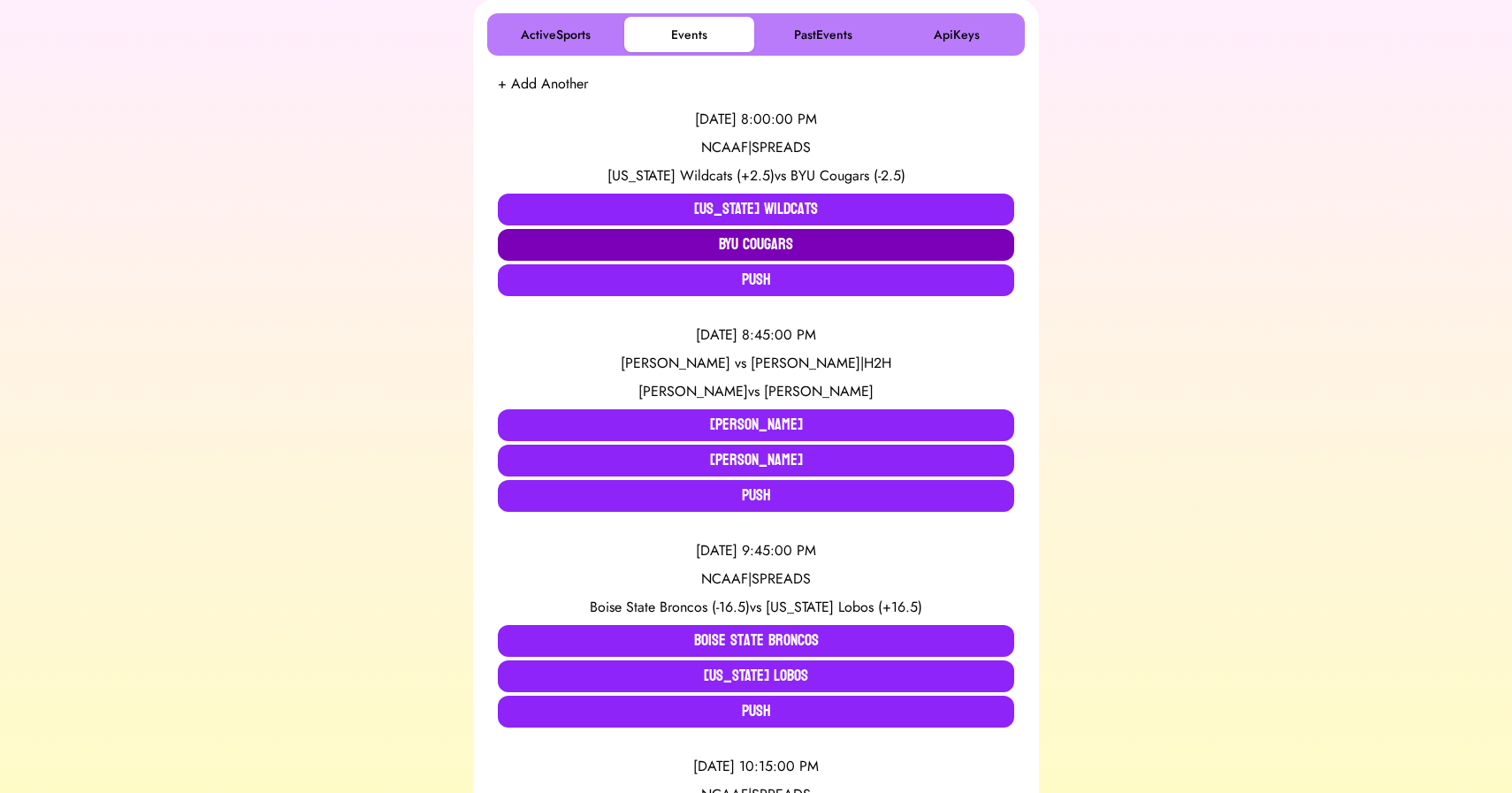
click at [714, 240] on button "BYU Cougars" at bounding box center [756, 245] width 517 height 32
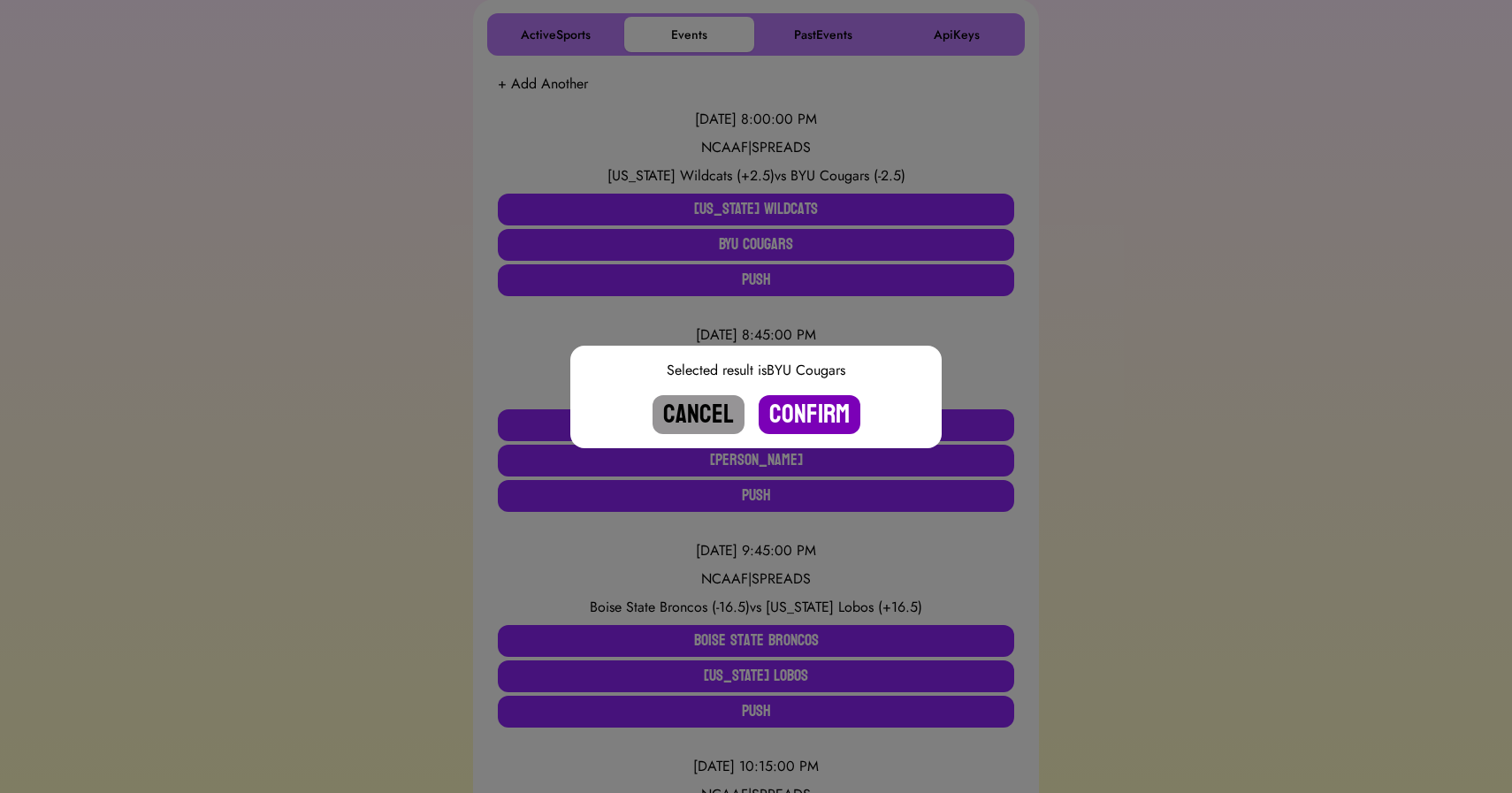
click at [809, 414] on button "Confirm" at bounding box center [810, 415] width 102 height 39
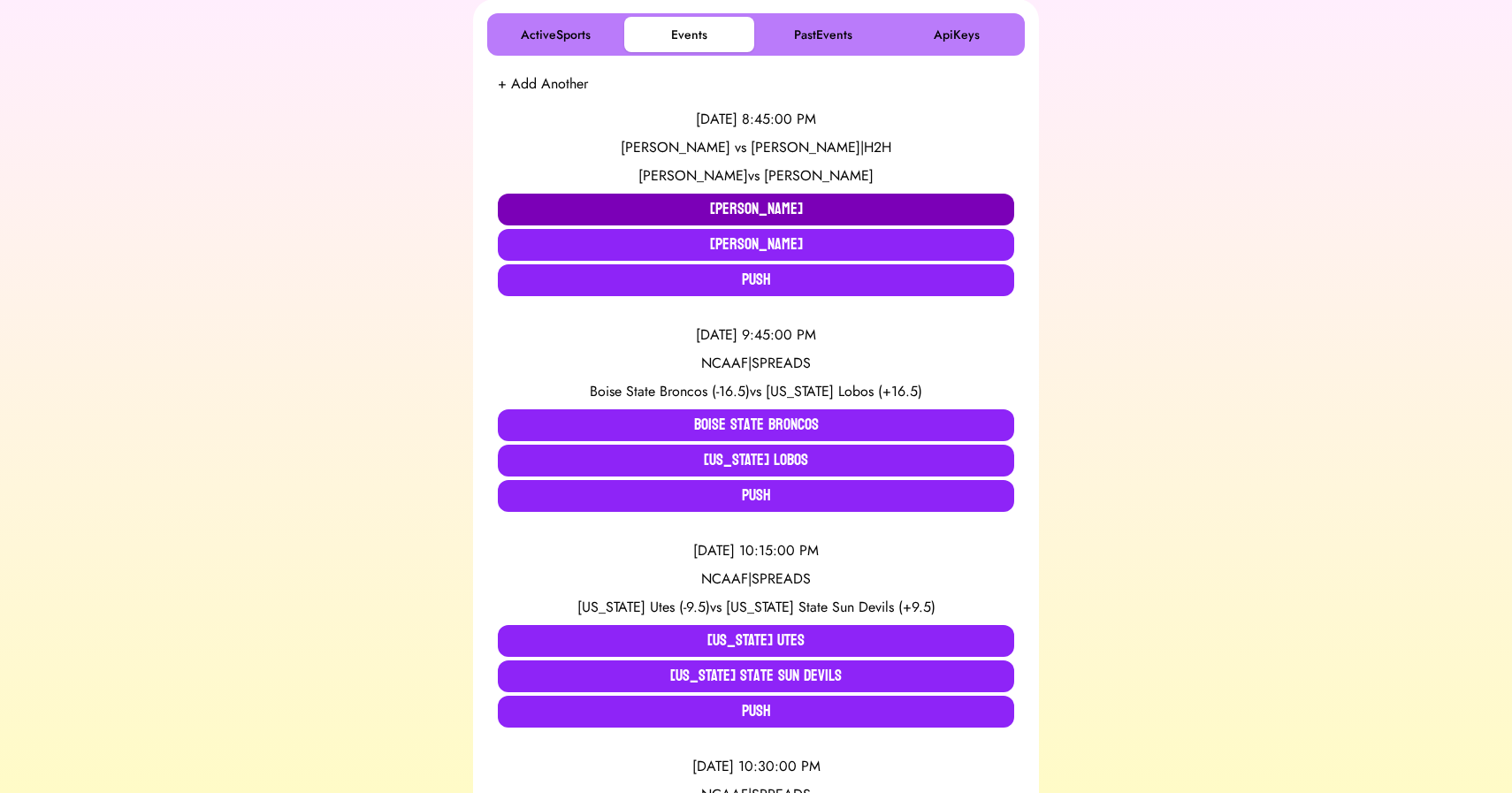
click at [725, 207] on button "[PERSON_NAME]" at bounding box center [756, 210] width 517 height 32
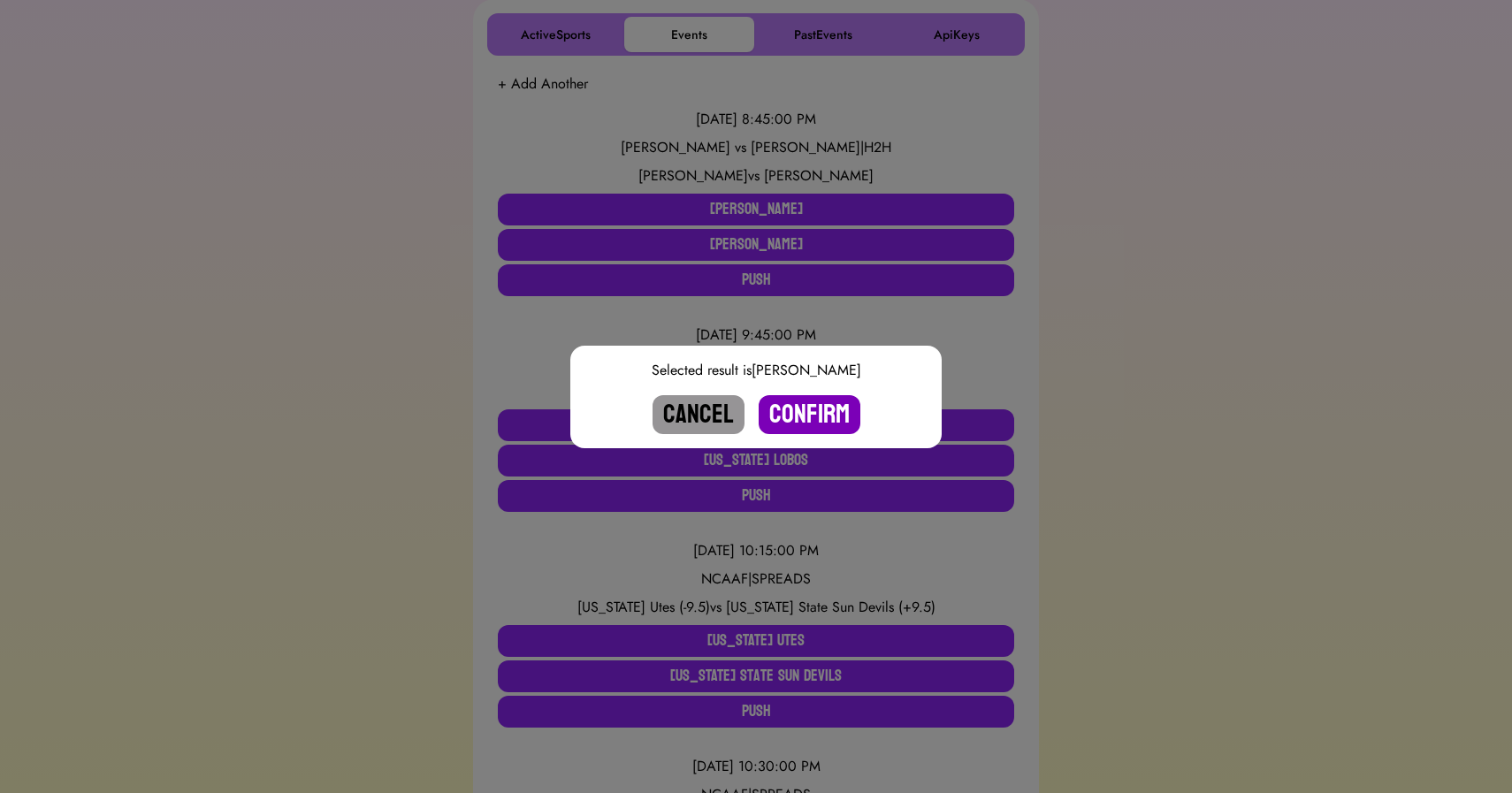
click at [801, 420] on button "Confirm" at bounding box center [810, 415] width 102 height 39
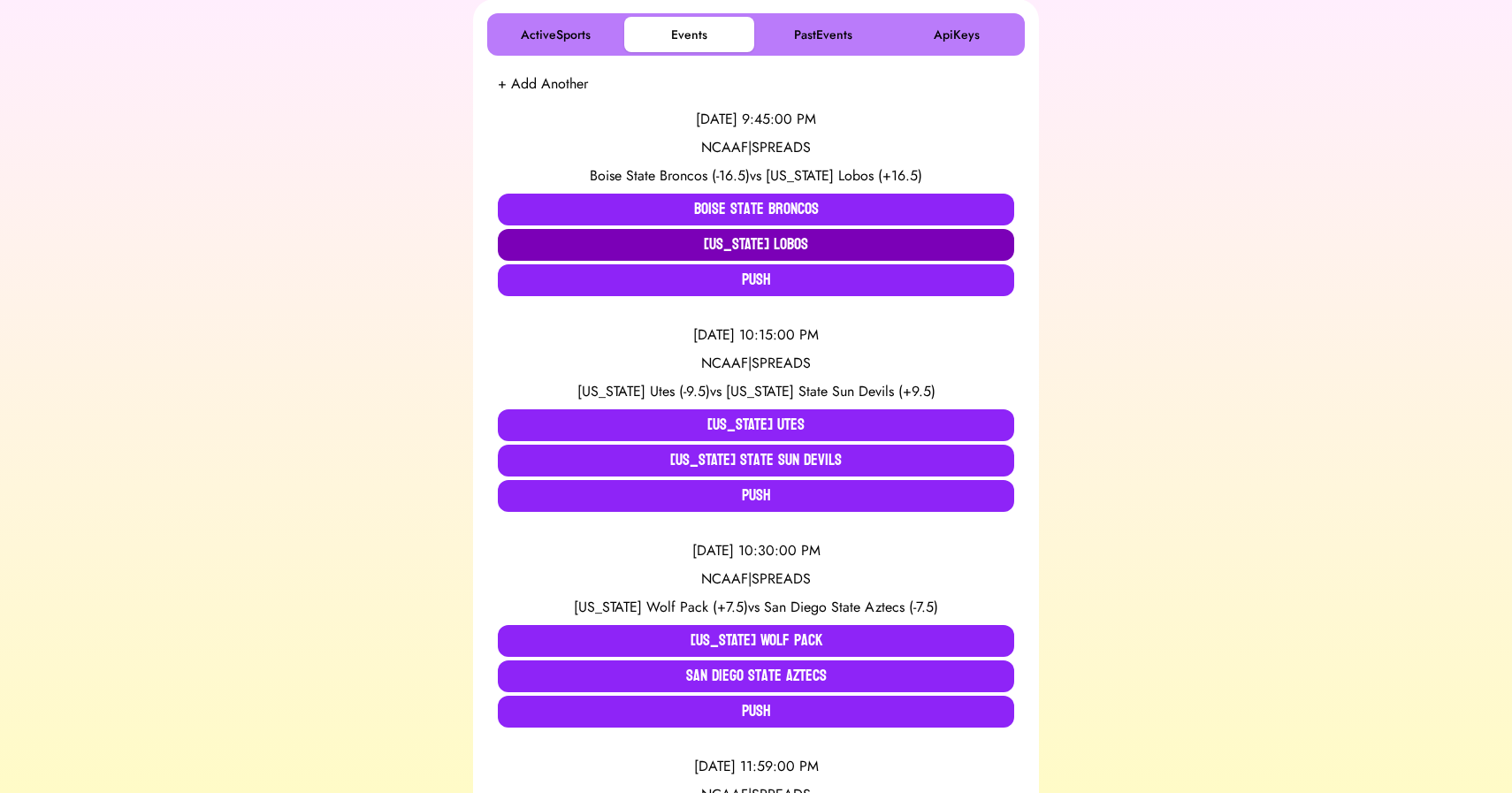
click at [722, 229] on button "[US_STATE] Lobos" at bounding box center [756, 245] width 517 height 32
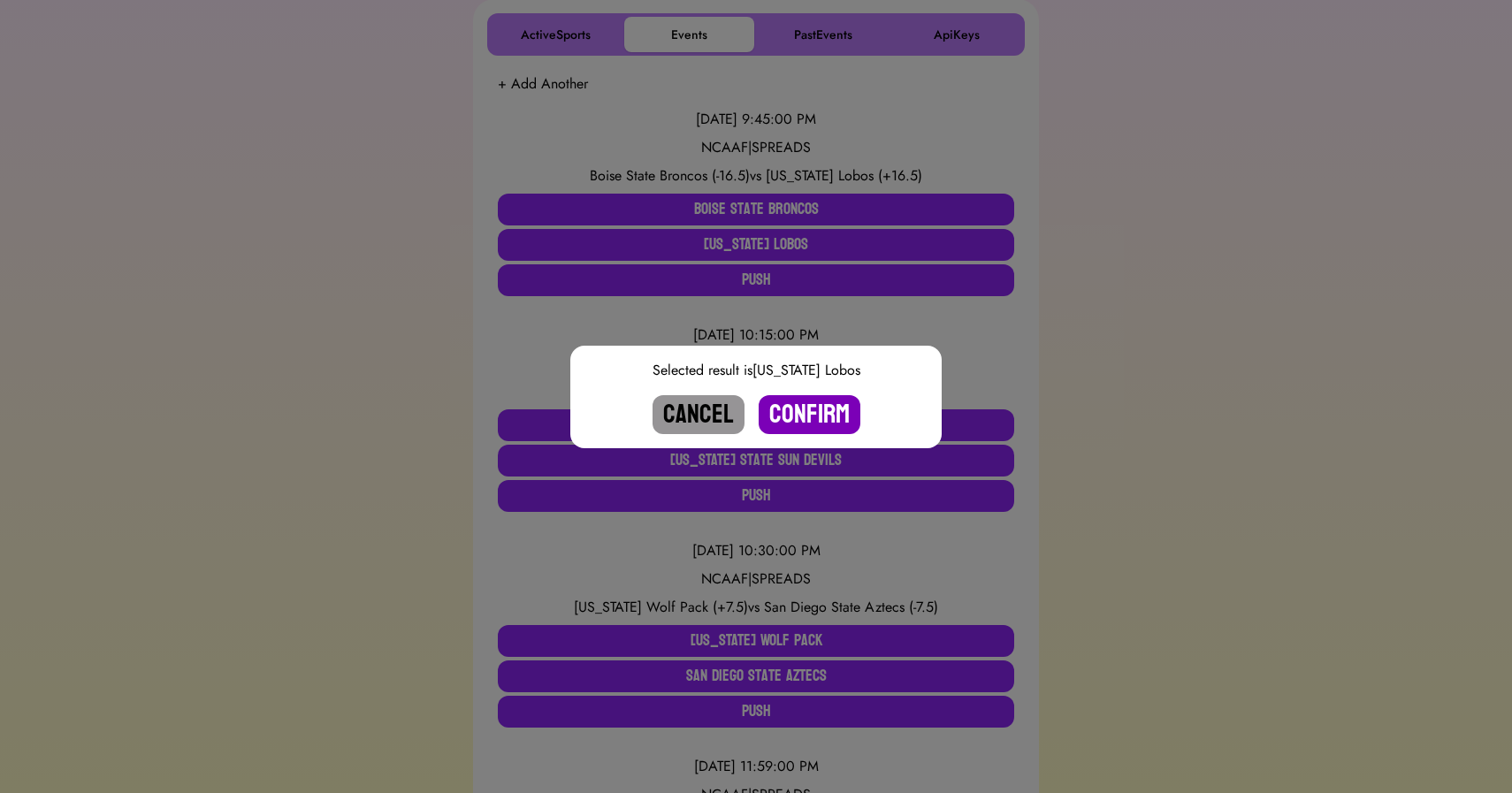
click at [801, 420] on button "Confirm" at bounding box center [810, 415] width 102 height 39
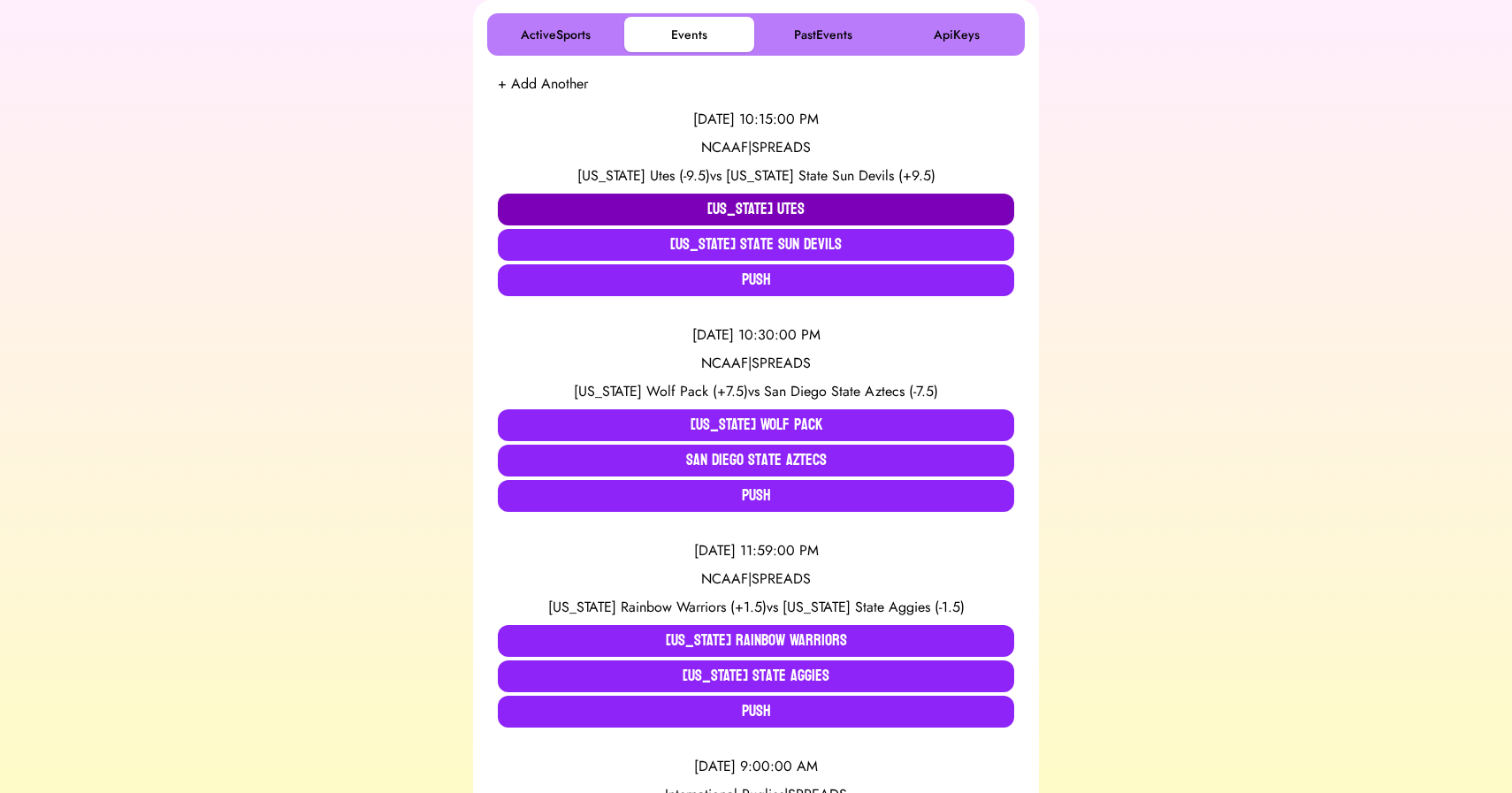
click at [748, 207] on button "[US_STATE] Utes" at bounding box center [756, 210] width 517 height 32
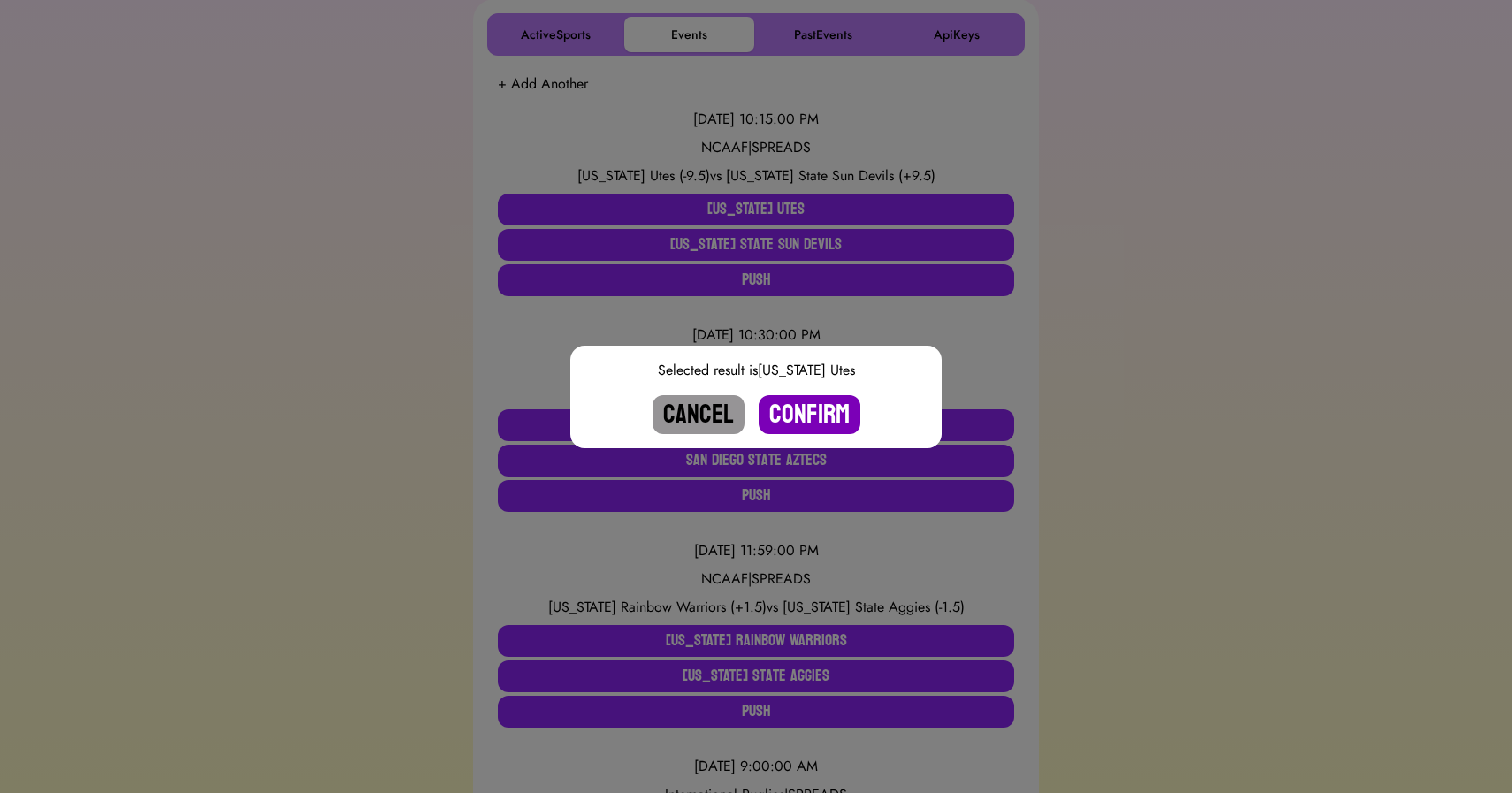
click at [791, 411] on button "Confirm" at bounding box center [810, 415] width 102 height 39
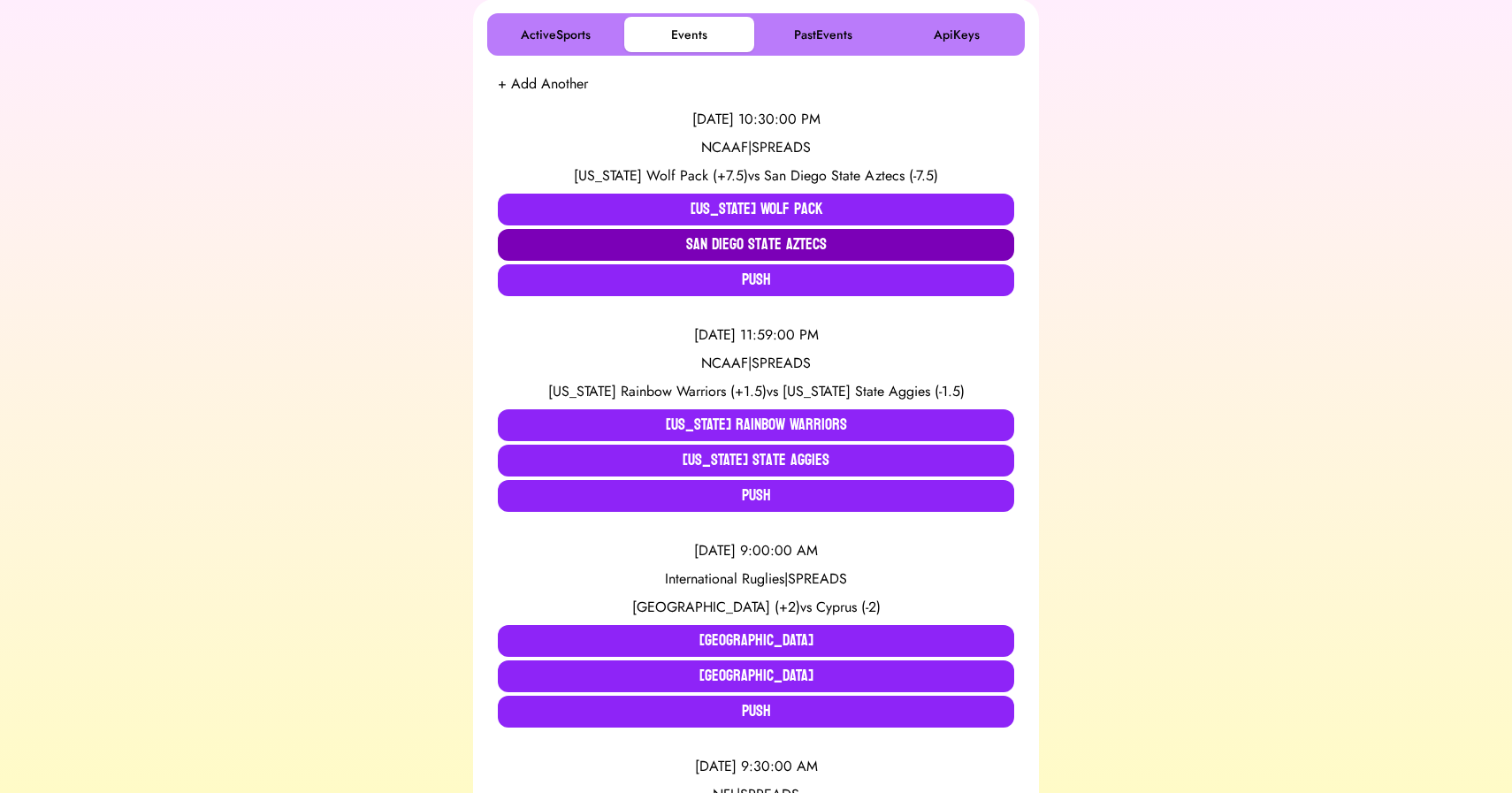
click at [715, 238] on button "San Diego State Aztecs" at bounding box center [756, 245] width 517 height 32
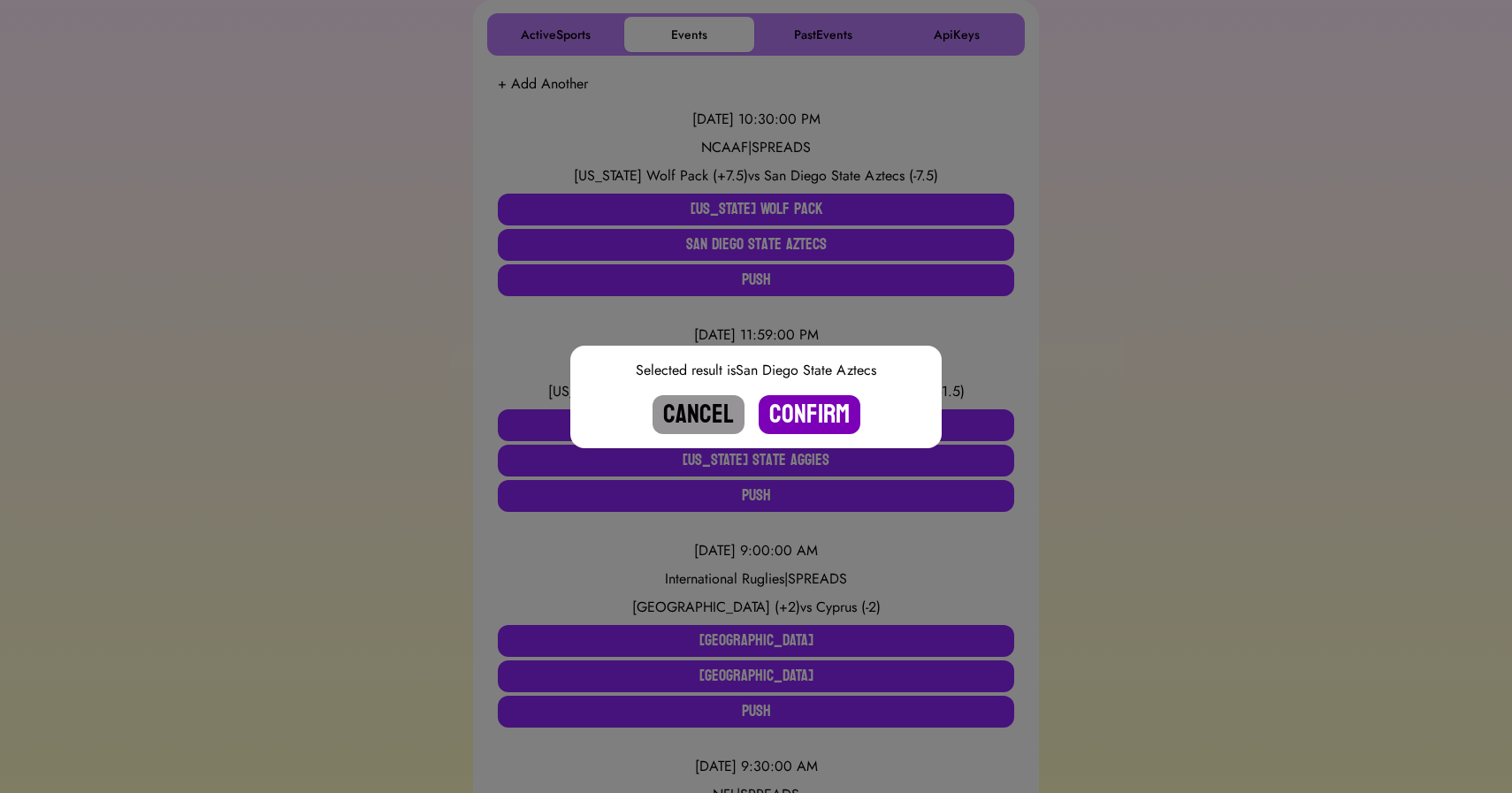
click at [815, 419] on button "Confirm" at bounding box center [810, 415] width 102 height 39
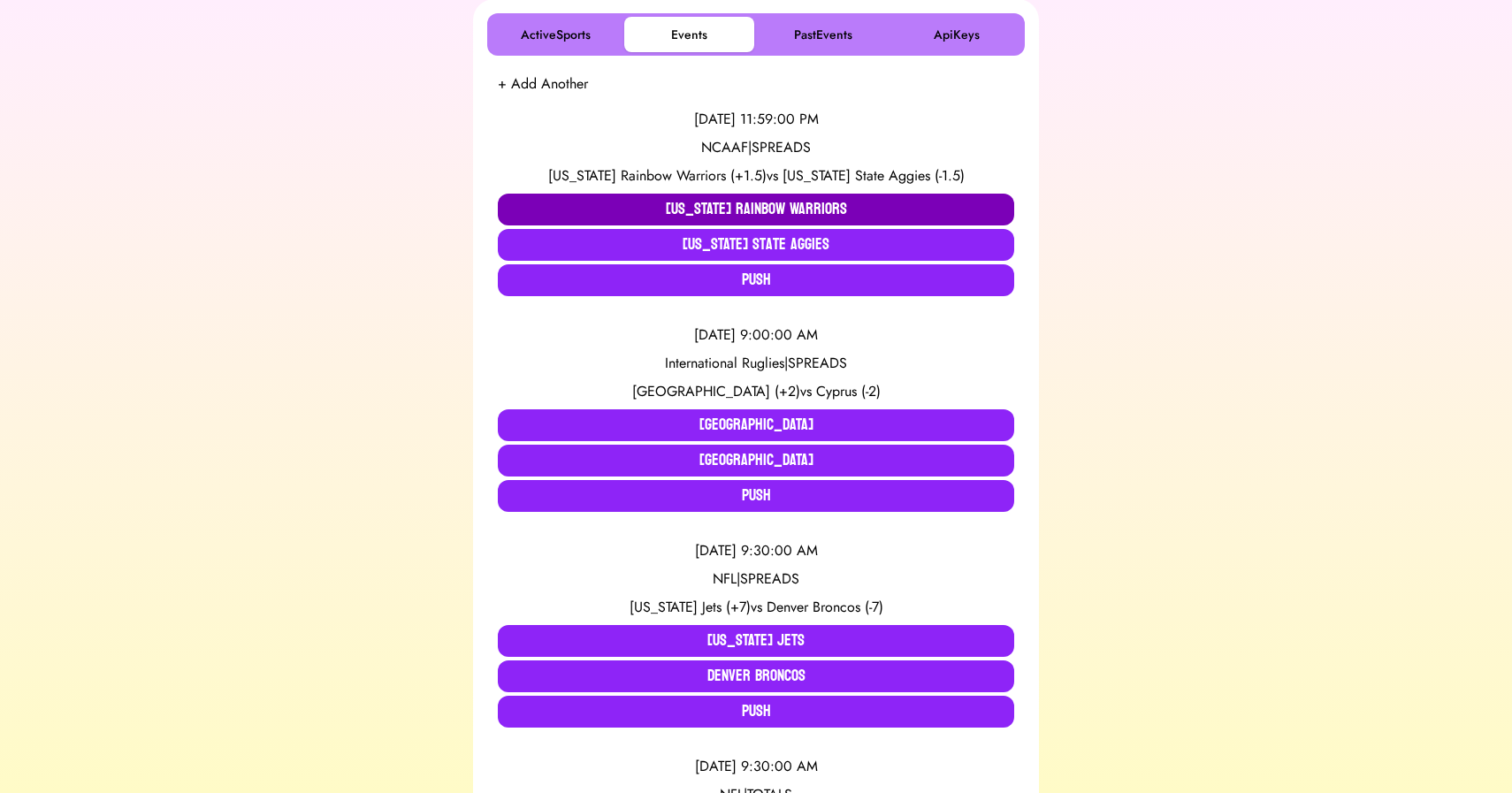
click at [605, 205] on button "[US_STATE] Rainbow Warriors" at bounding box center [756, 210] width 517 height 32
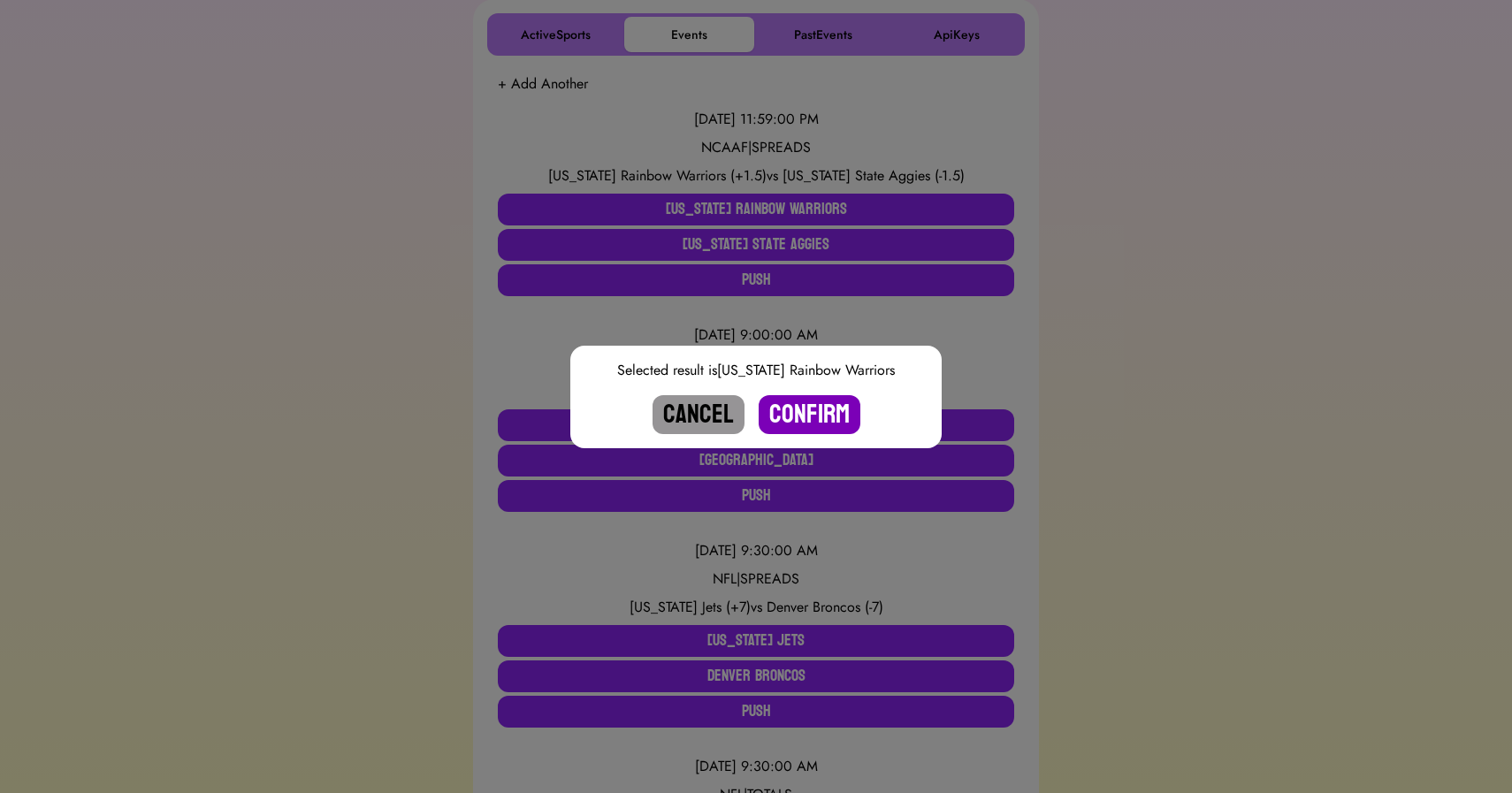
click at [810, 423] on button "Confirm" at bounding box center [810, 415] width 102 height 39
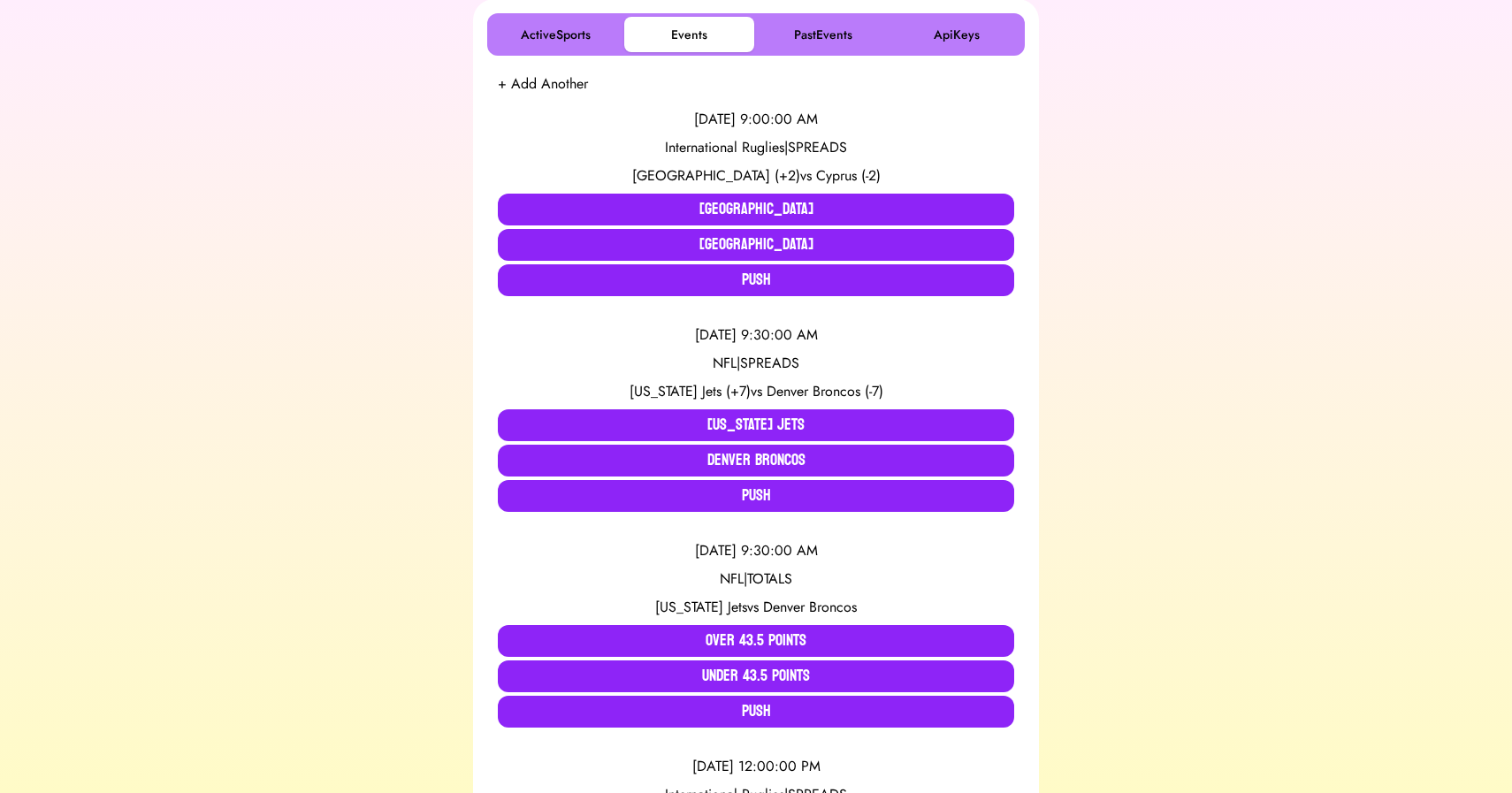
scroll to position [0, 0]
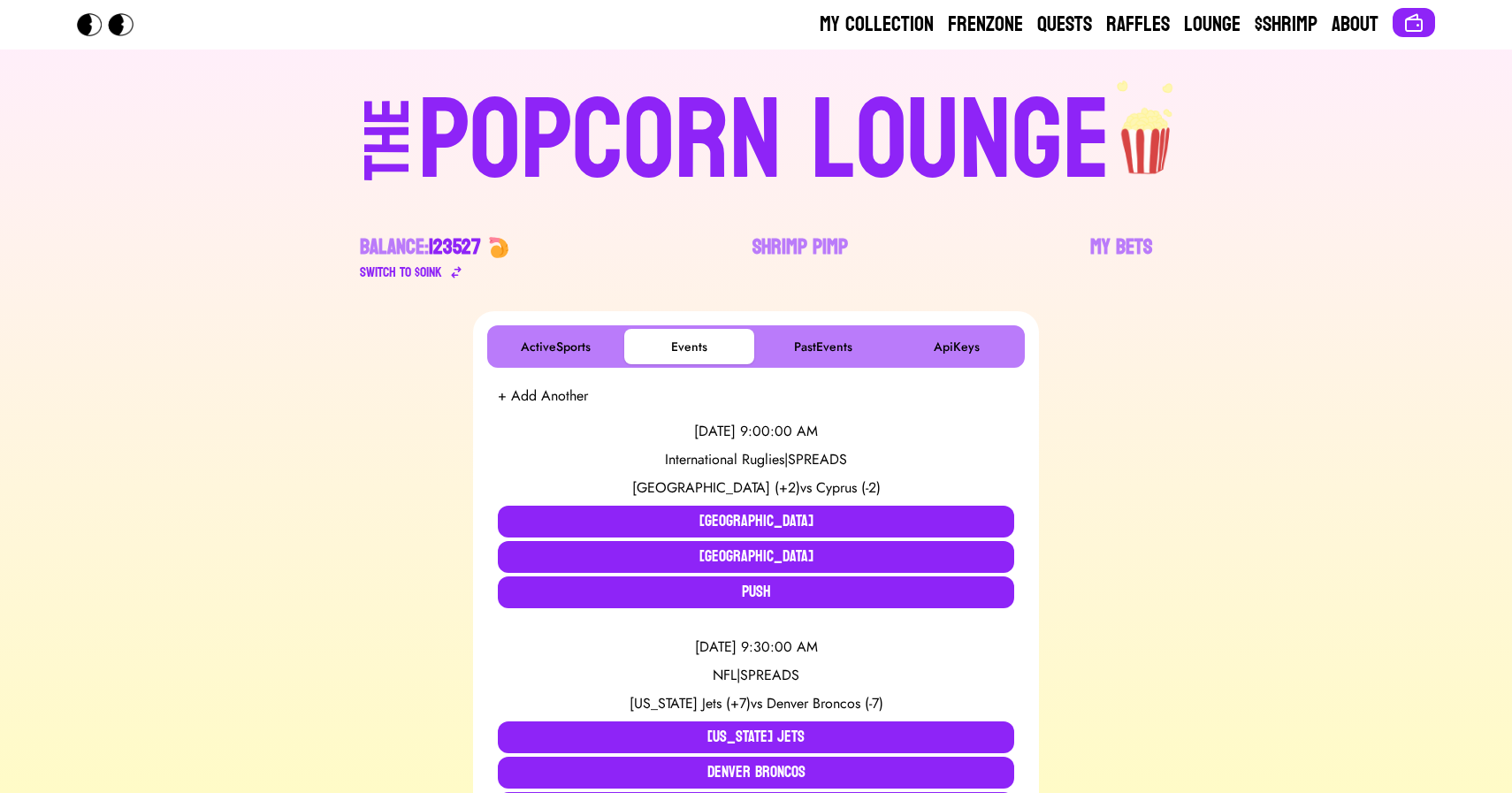
click at [672, 132] on div "POPCORN LOUNGE" at bounding box center [764, 141] width 692 height 114
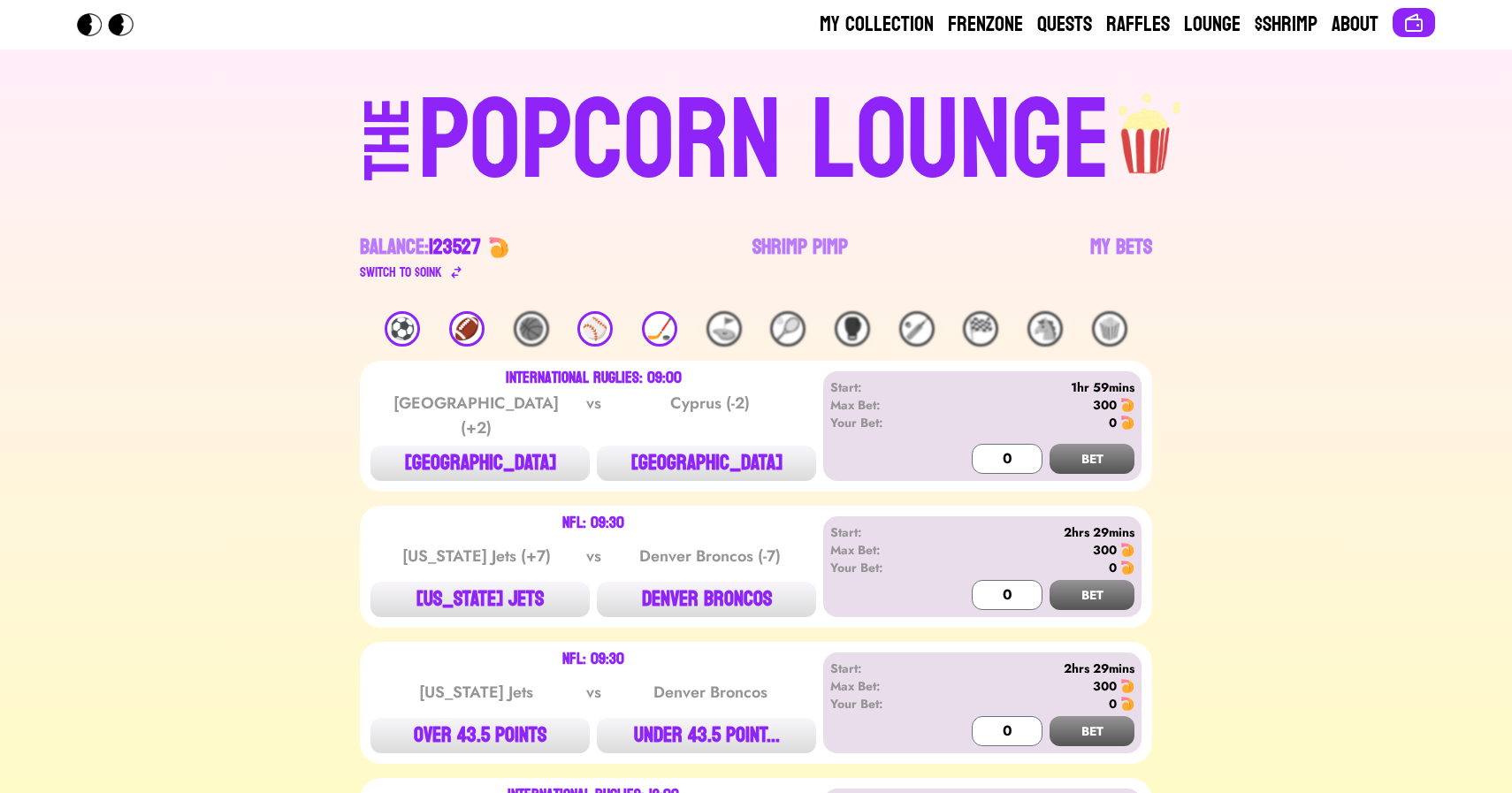
click at [404, 326] on div "⚽️" at bounding box center [402, 329] width 36 height 36
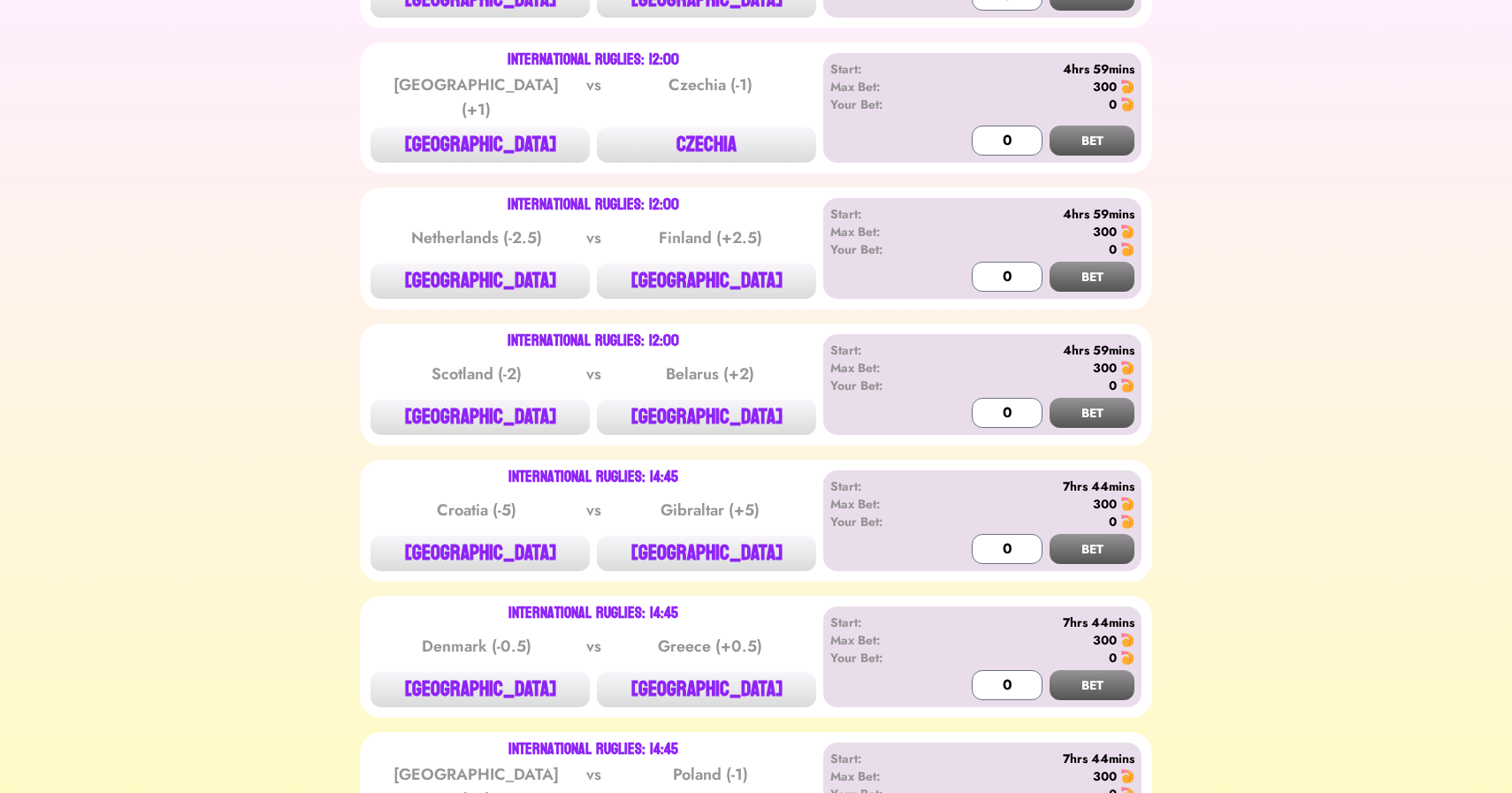
scroll to position [461, 0]
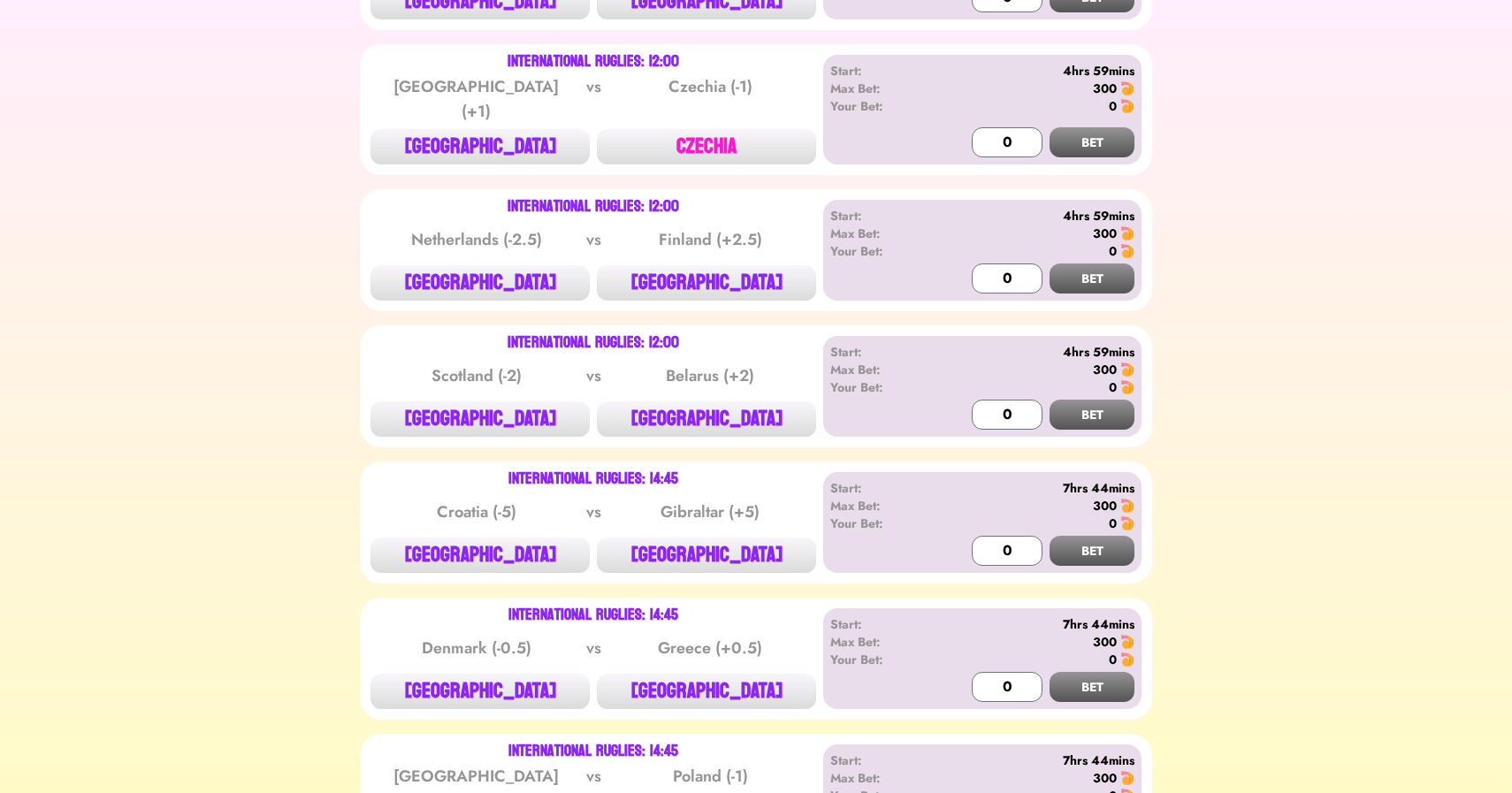
click at [712, 137] on button "CZECHIA" at bounding box center [706, 147] width 219 height 36
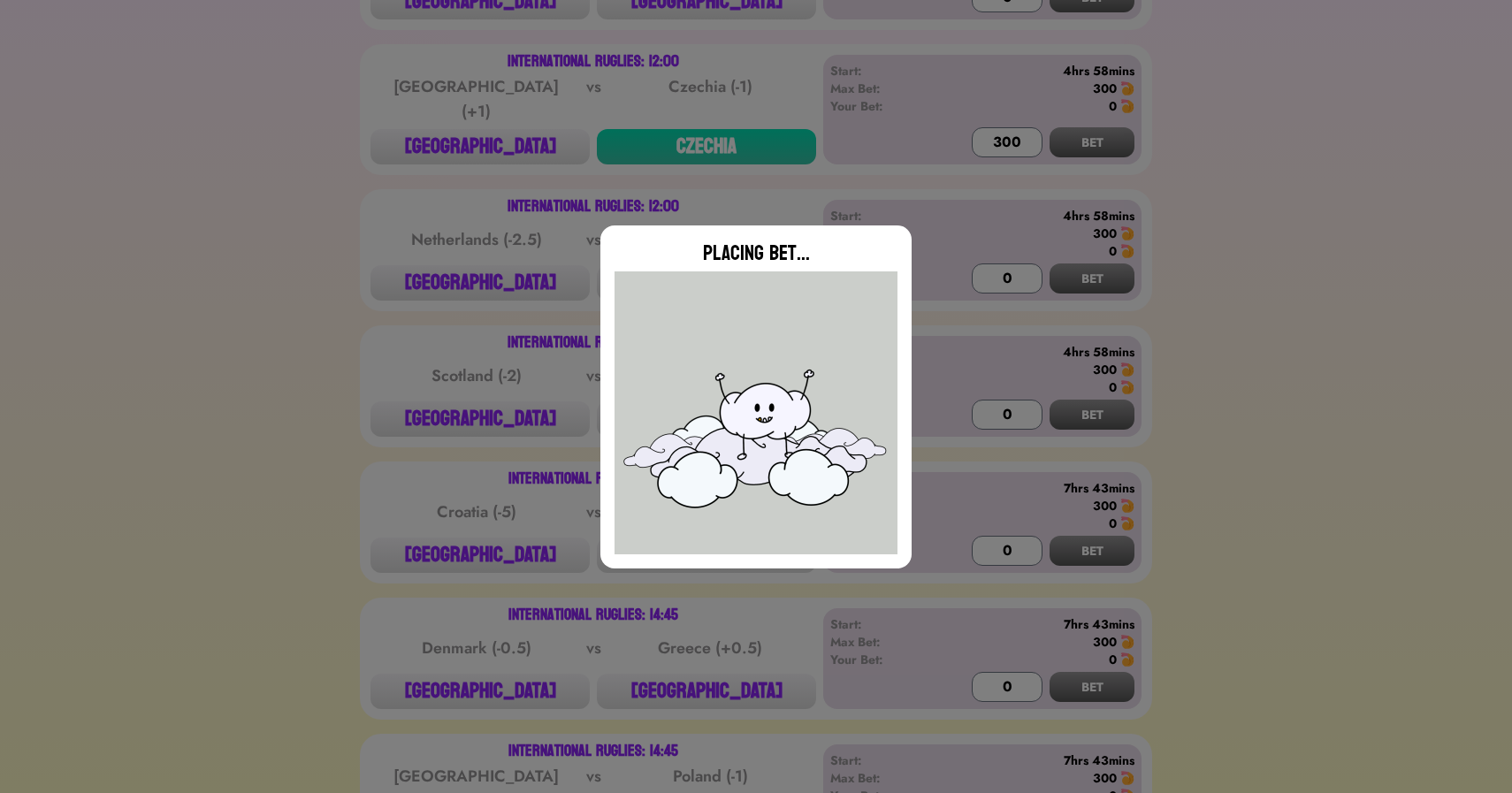
type input "0"
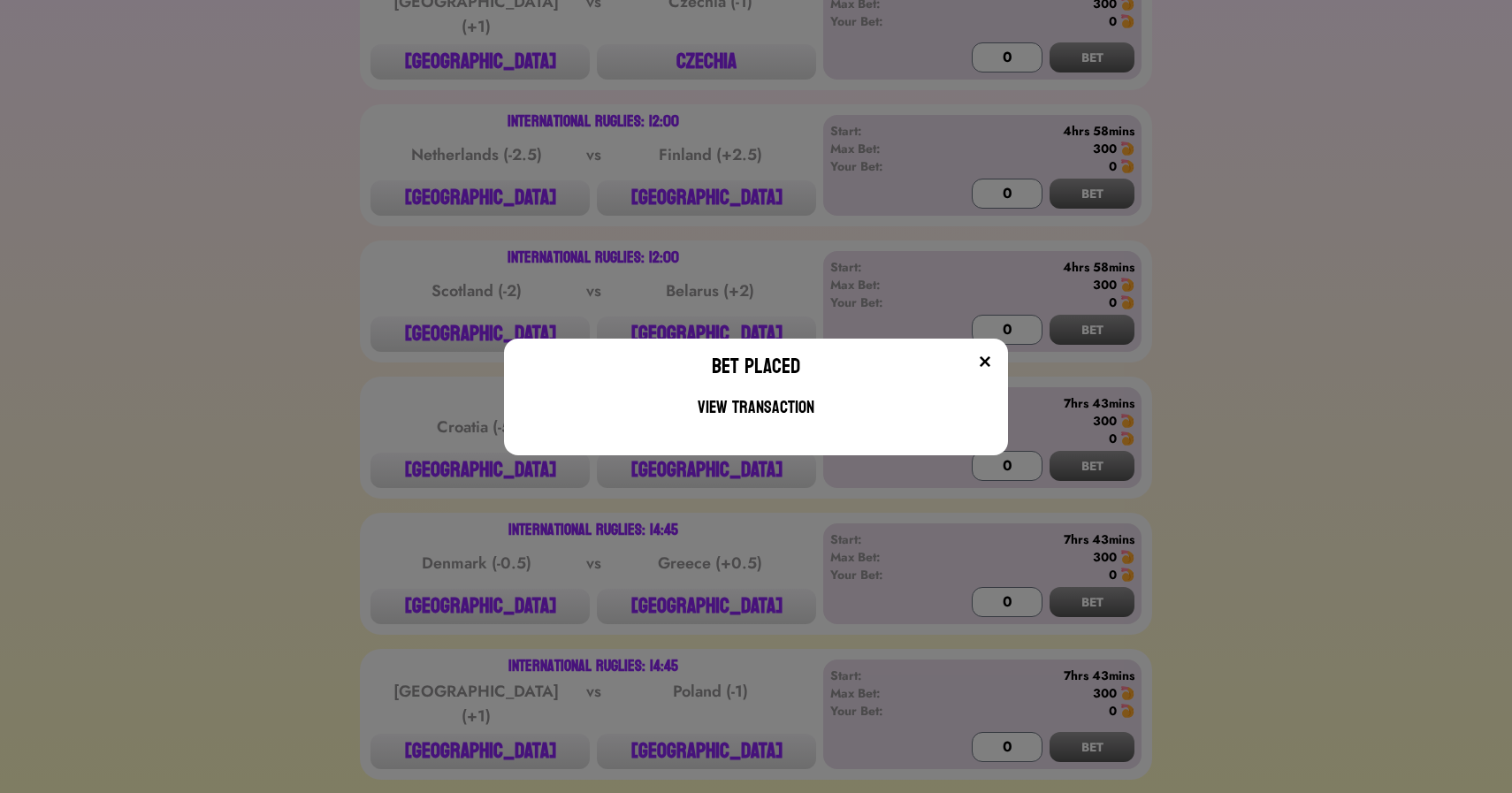
scroll to position [595, 0]
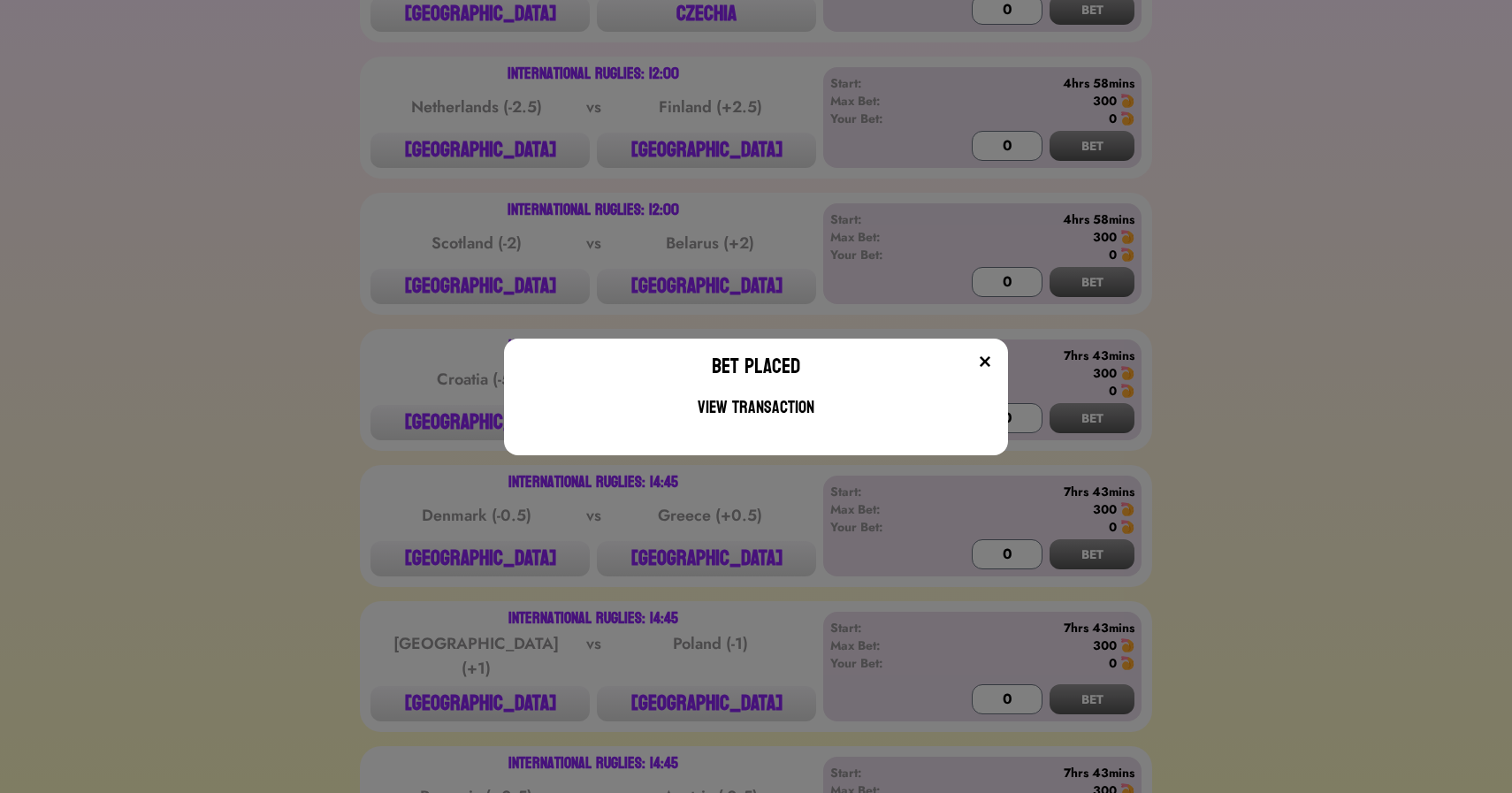
click at [349, 175] on div "Bet Placed View Transaction" at bounding box center [756, 396] width 1512 height 793
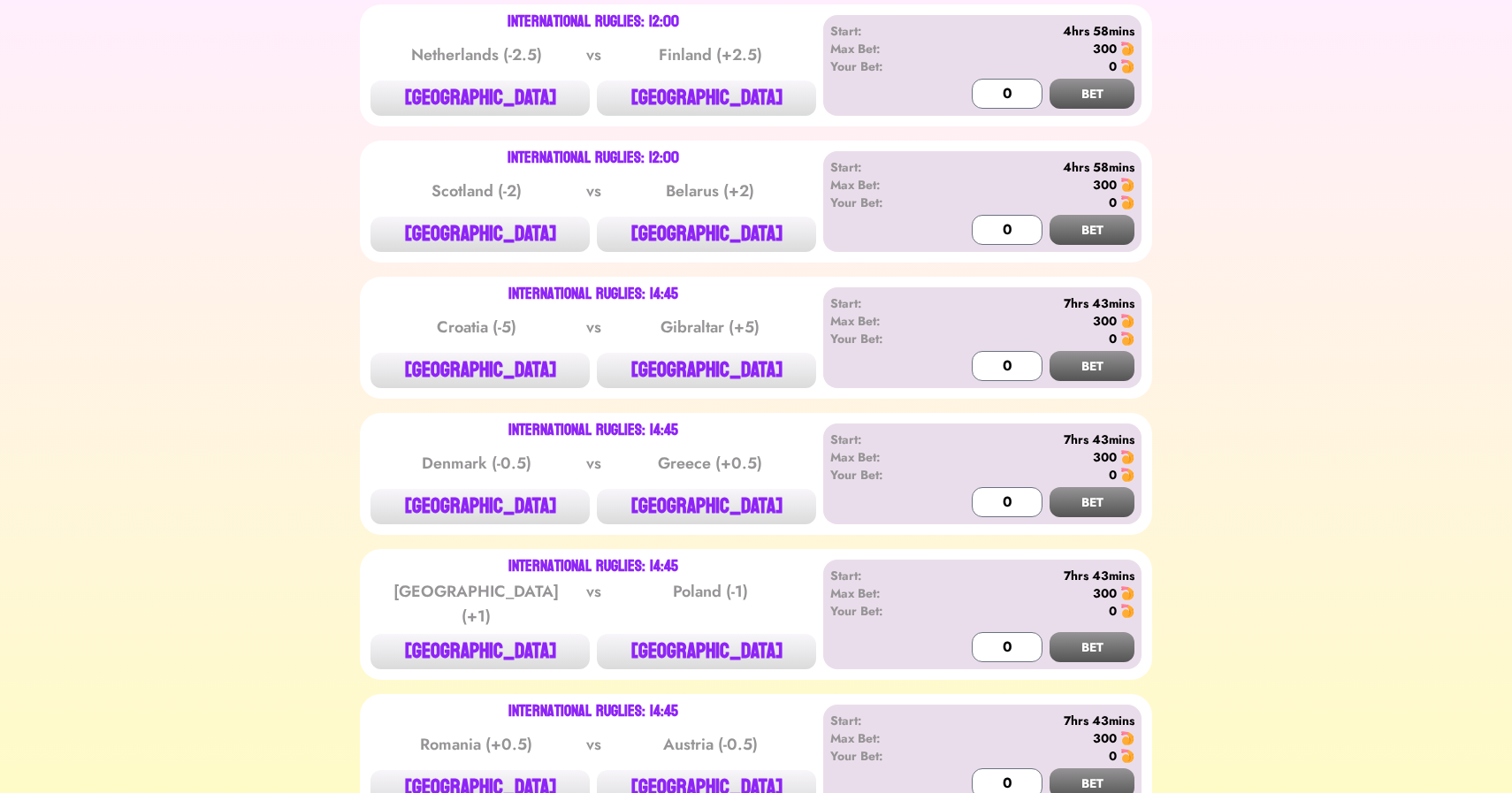
scroll to position [720, 0]
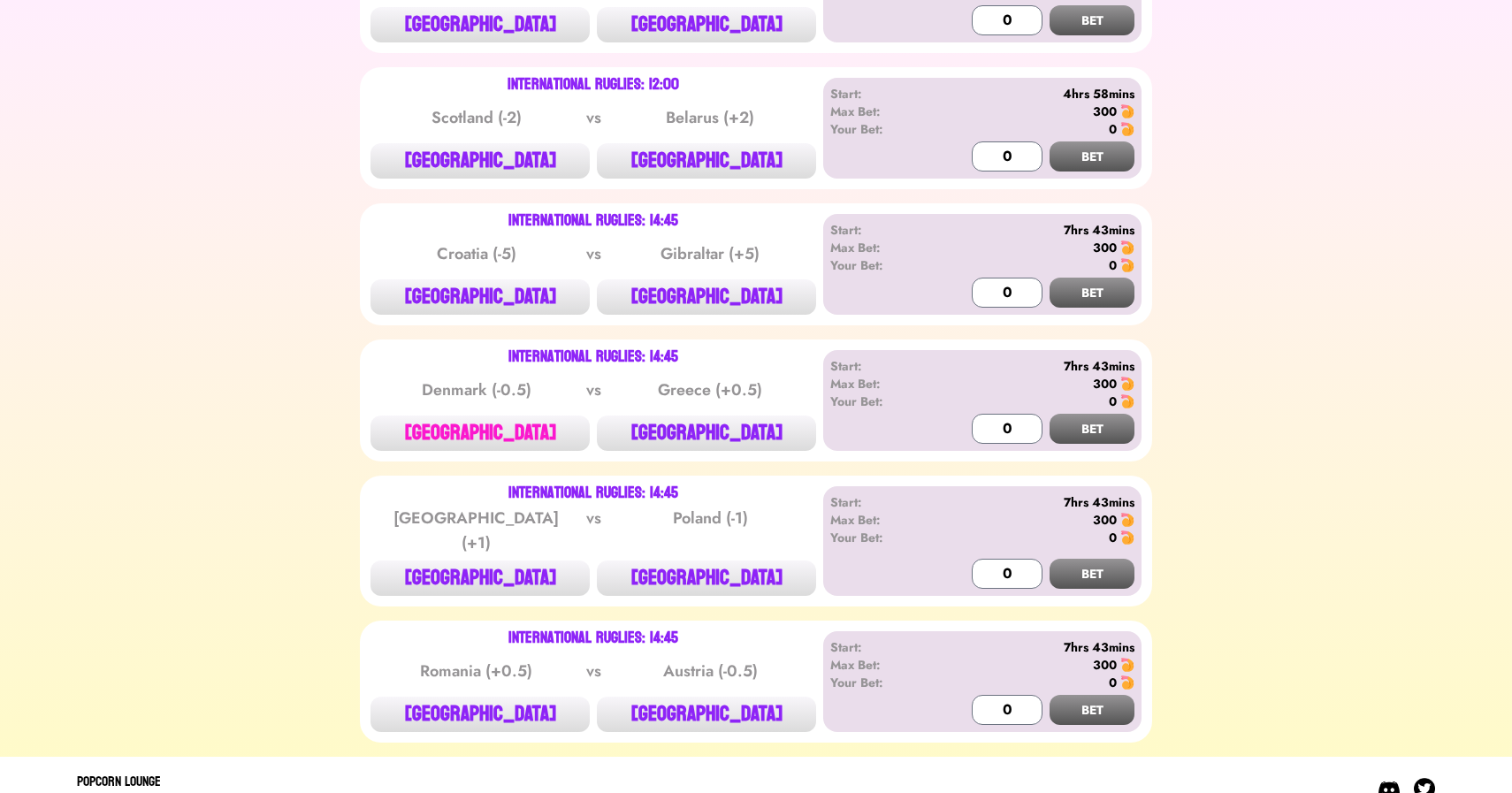
click at [487, 421] on button "[GEOGRAPHIC_DATA]" at bounding box center [479, 434] width 219 height 36
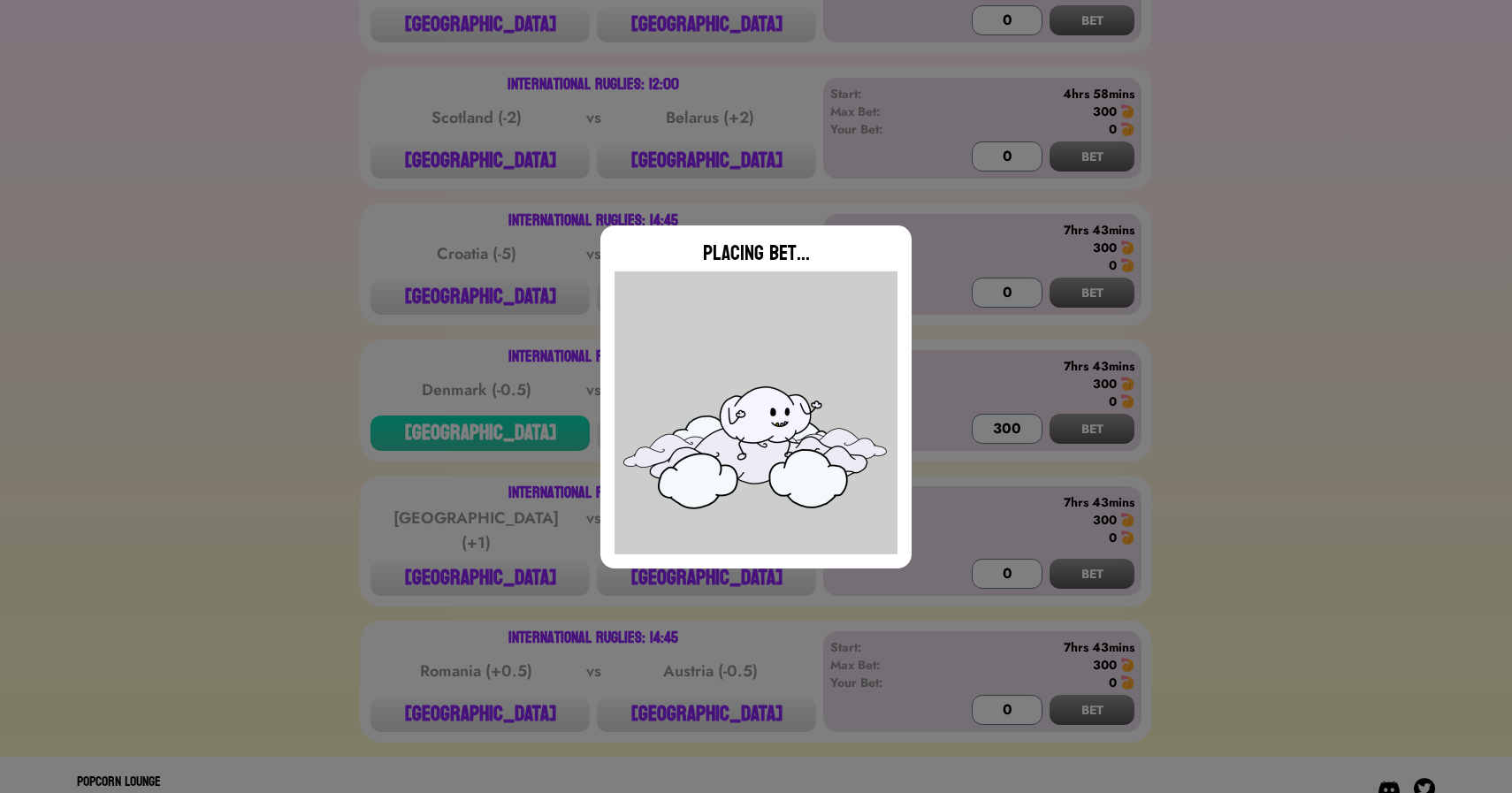
type input "0"
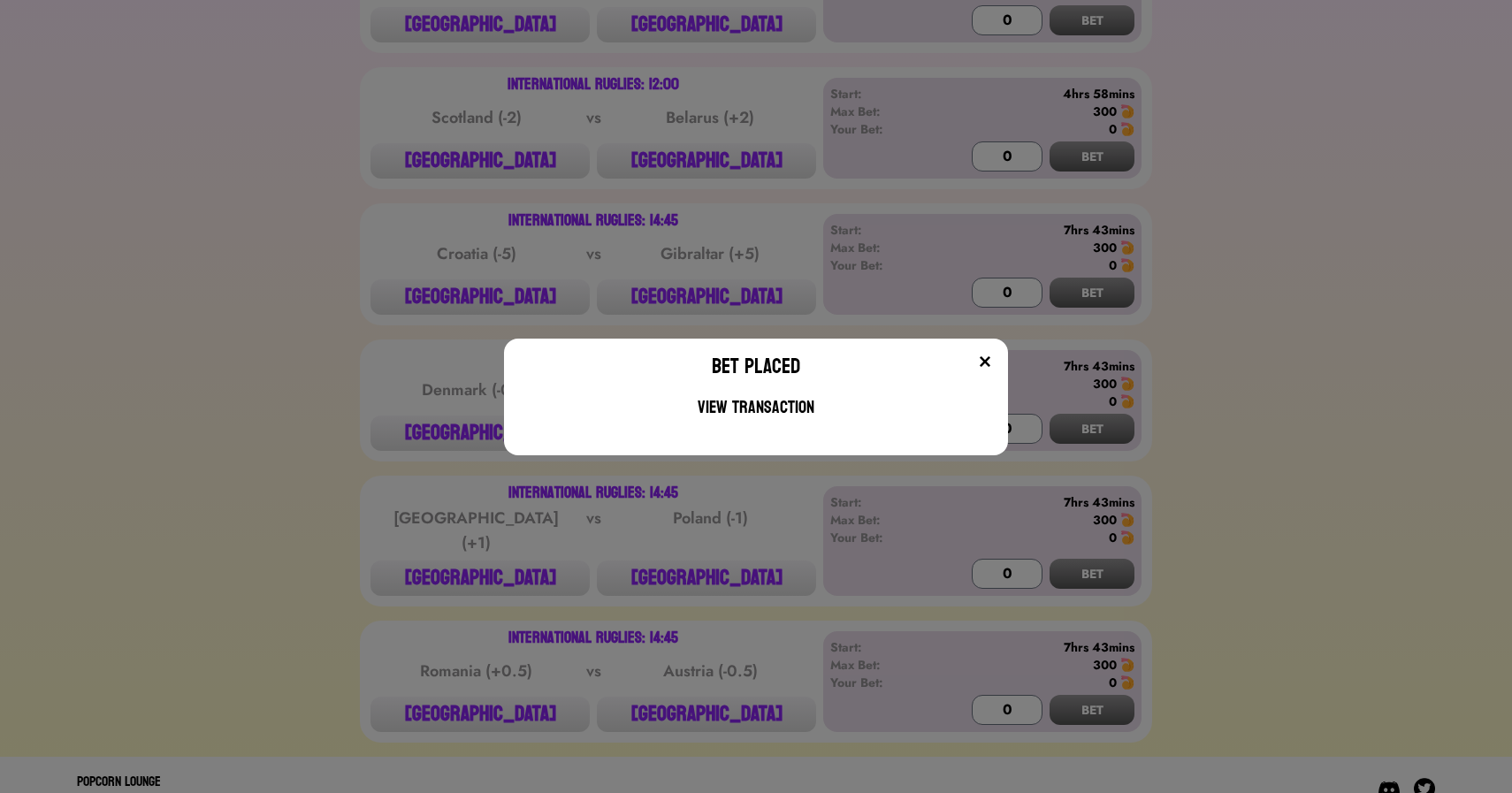
click at [510, 507] on div "Bet Placed View Transaction" at bounding box center [756, 396] width 1512 height 793
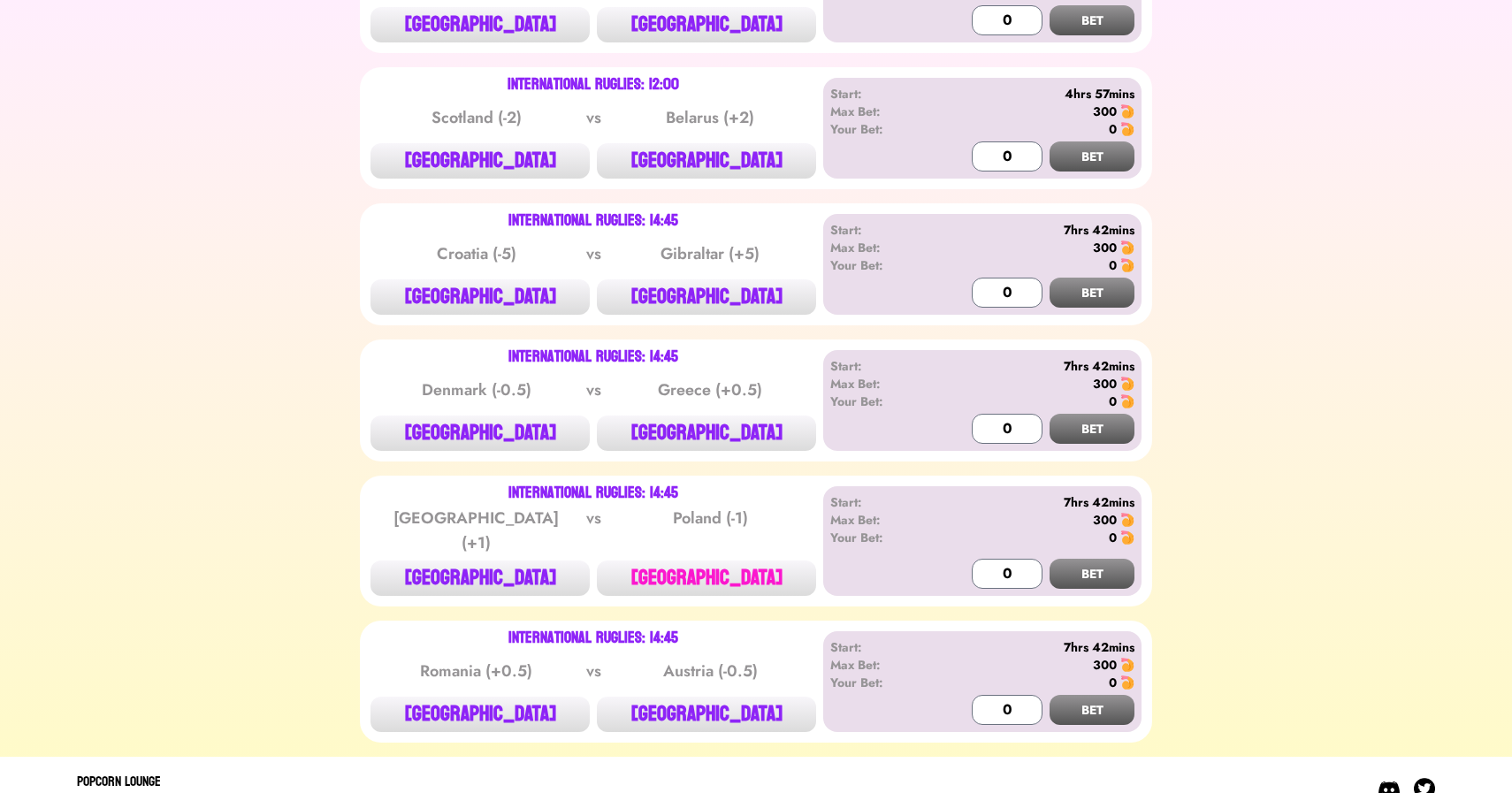
click at [738, 561] on button "[GEOGRAPHIC_DATA]" at bounding box center [706, 578] width 219 height 36
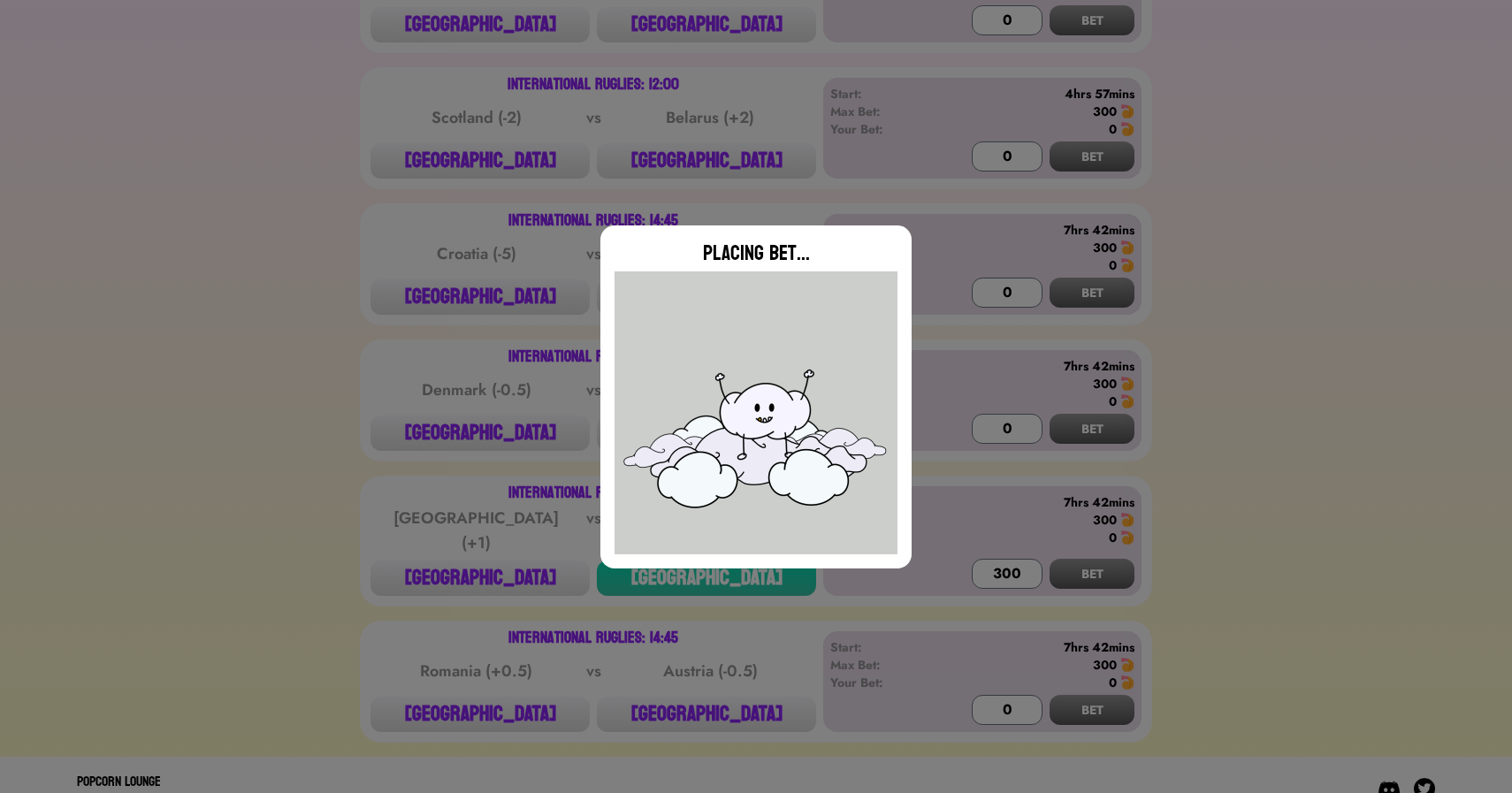
type input "0"
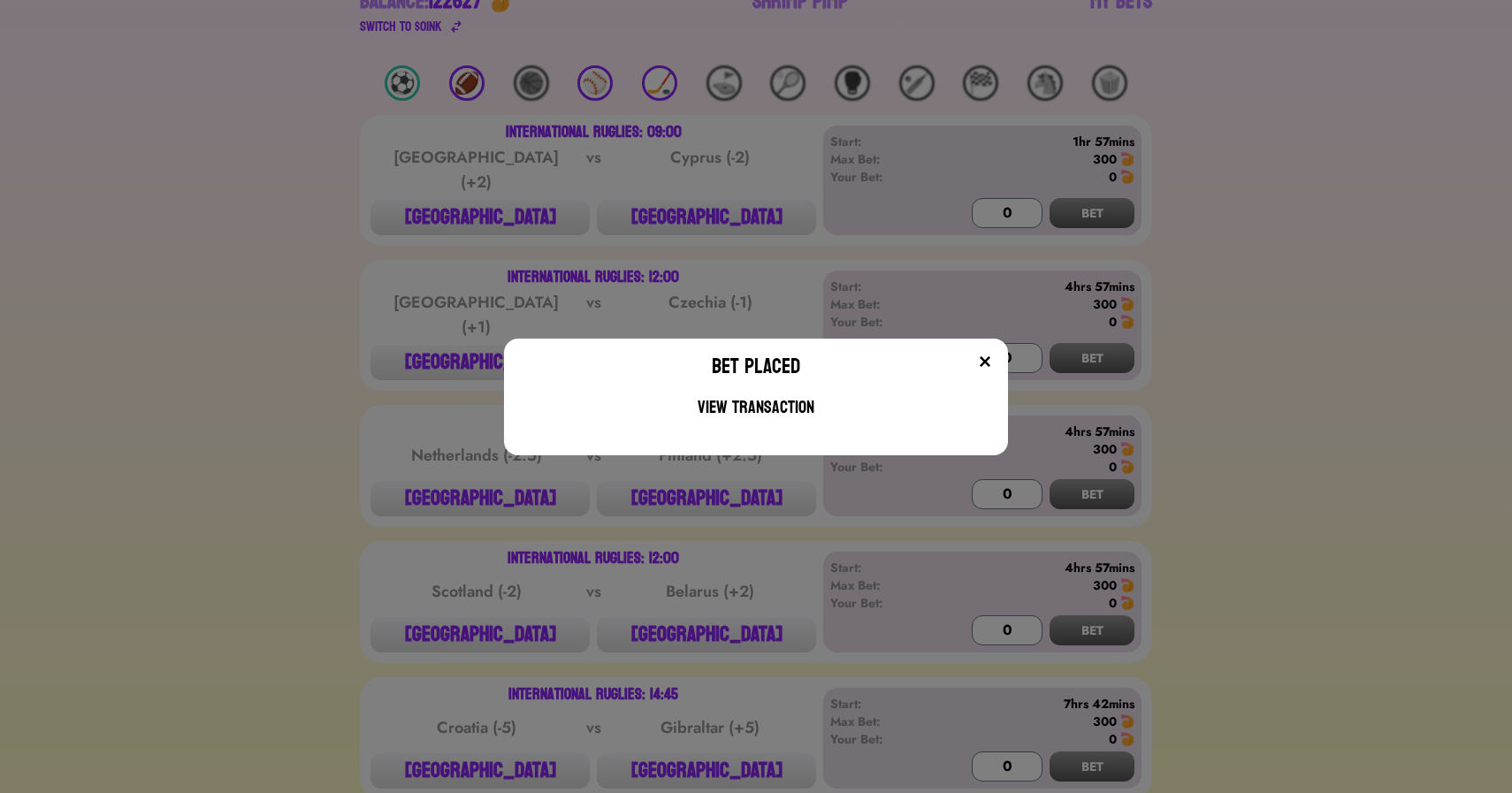
scroll to position [0, 0]
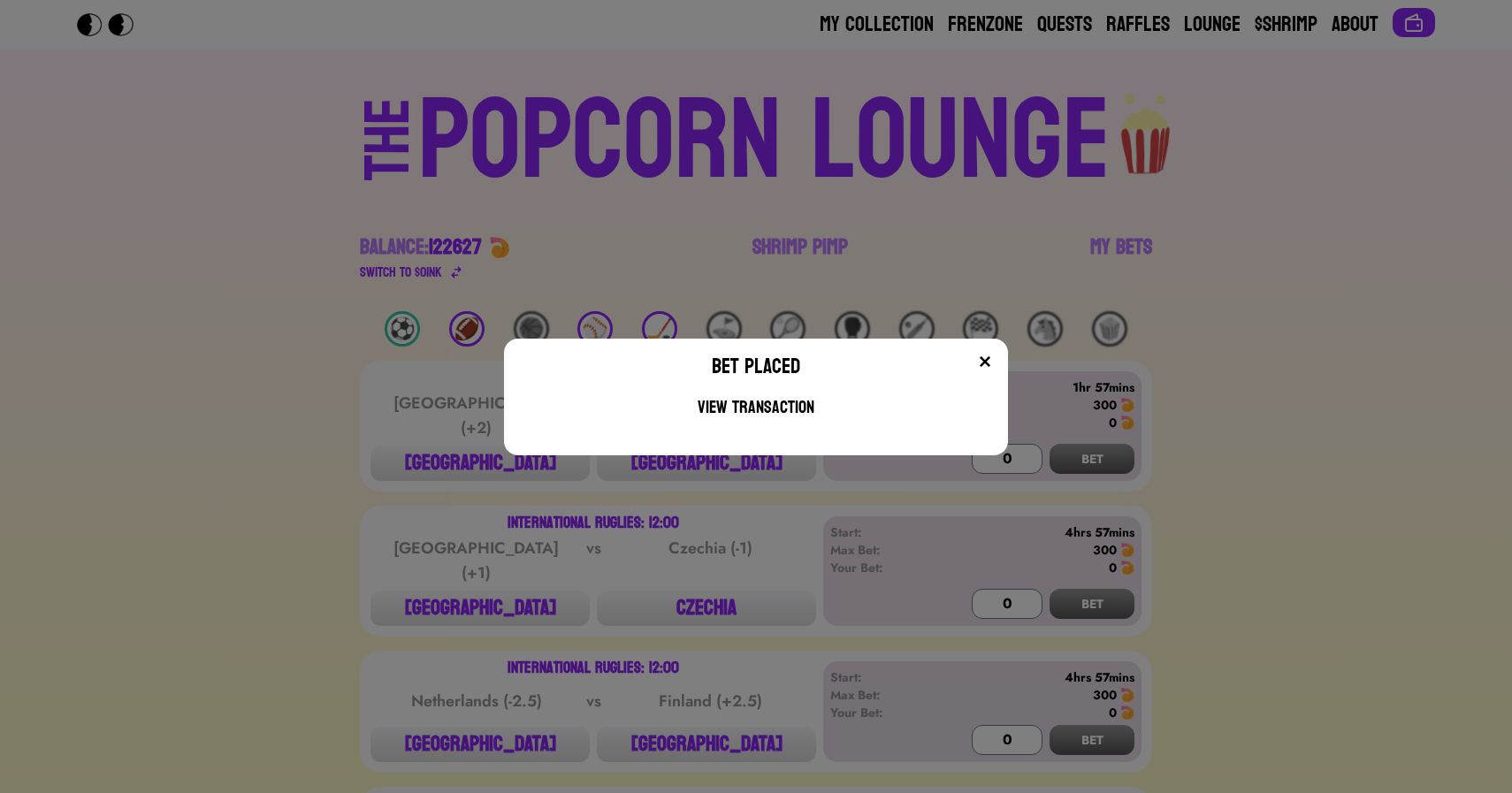
click at [677, 254] on div "Bet Placed View Transaction" at bounding box center [756, 396] width 1512 height 793
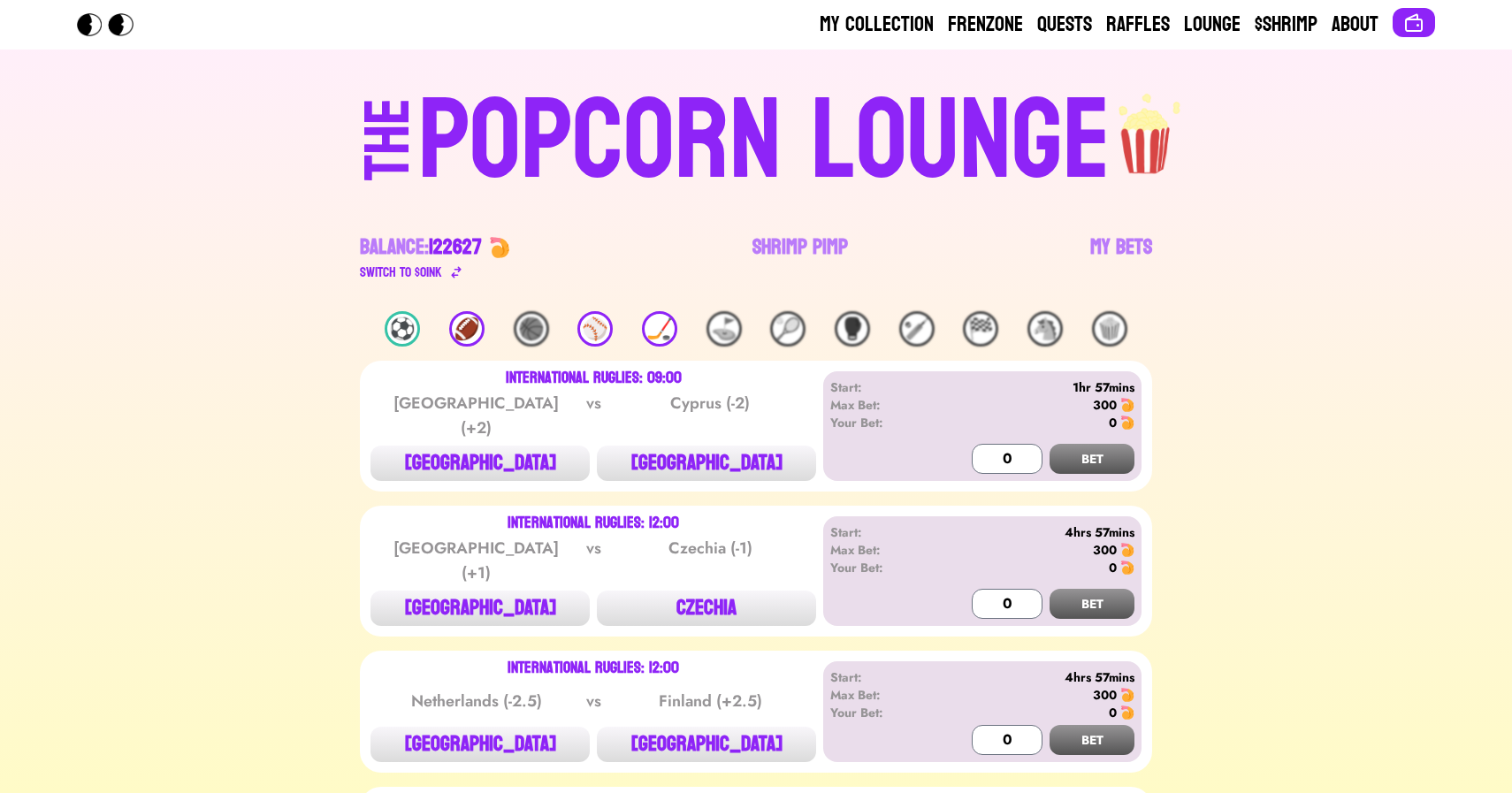
click at [654, 325] on div "🏒" at bounding box center [660, 329] width 36 height 36
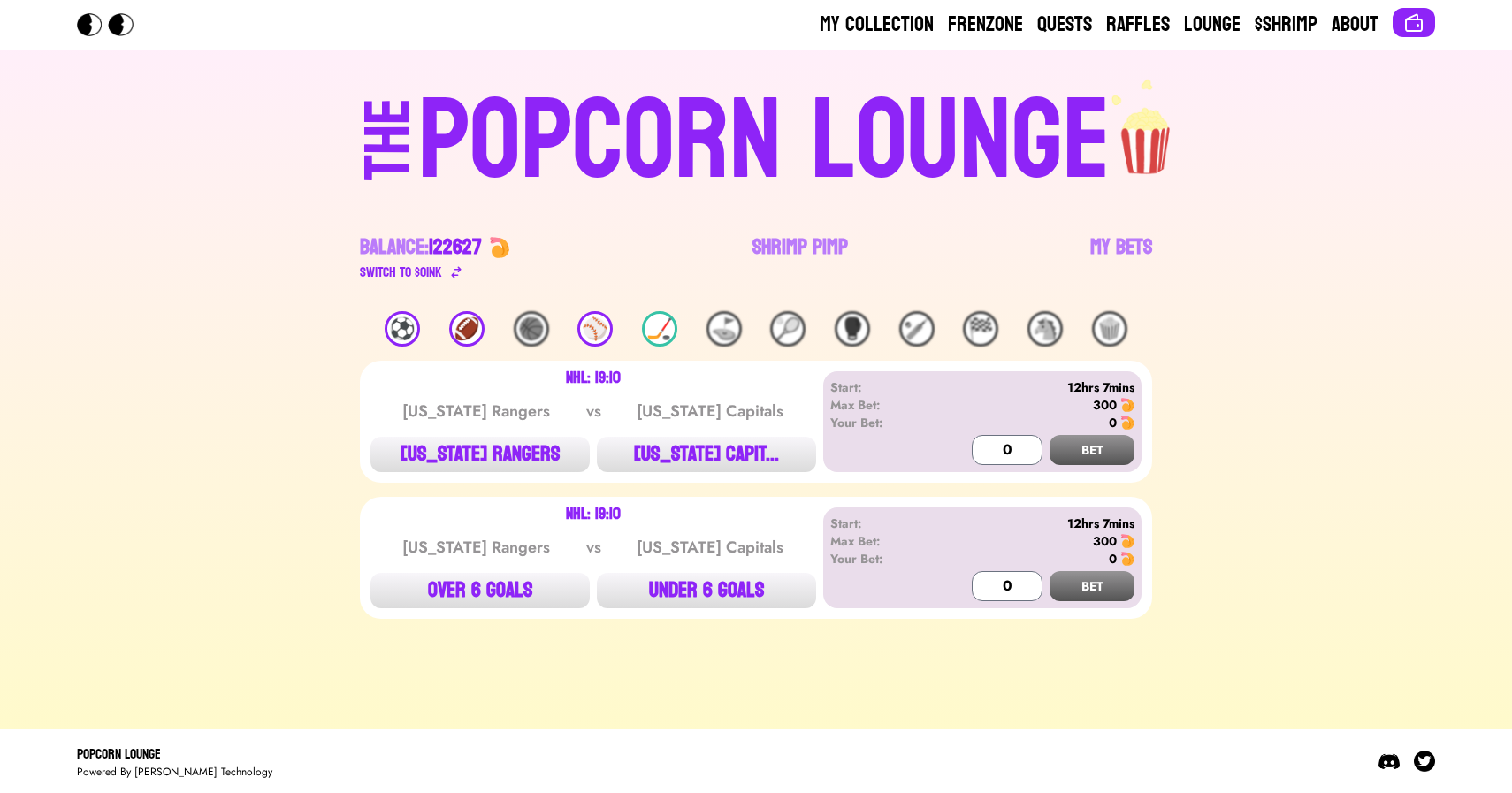
click at [599, 328] on div "⚾️" at bounding box center [596, 329] width 36 height 36
click at [468, 333] on div "🏈" at bounding box center [467, 329] width 36 height 36
